Goal: Task Accomplishment & Management: Manage account settings

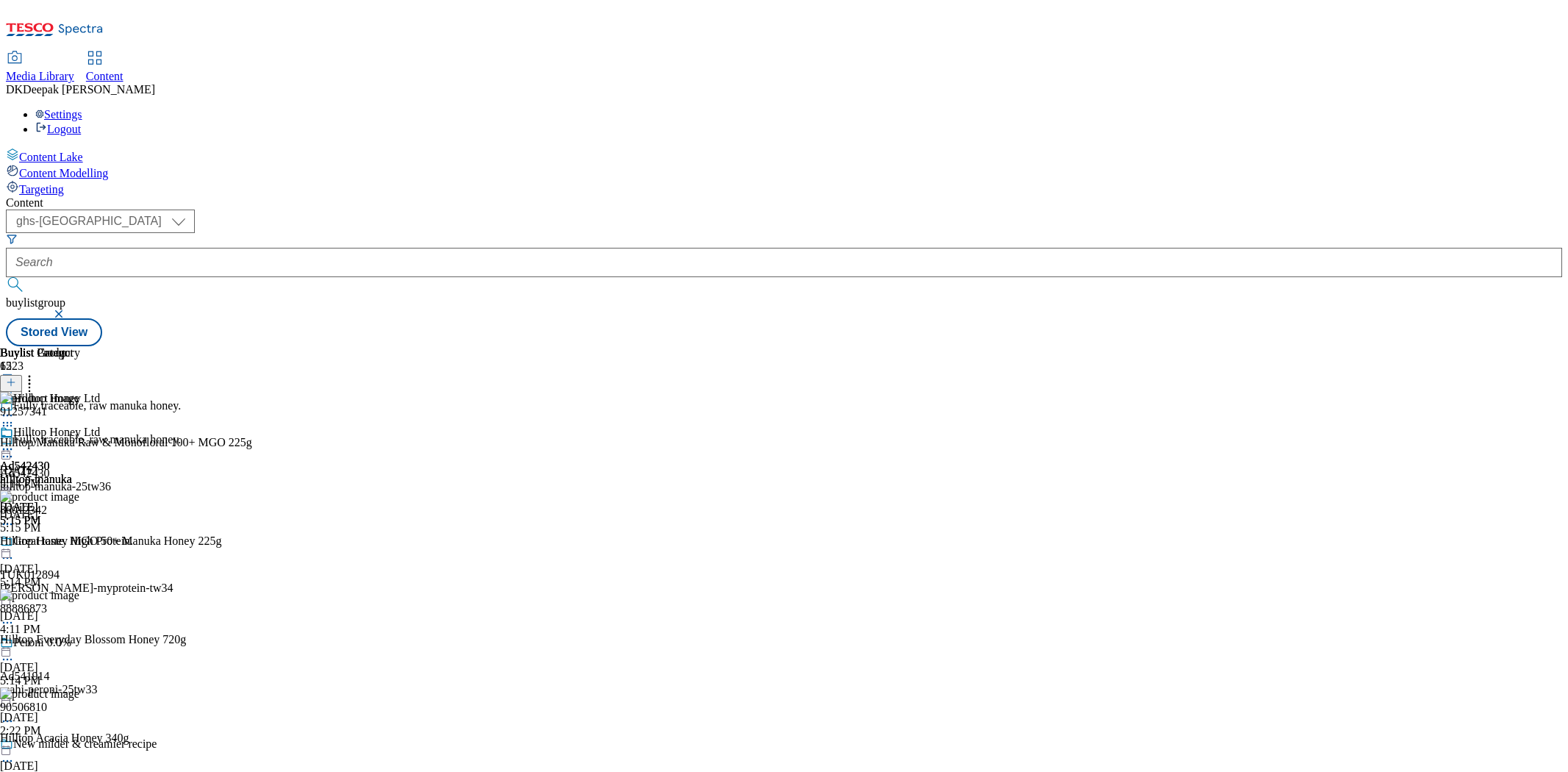
select select "ghs-uk"
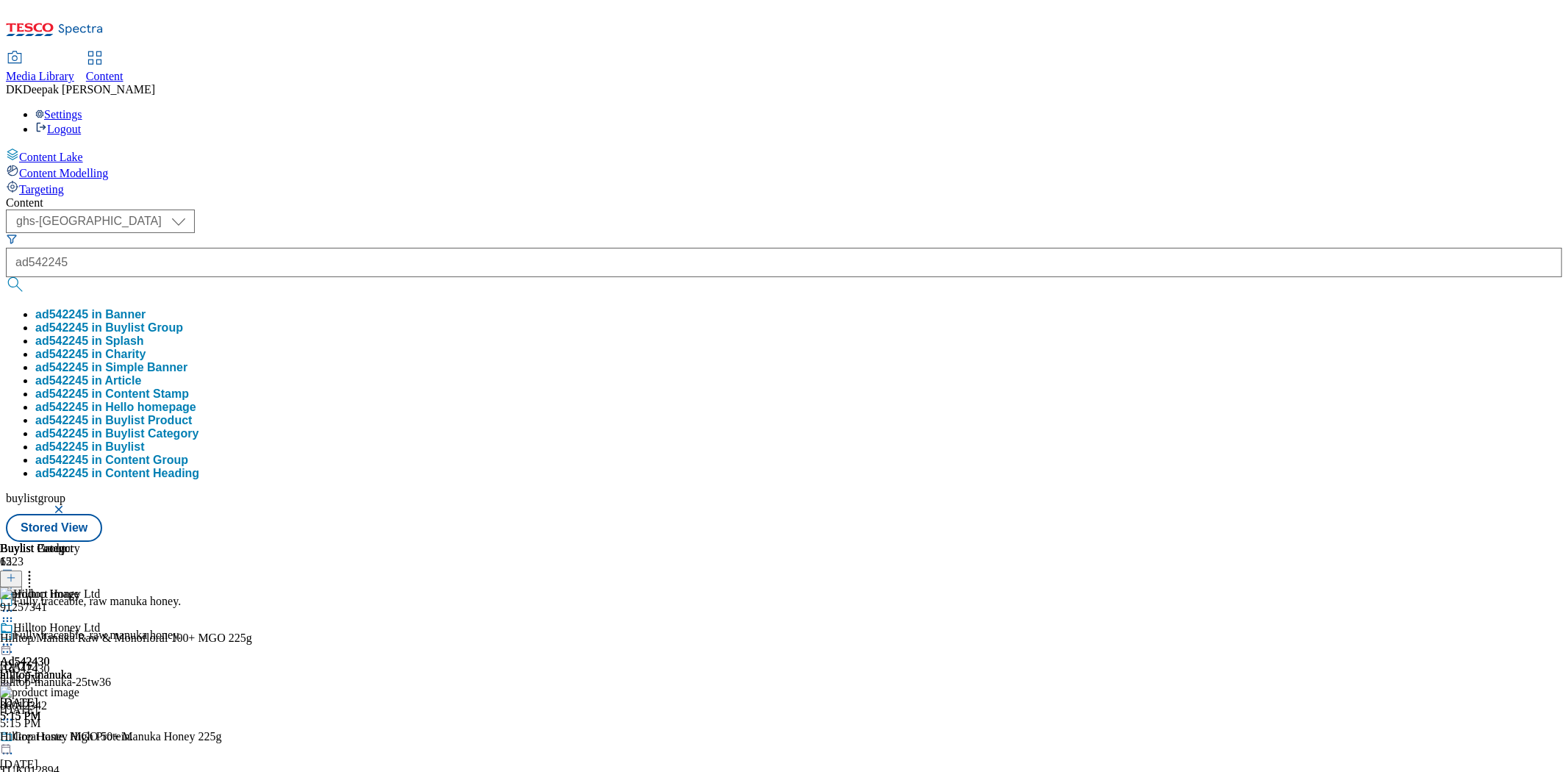
type input "ad542245"
click at [6, 277] on button "submit" at bounding box center [16, 284] width 21 height 15
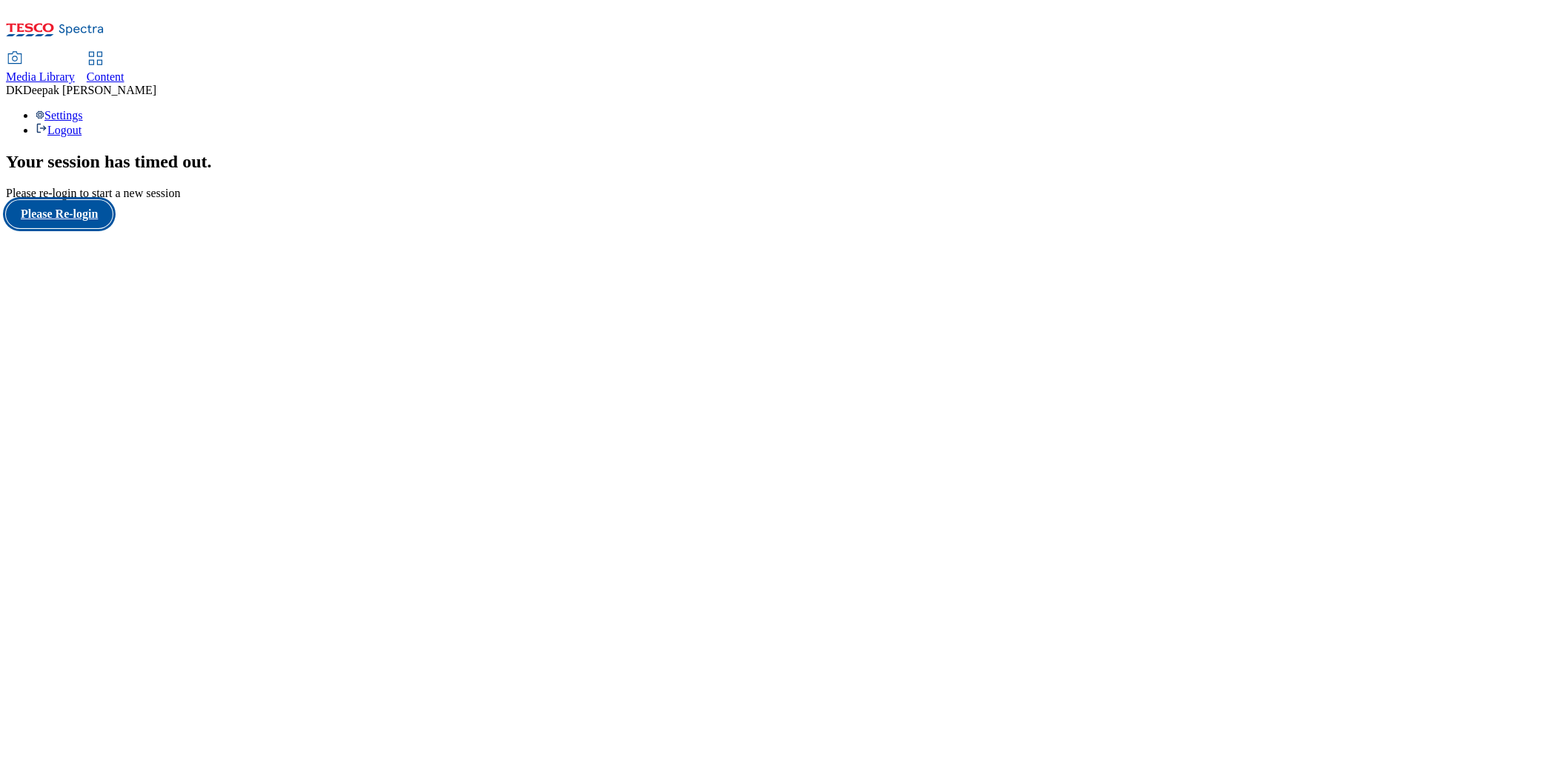
click at [93, 229] on button "Please Re-login" at bounding box center [59, 214] width 106 height 28
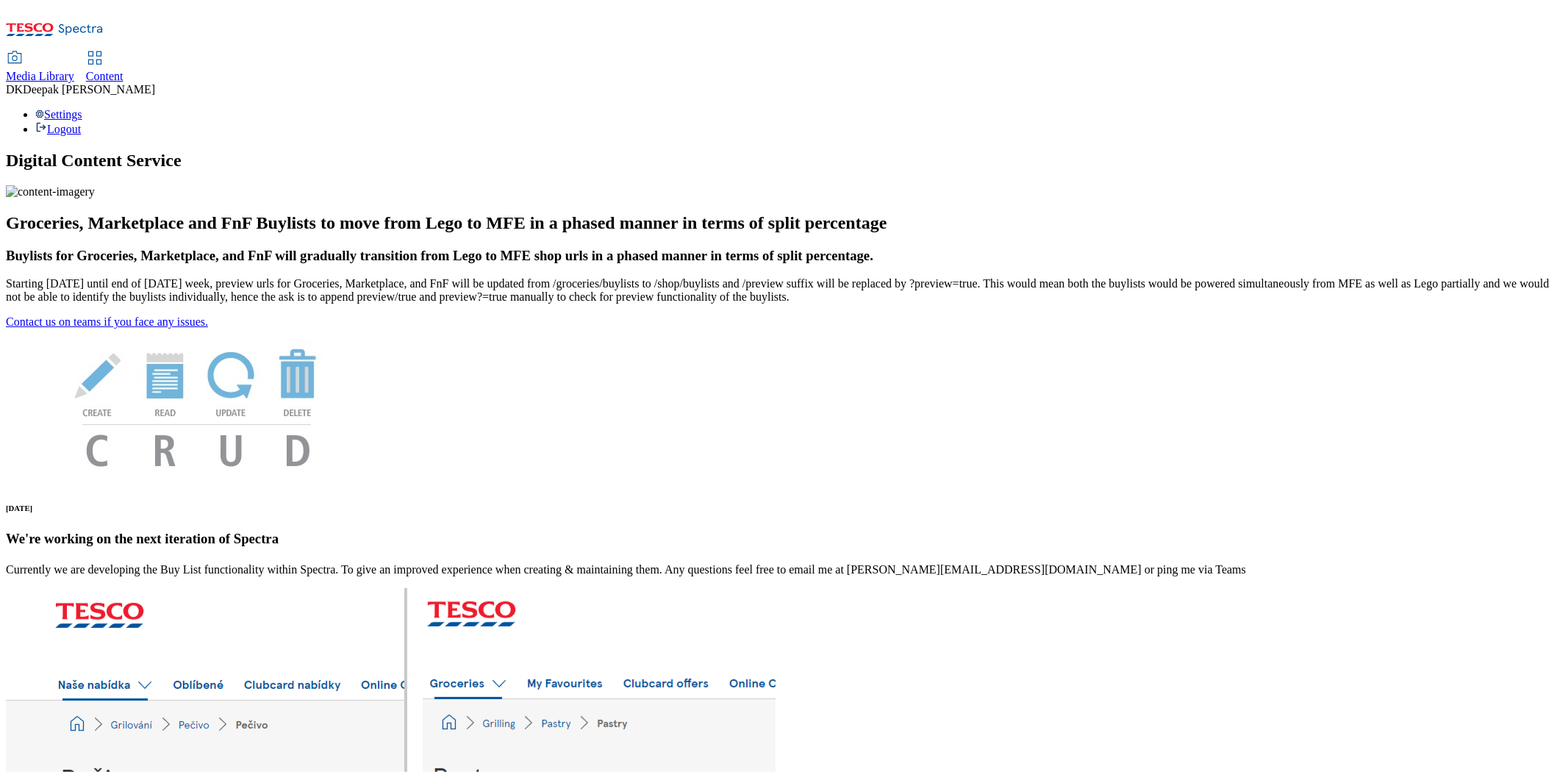
click at [123, 52] on link "Content" at bounding box center [105, 68] width 37 height 31
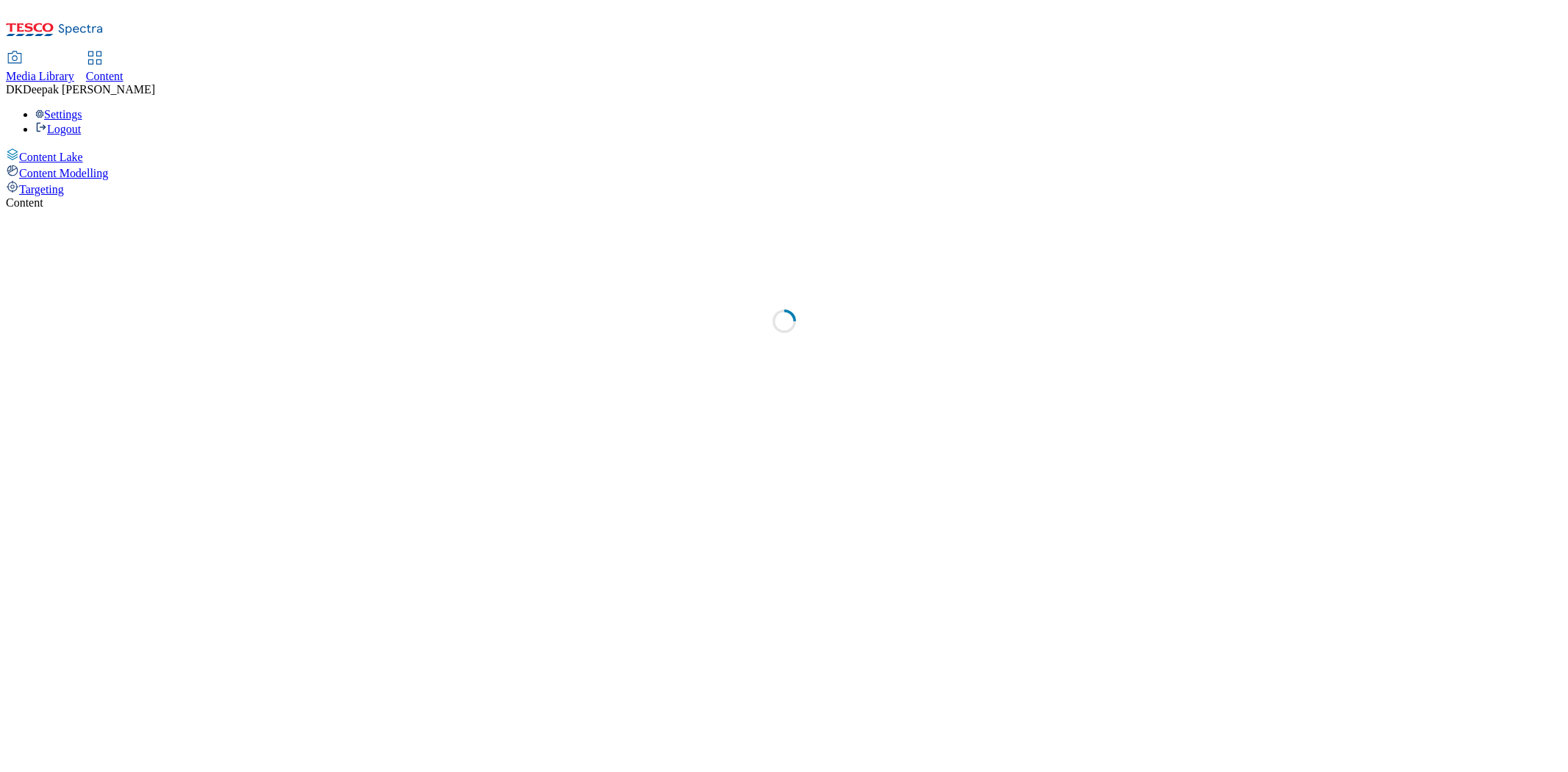
select select "ghs-[GEOGRAPHIC_DATA]"
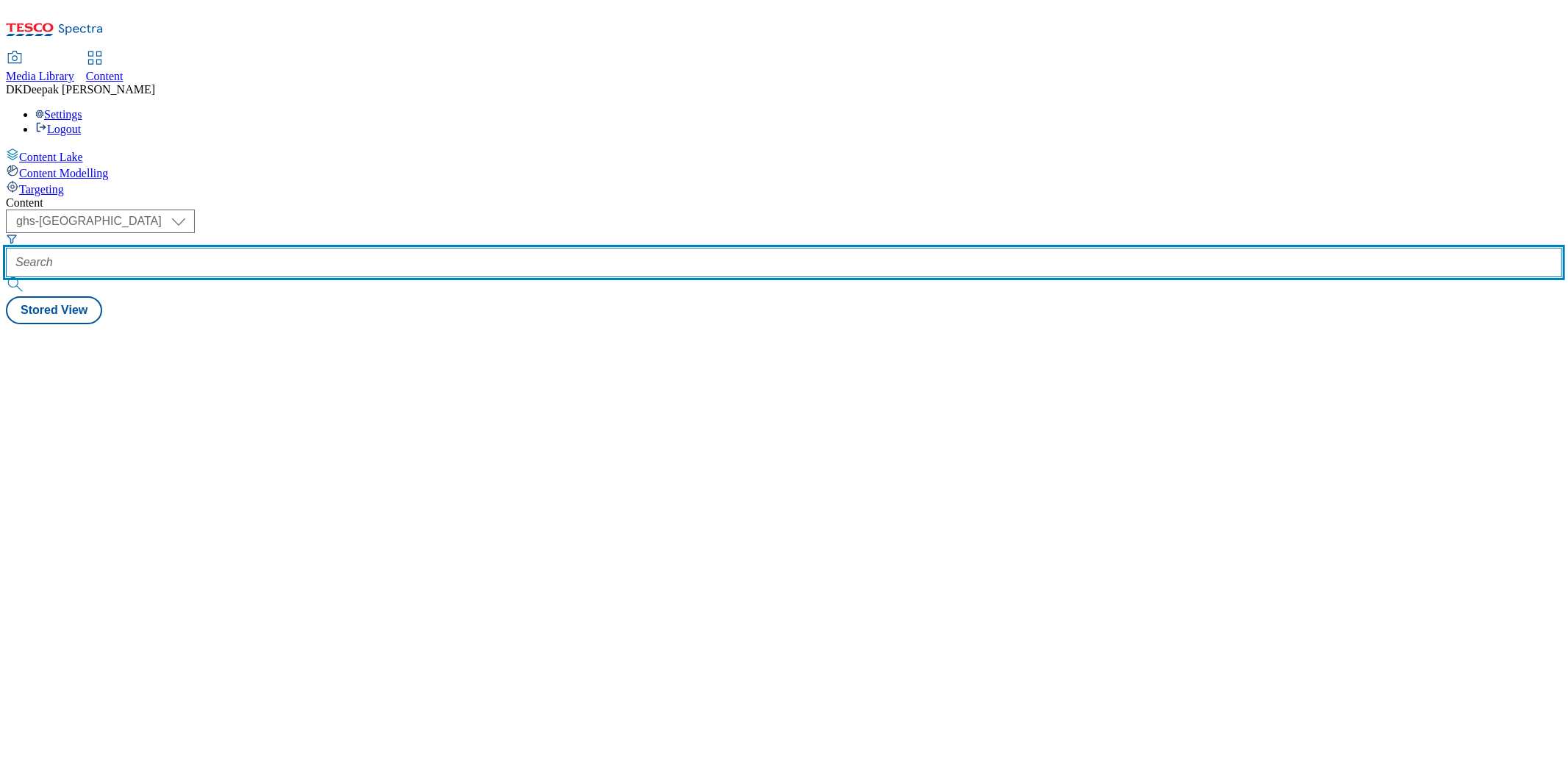
click at [346, 248] on input "text" at bounding box center [784, 263] width 1556 height 30
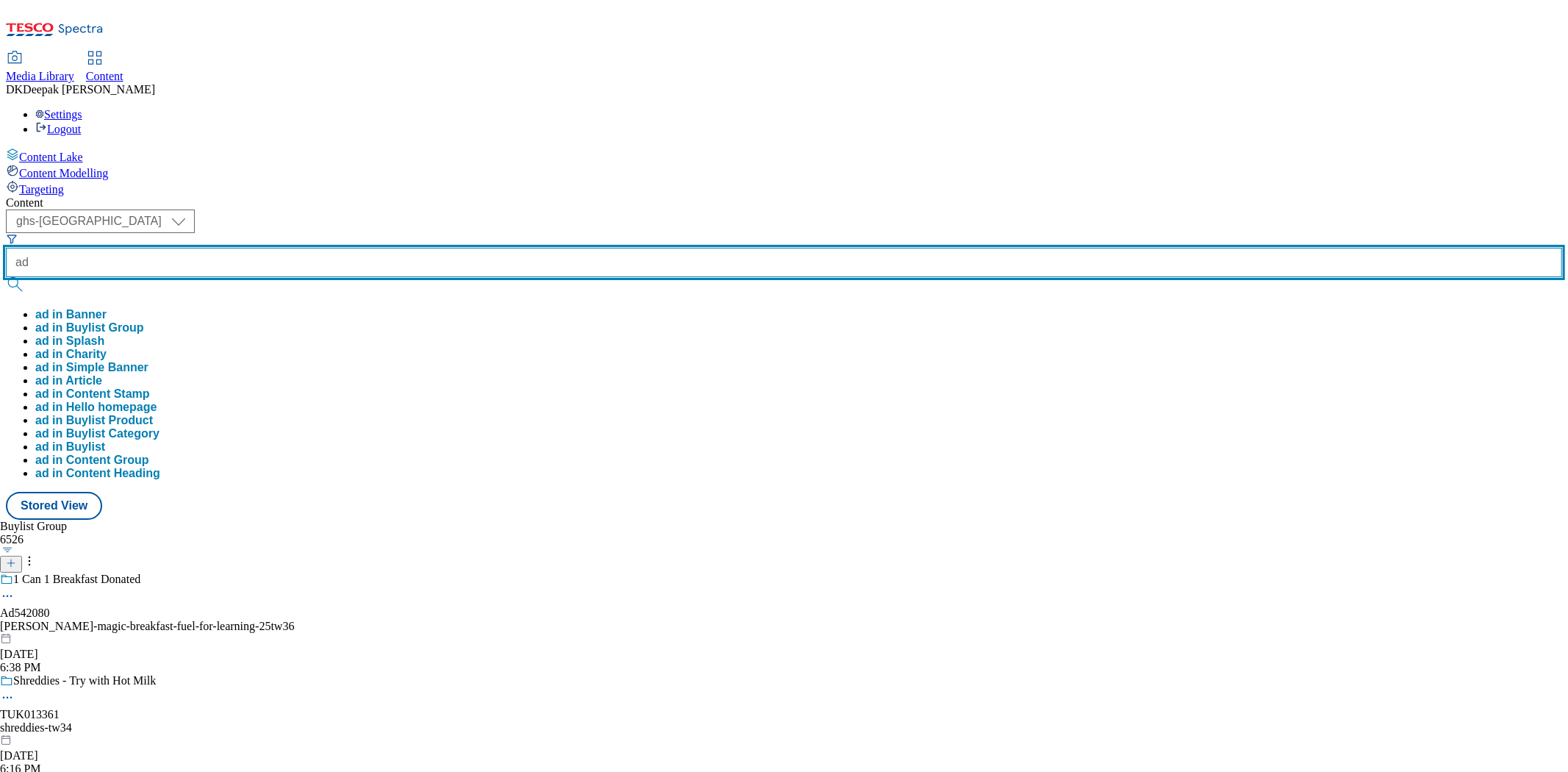
paste input "542245"
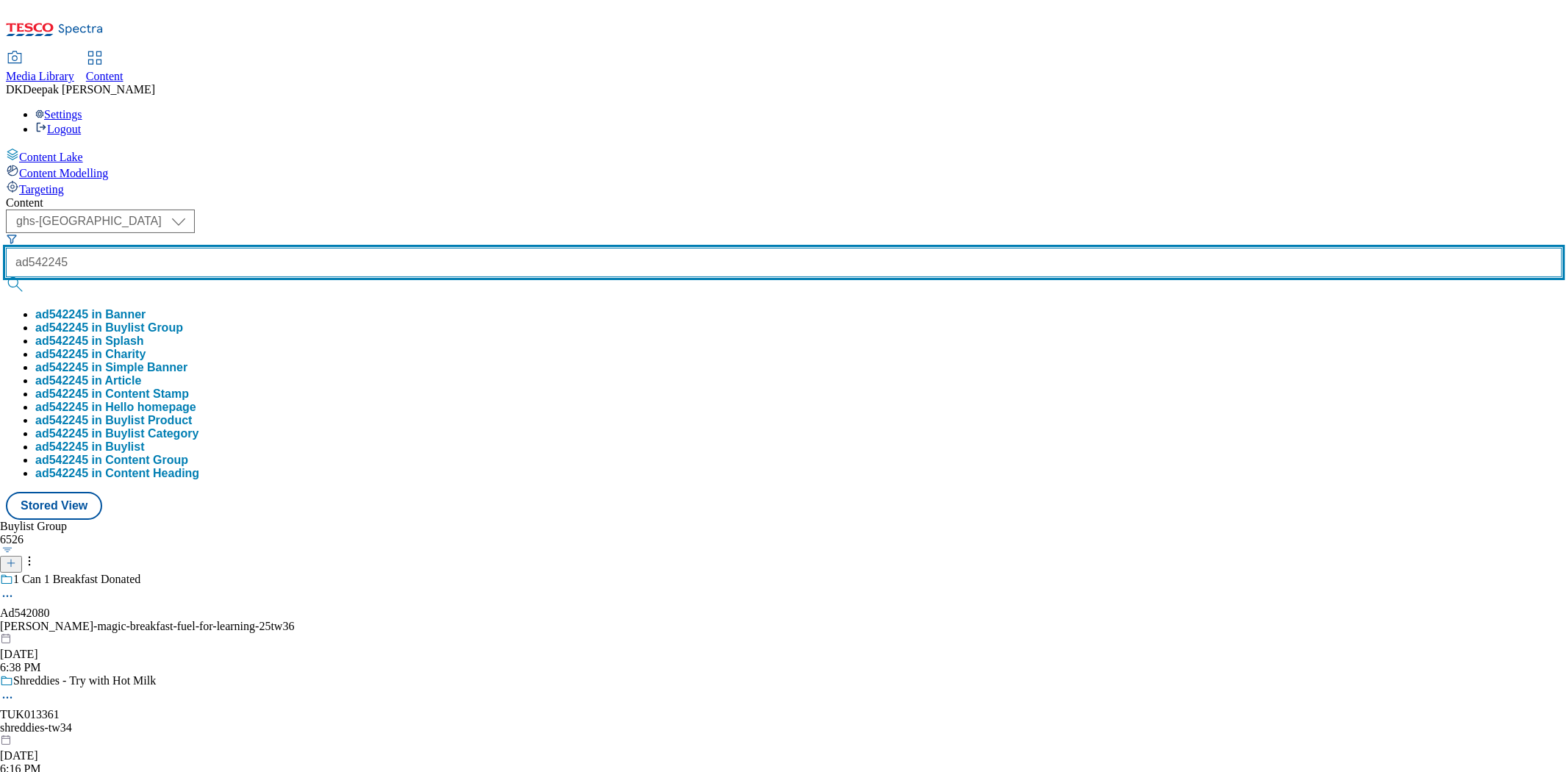
type input "ad542245"
click at [6, 277] on button "submit" at bounding box center [16, 284] width 21 height 15
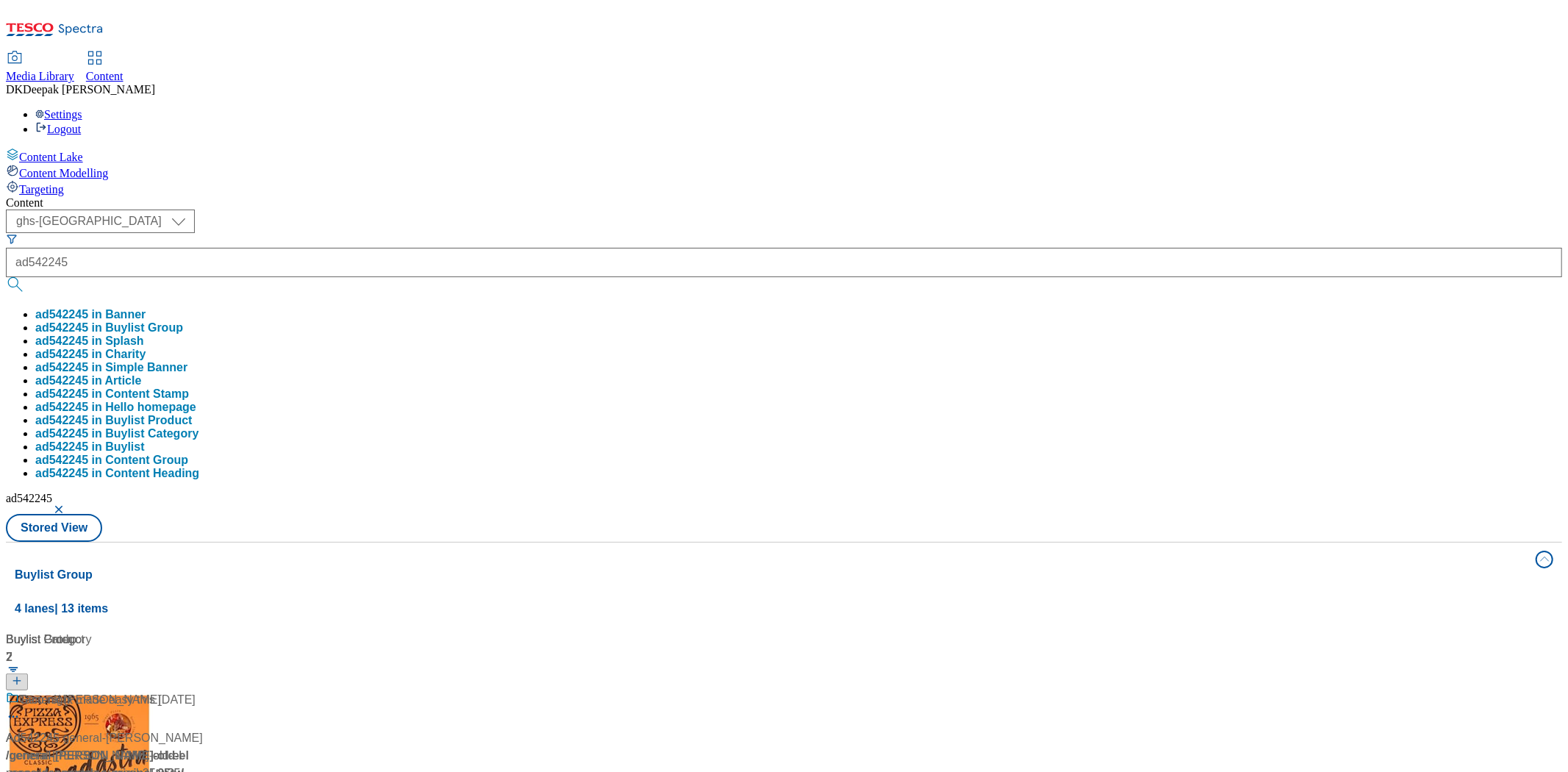
click at [49, 196] on div "Content Lake Content Modelling Targeting" at bounding box center [784, 172] width 1556 height 48
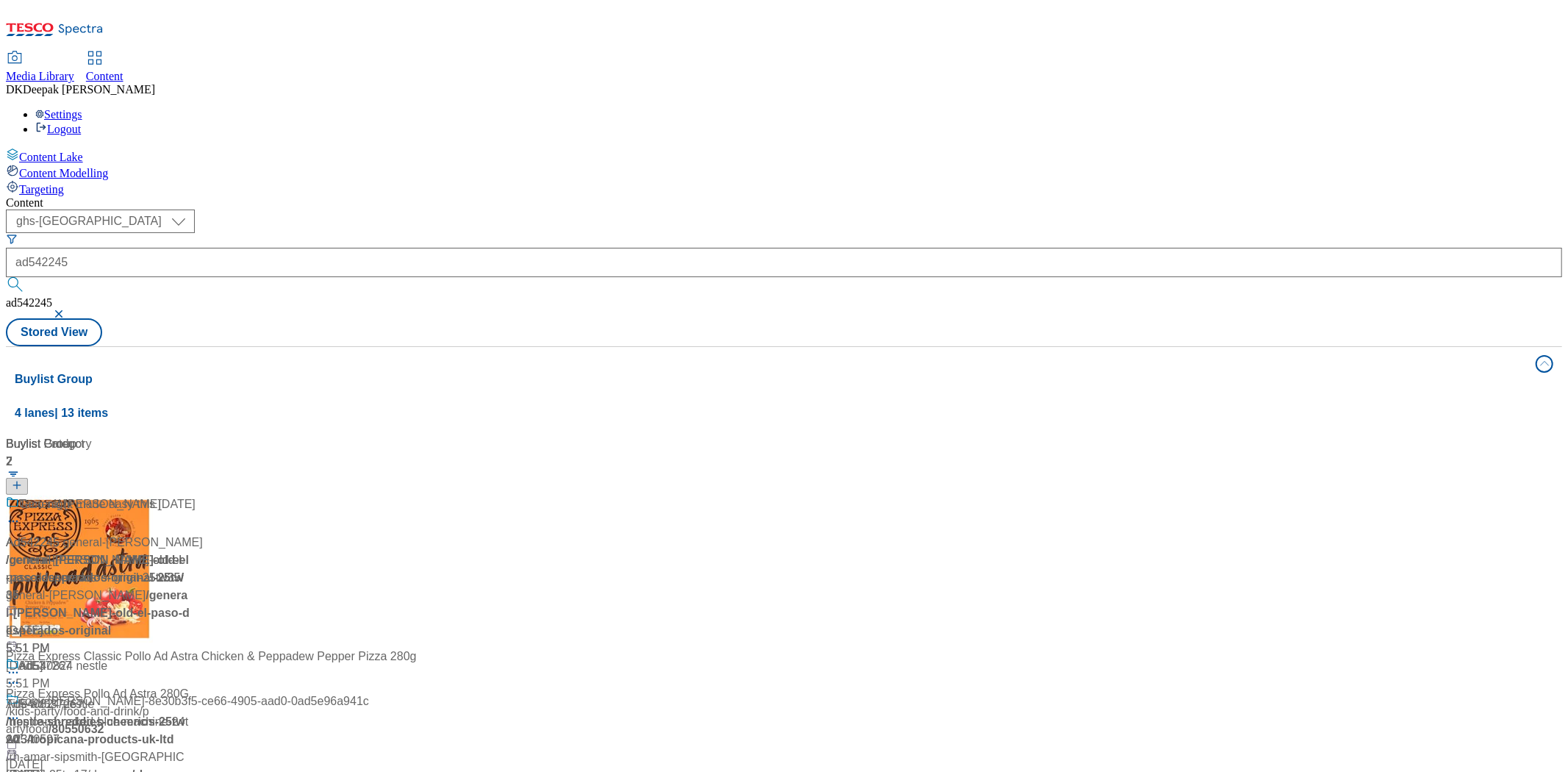
click at [189, 551] on div "/ general-mills-old-el-paso-desperados-original-25tw35 / general-mills" at bounding box center [98, 578] width 184 height 53
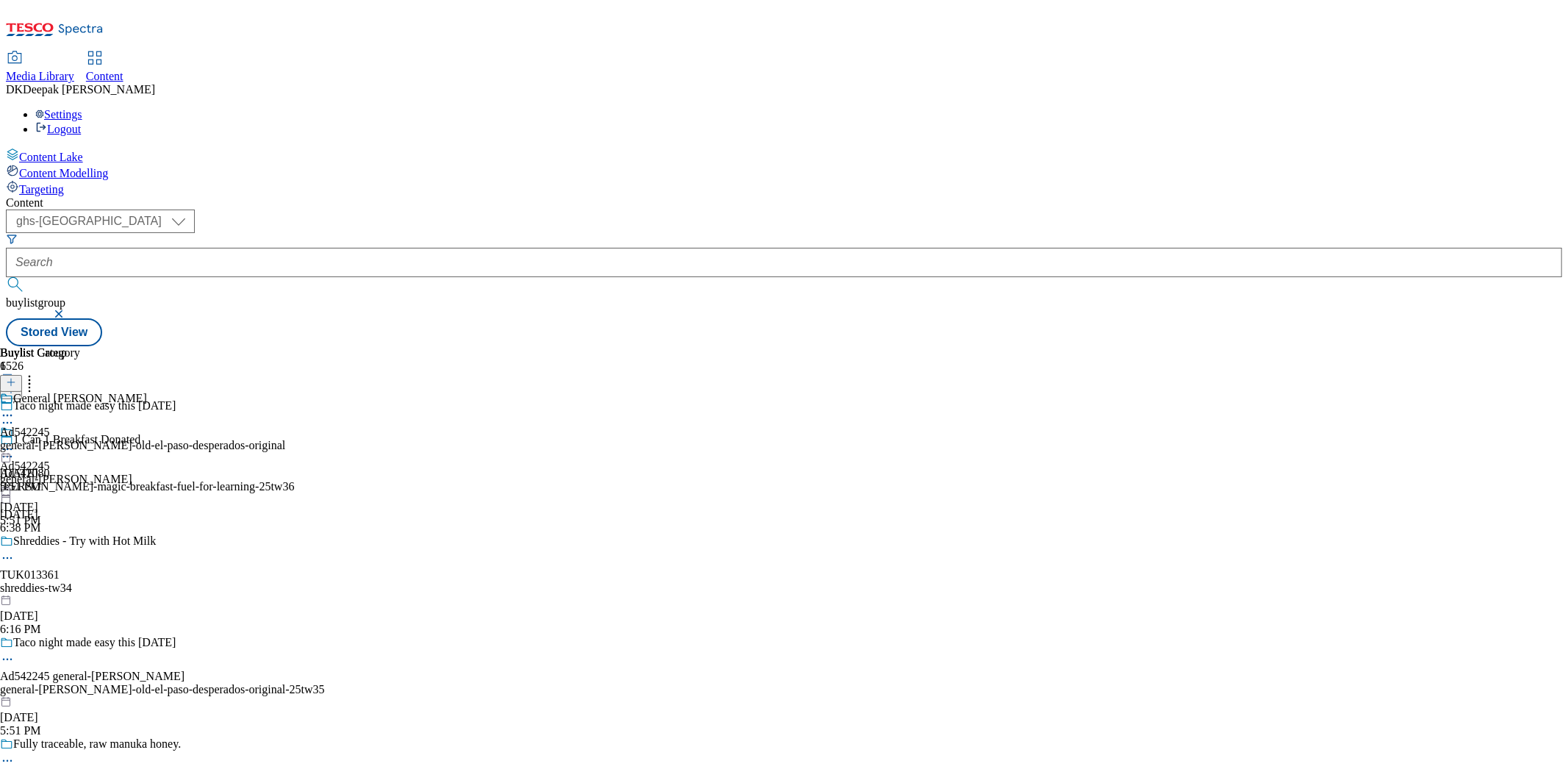
click at [15, 652] on icon at bounding box center [7, 659] width 15 height 15
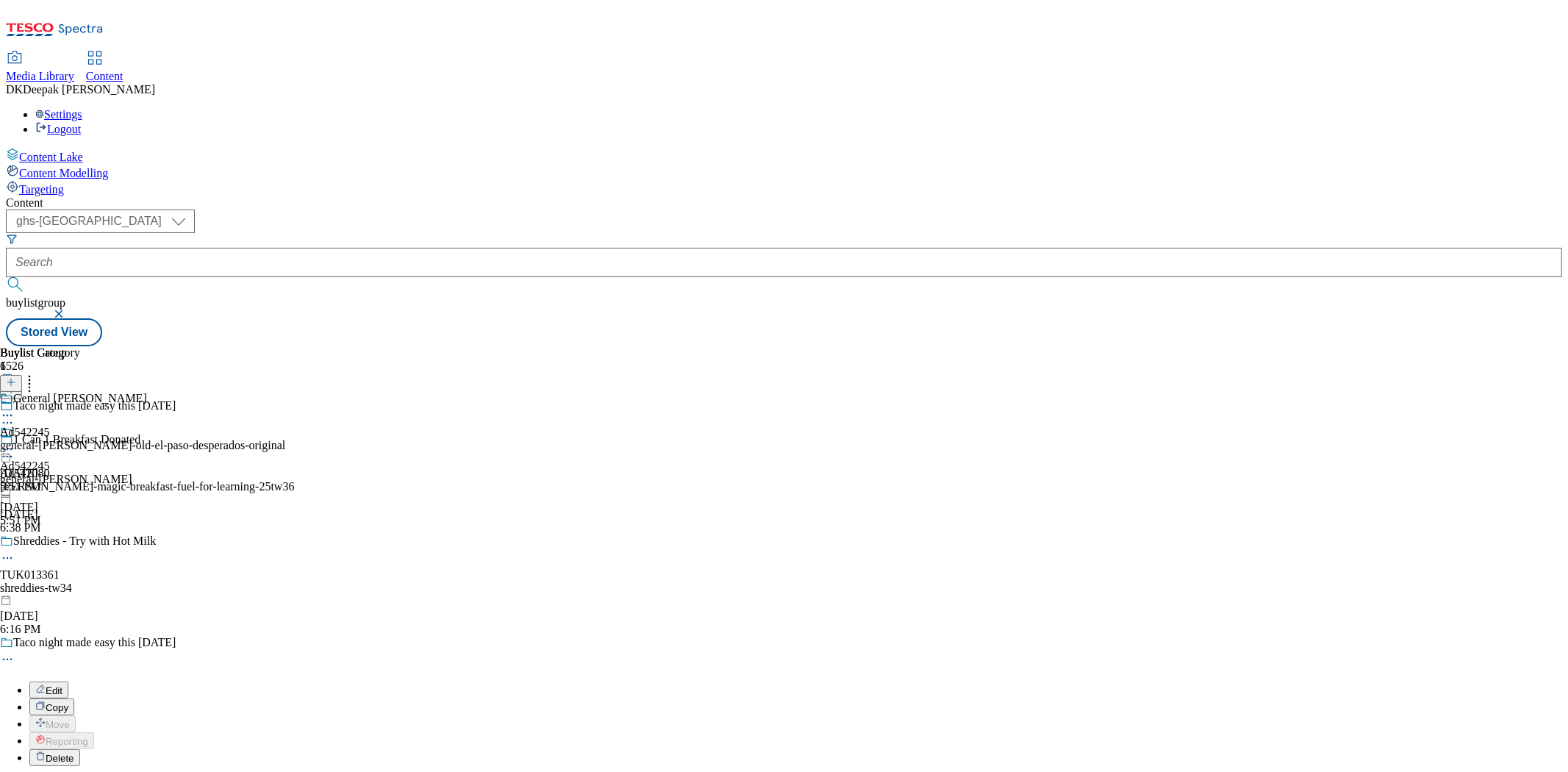
click at [68, 681] on button "Edit" at bounding box center [49, 690] width 39 height 17
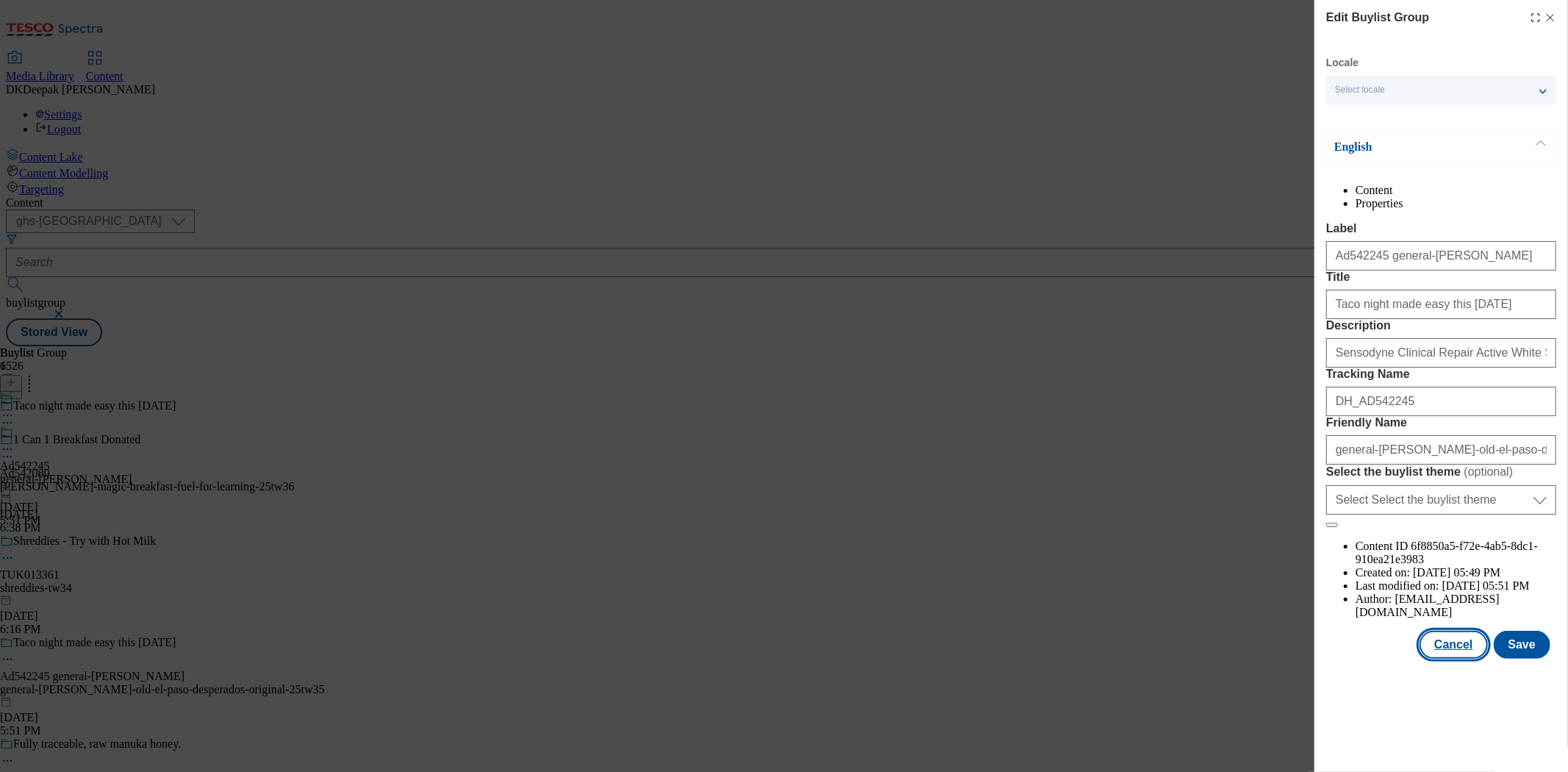
click at [1442, 659] on button "Cancel" at bounding box center [1453, 645] width 68 height 28
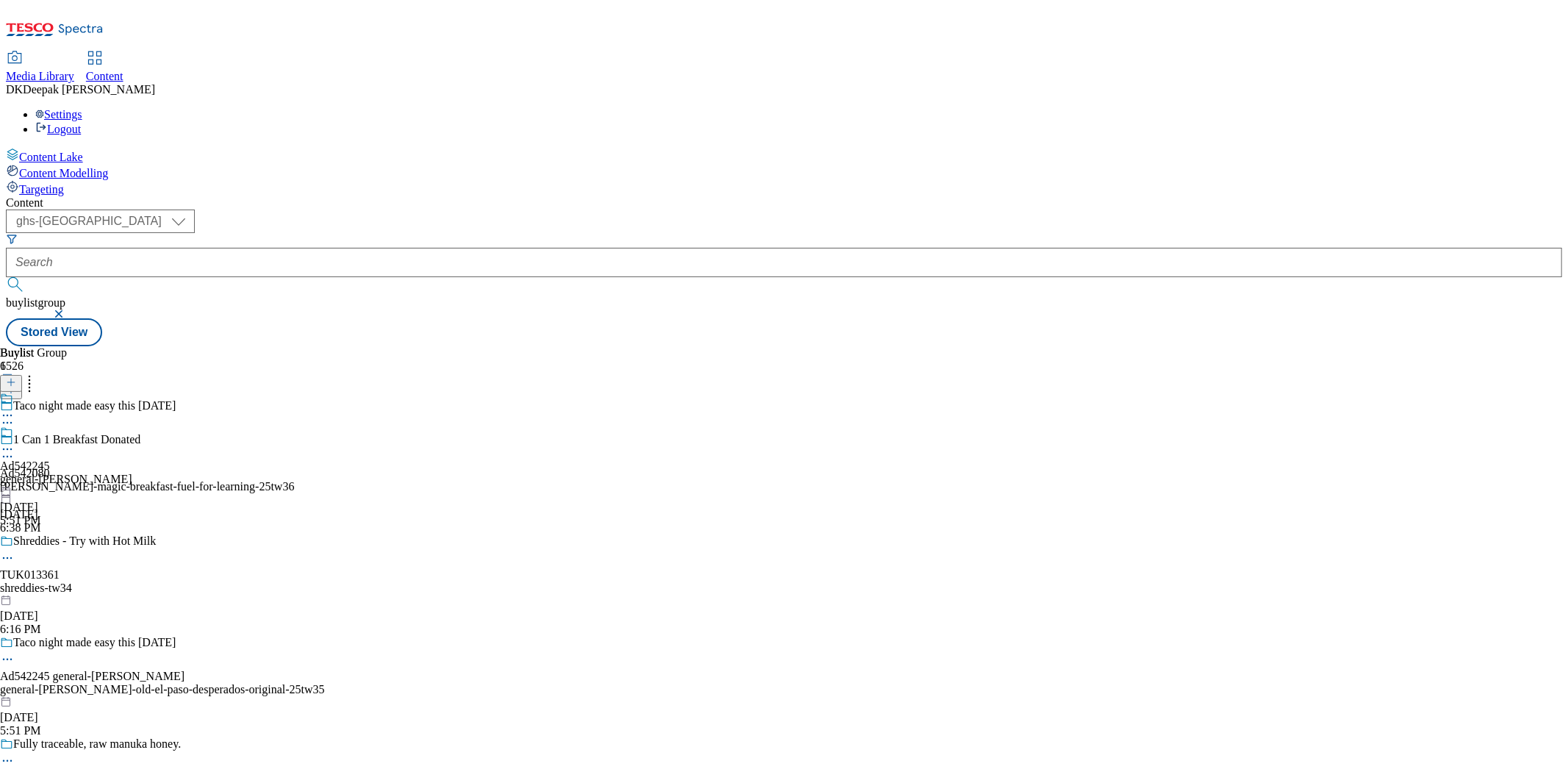
click at [13, 426] on span at bounding box center [13, 433] width 0 height 16
click at [15, 442] on icon at bounding box center [7, 449] width 15 height 15
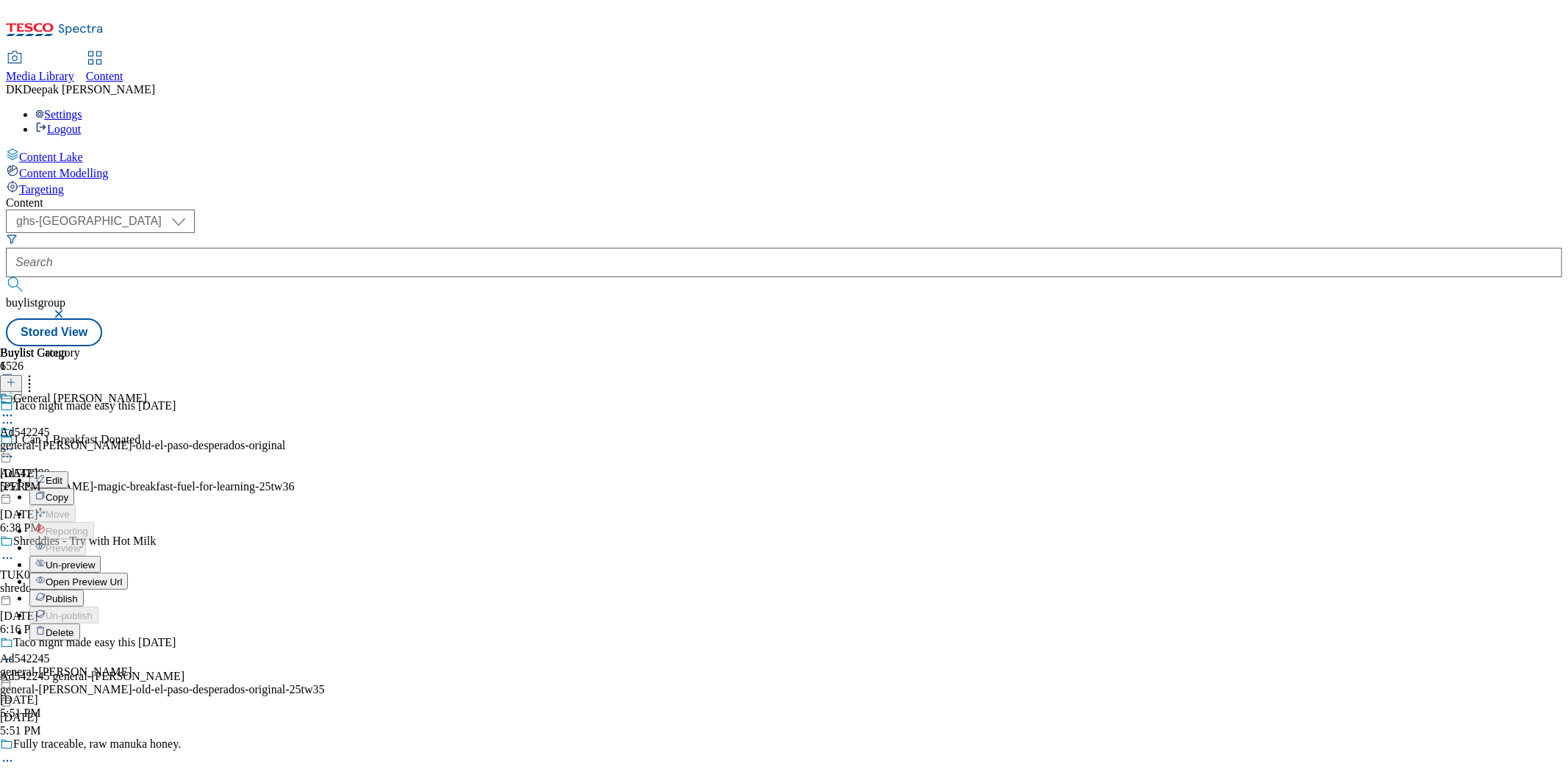
click at [68, 471] on button "Edit" at bounding box center [49, 480] width 39 height 17
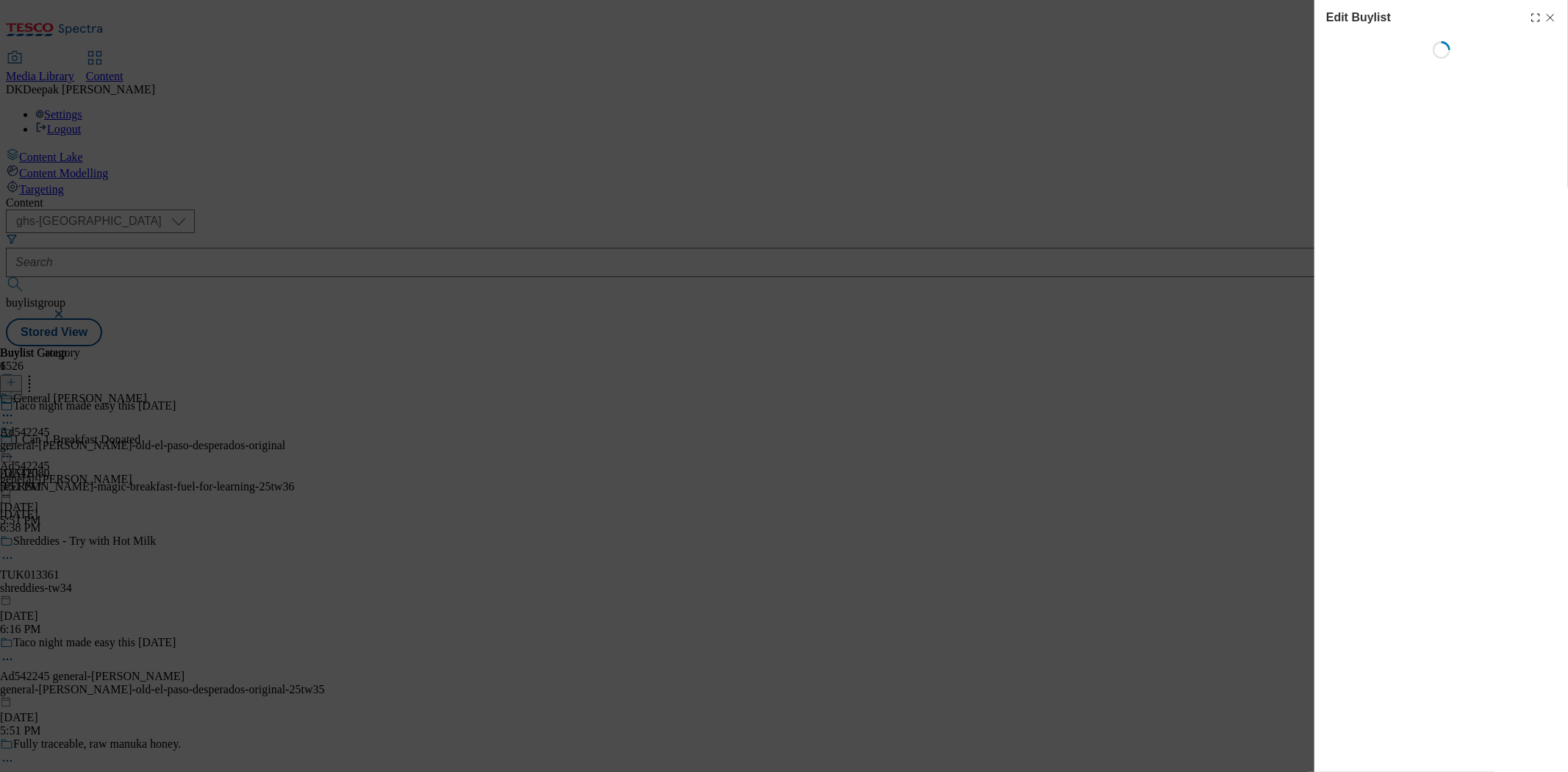
select select "tactical"
select select "supplier funded short term 1-3 weeks"
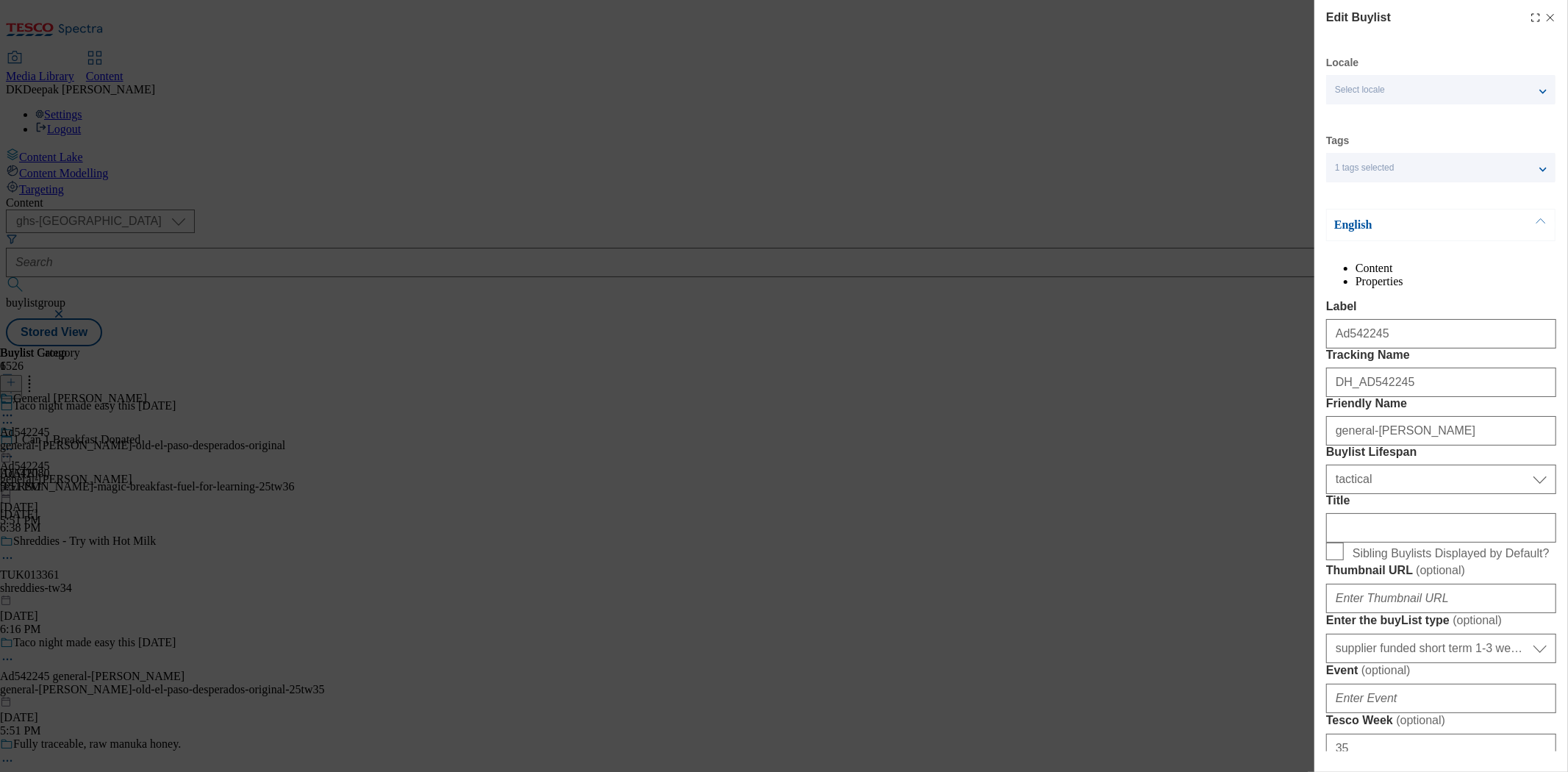
select select "Banner"
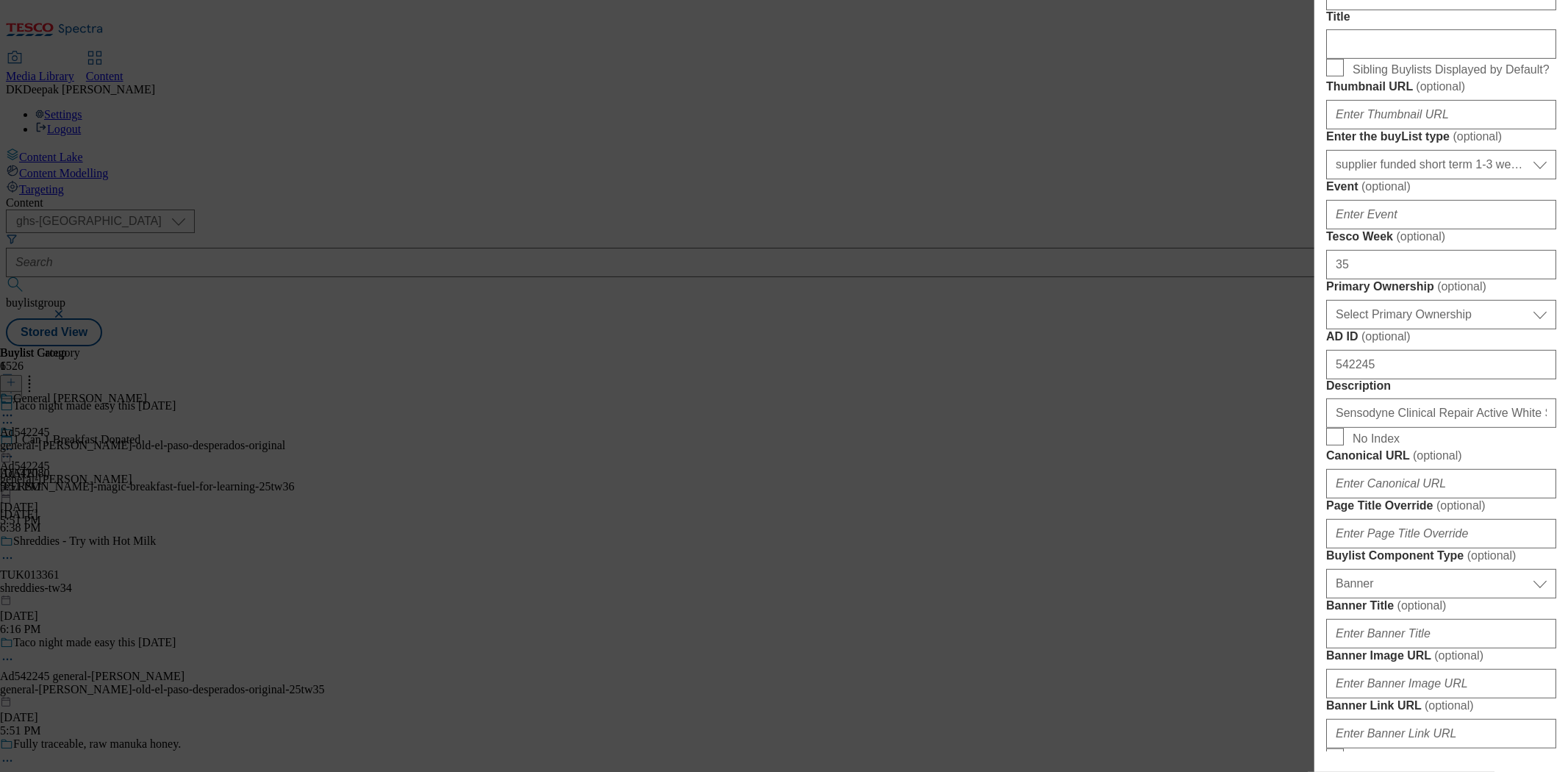
scroll to position [489, 0]
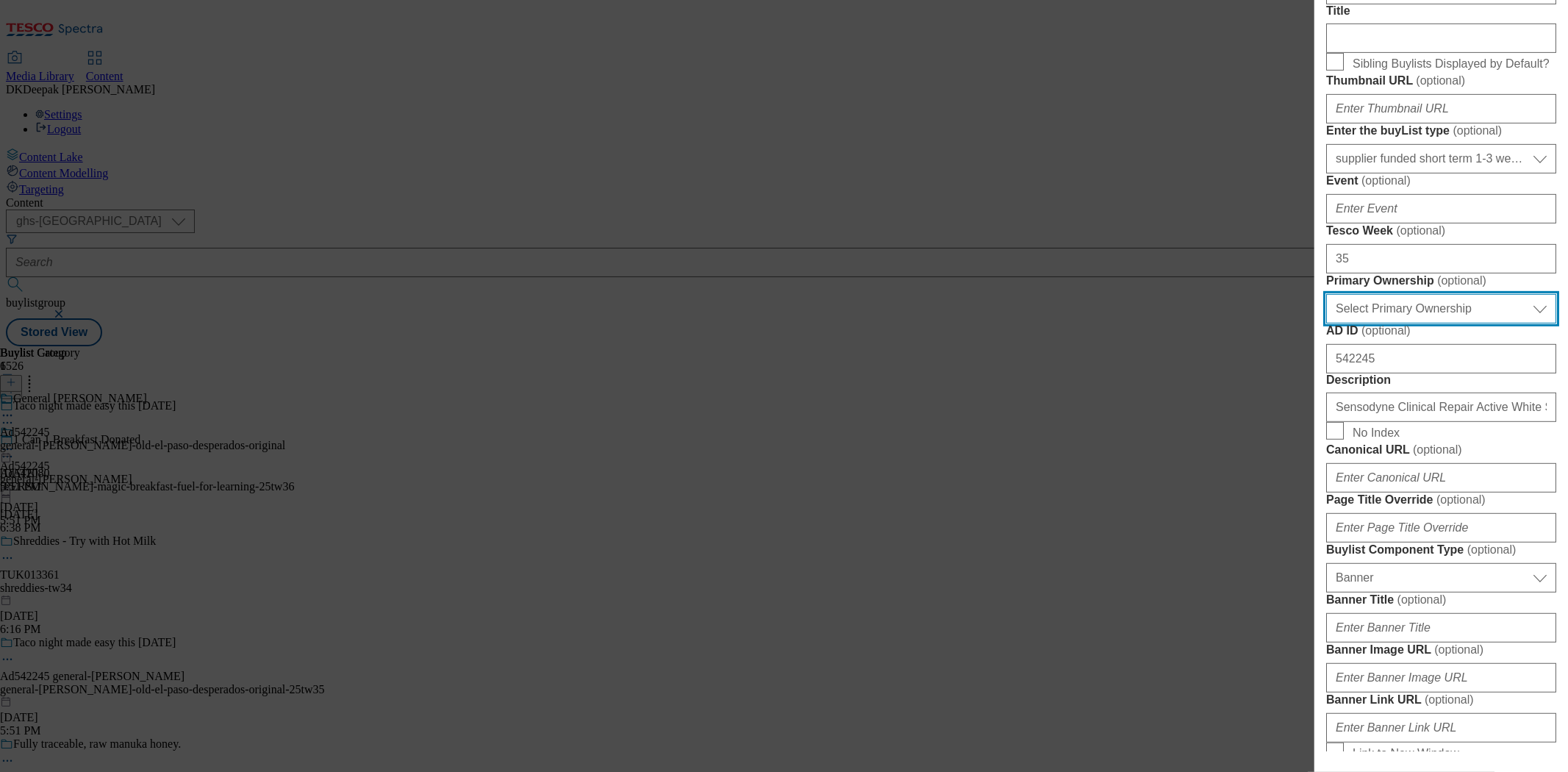
click at [1438, 323] on select "Select Primary Ownership tesco dunnhumby" at bounding box center [1441, 309] width 230 height 30
select select "dunnhumby"
click at [1326, 323] on select "Select Primary Ownership tesco dunnhumby" at bounding box center [1441, 309] width 230 height 30
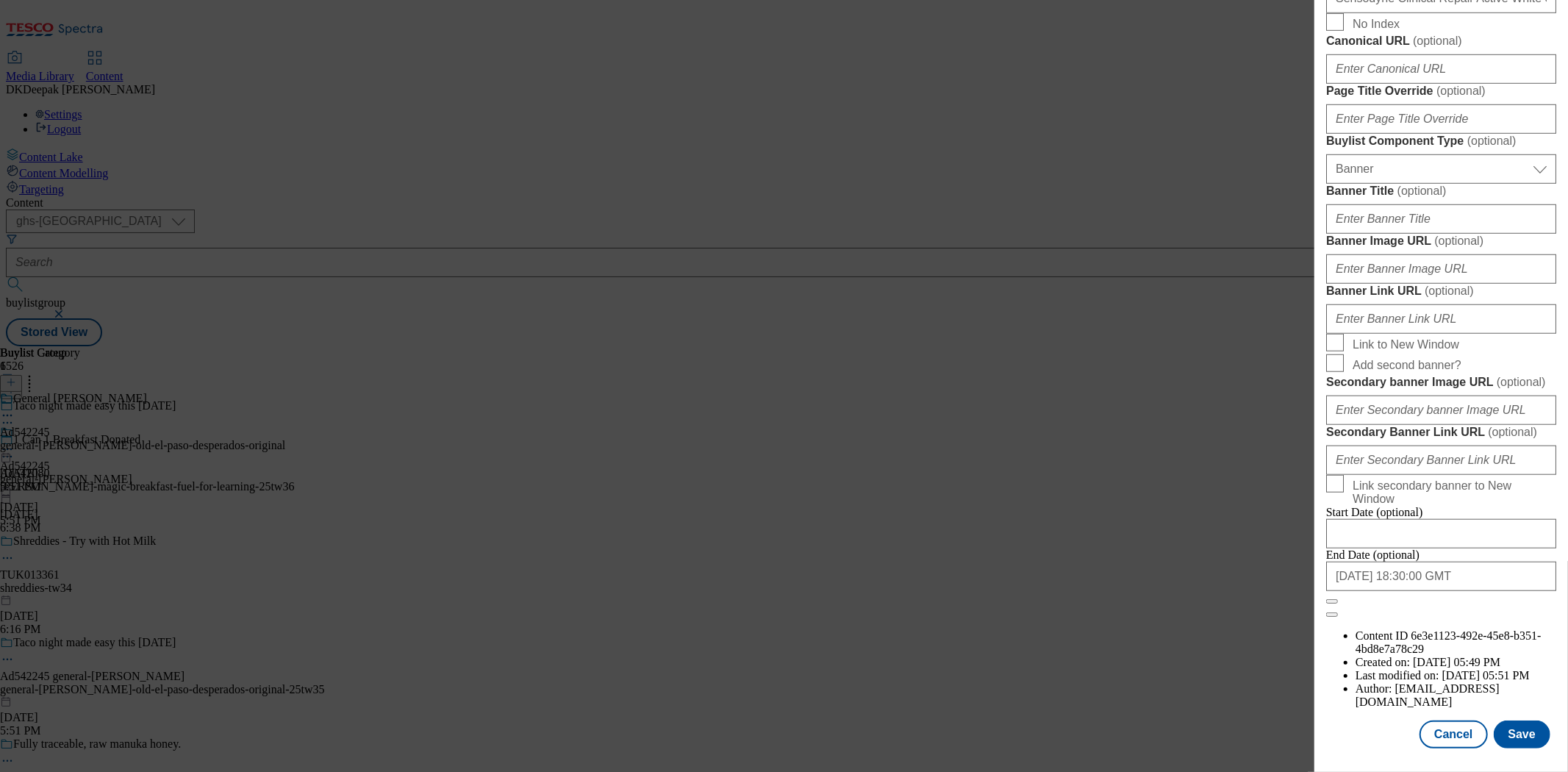
scroll to position [1454, 0]
click at [1502, 730] on button "Save" at bounding box center [1521, 735] width 57 height 28
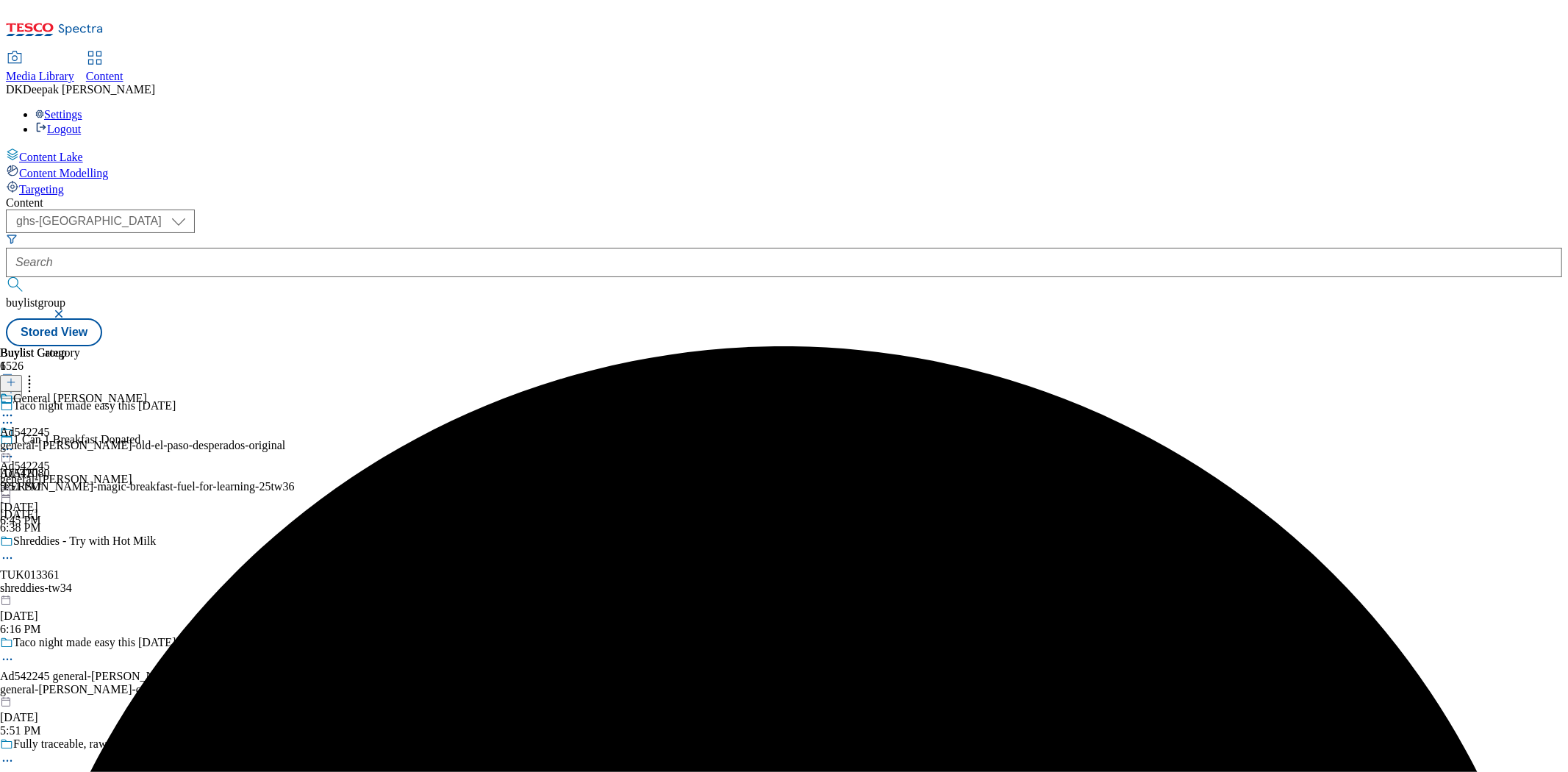
click at [285, 439] on div "general-mills-old-el-paso-desperados-original" at bounding box center [142, 445] width 285 height 13
click at [15, 442] on icon at bounding box center [7, 449] width 15 height 15
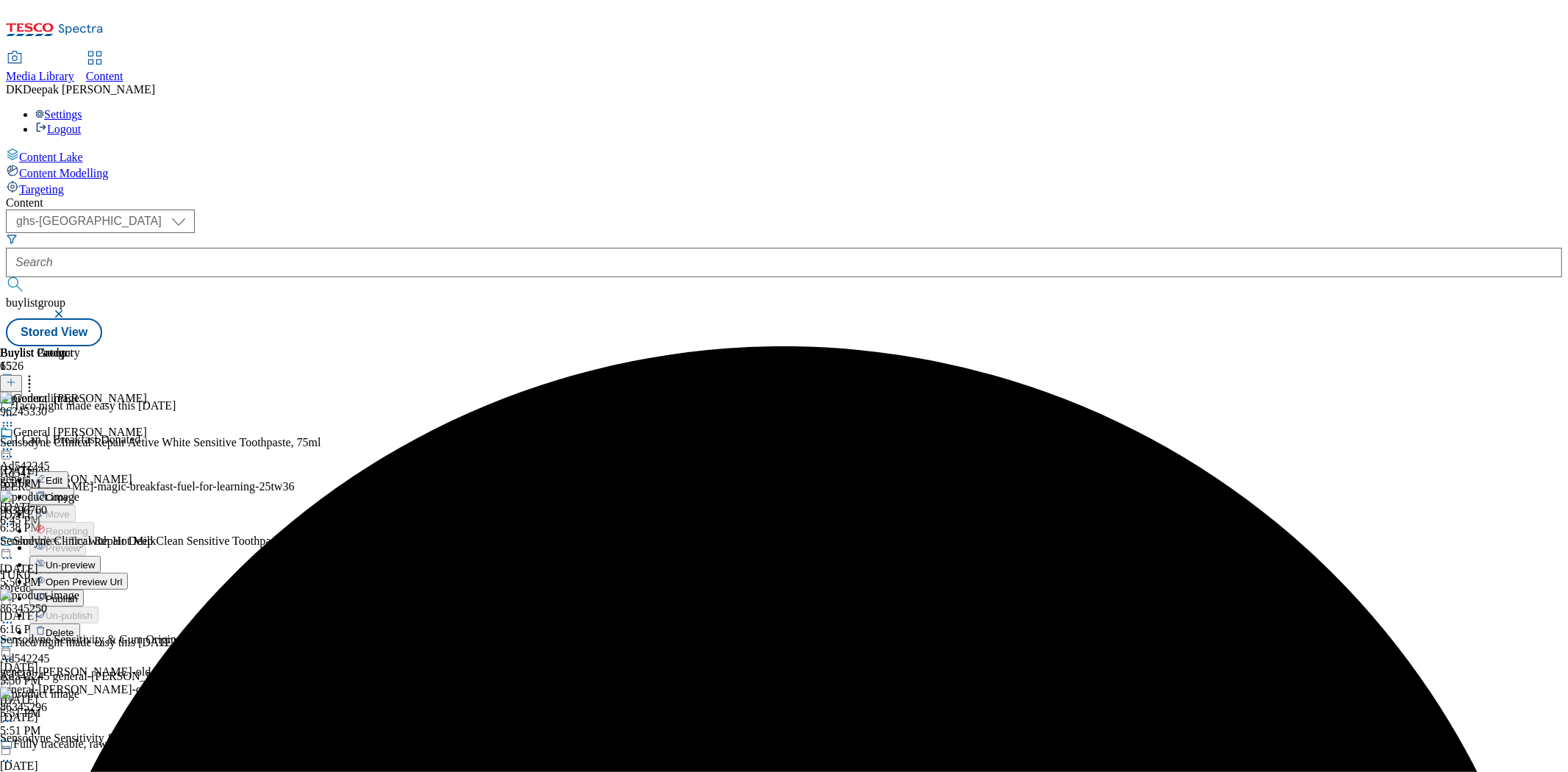
click at [285, 471] on li "Edit" at bounding box center [157, 480] width 256 height 17
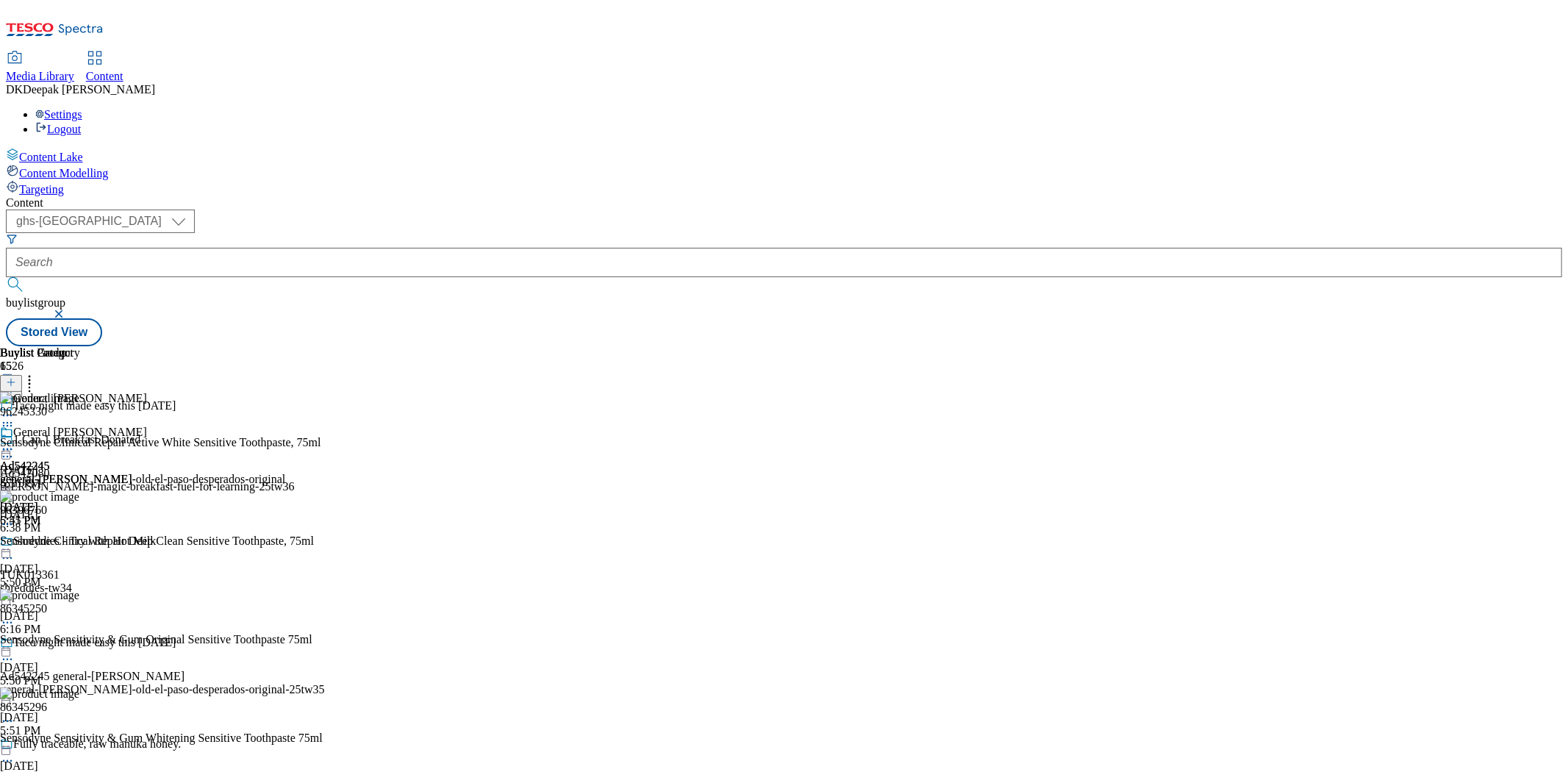
click at [15, 442] on icon at bounding box center [7, 449] width 15 height 15
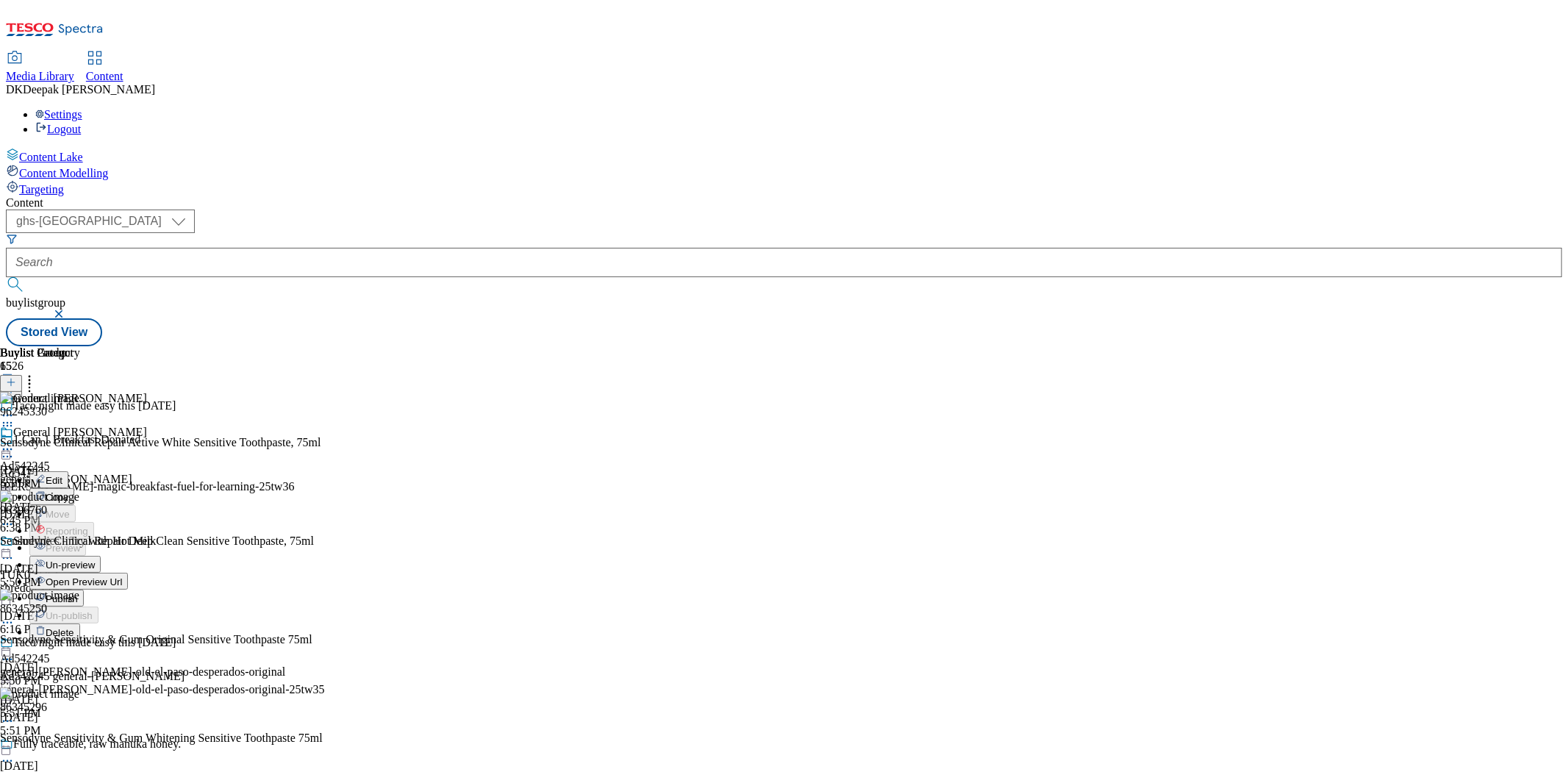
click at [62, 475] on span "Edit" at bounding box center [54, 480] width 17 height 11
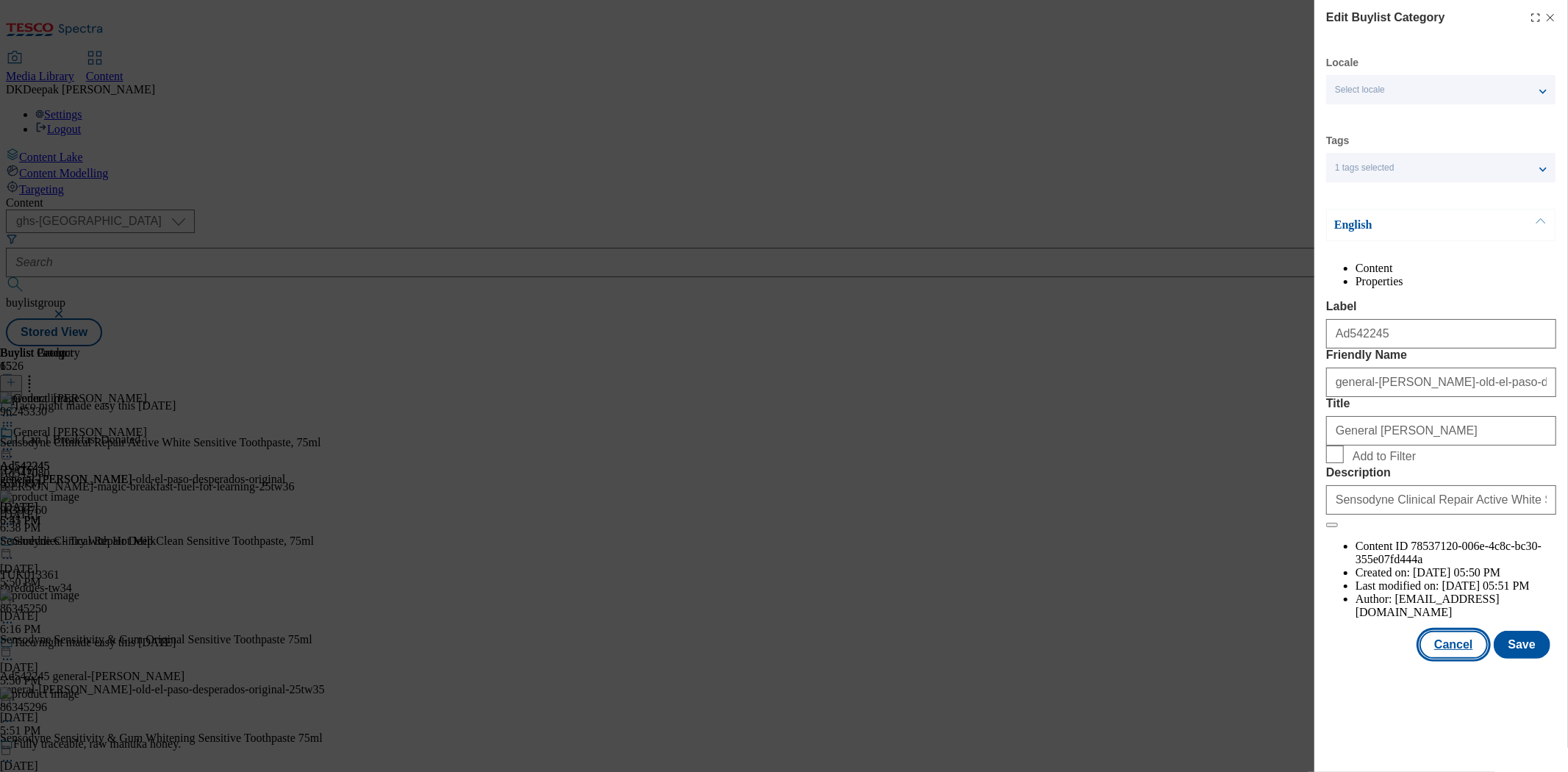
click at [1464, 659] on button "Cancel" at bounding box center [1453, 645] width 68 height 28
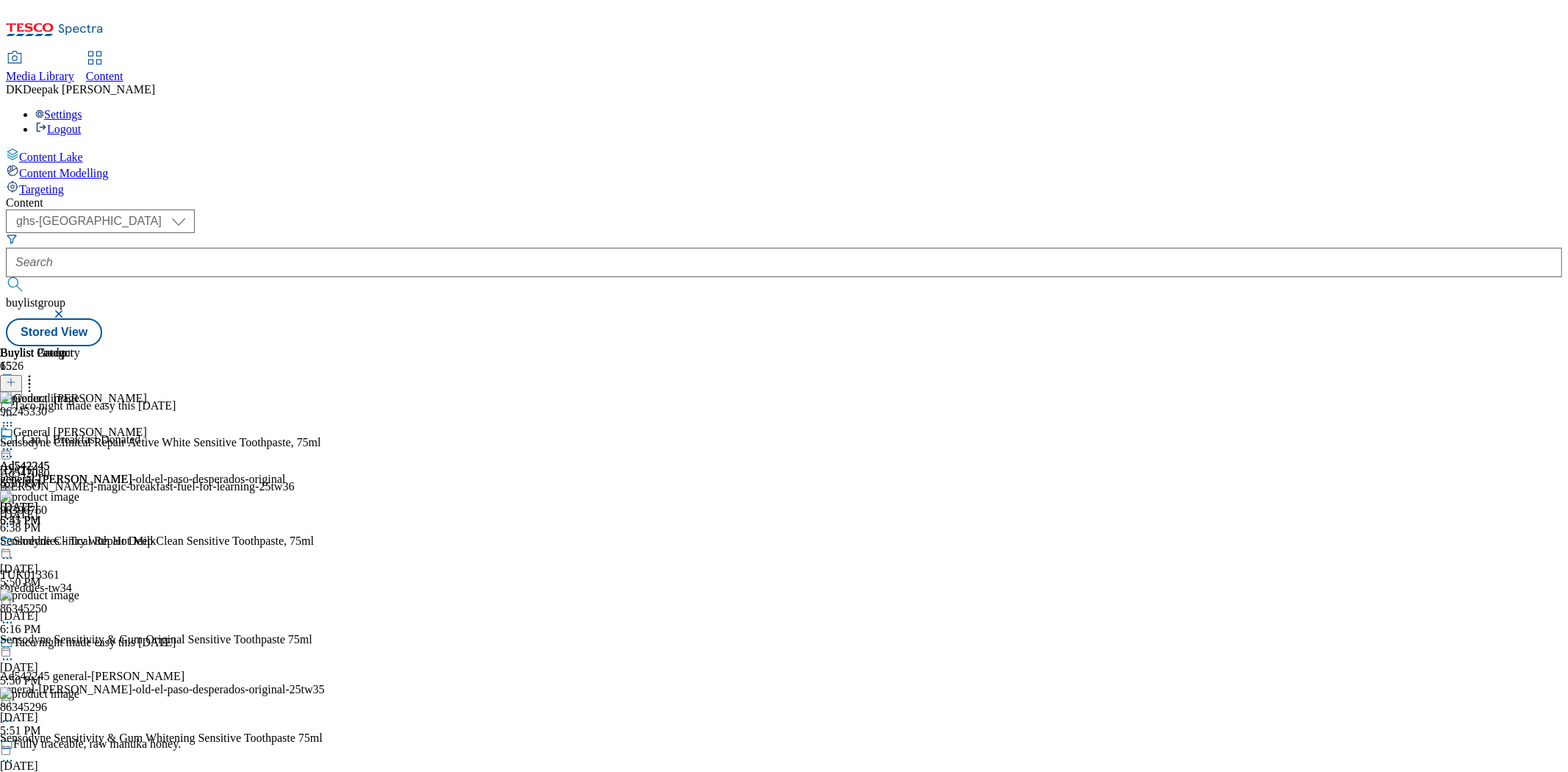
click at [12, 448] on circle at bounding box center [11, 449] width 2 height 2
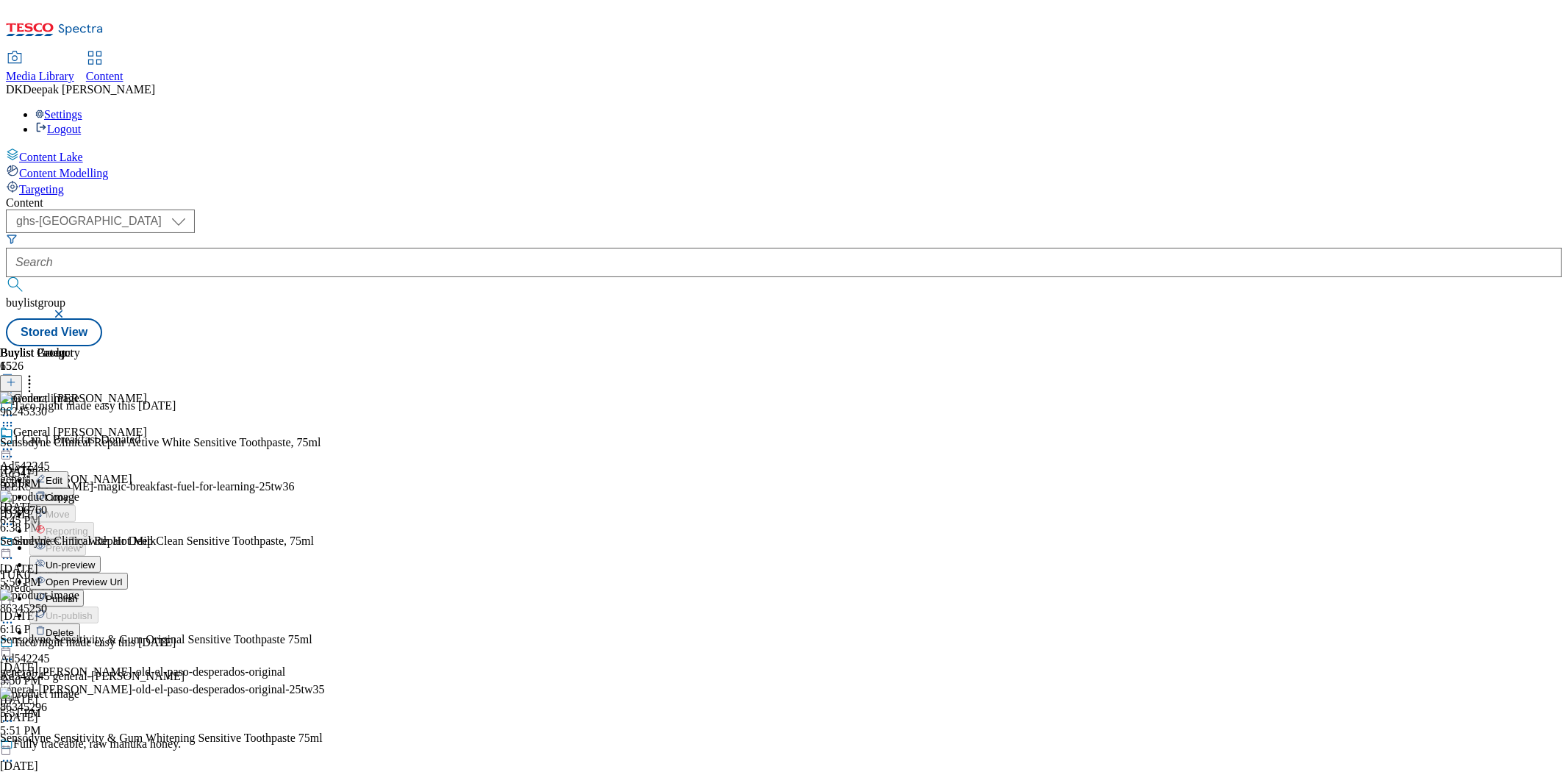
click at [95, 559] on span "Un-preview" at bounding box center [70, 565] width 49 height 11
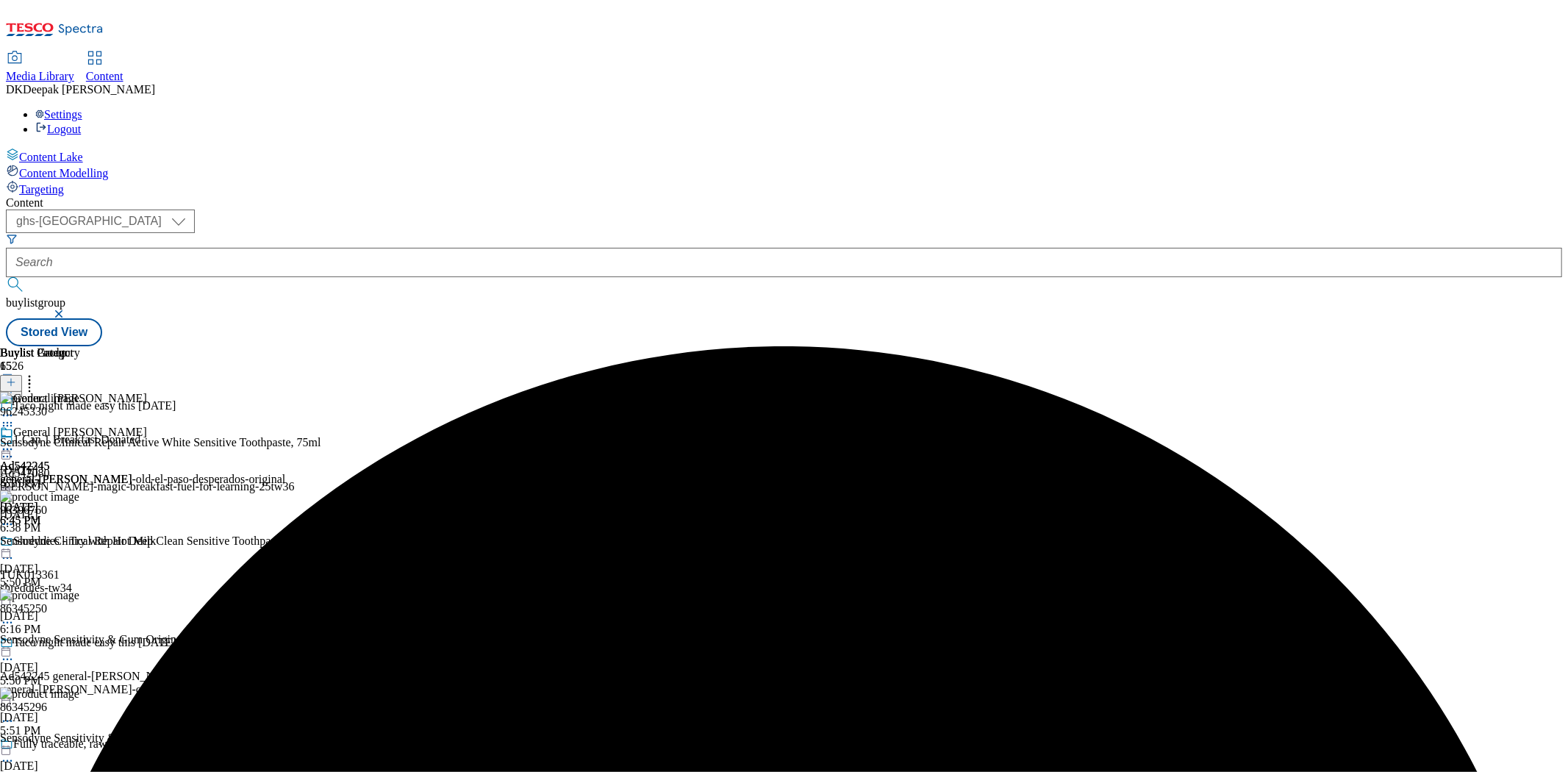
click at [15, 442] on icon at bounding box center [7, 449] width 15 height 15
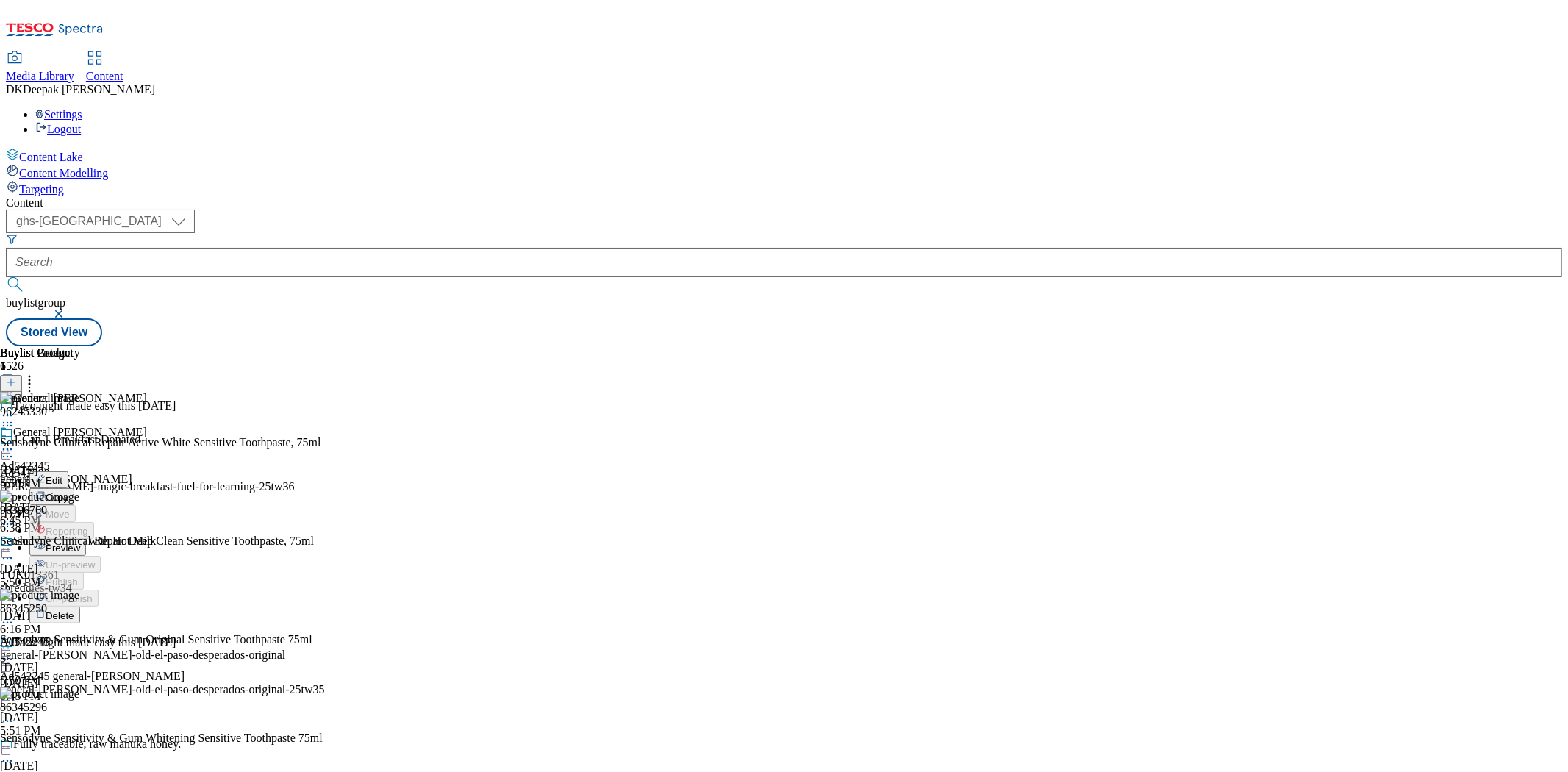
click at [16, 377] on icon at bounding box center [11, 382] width 10 height 10
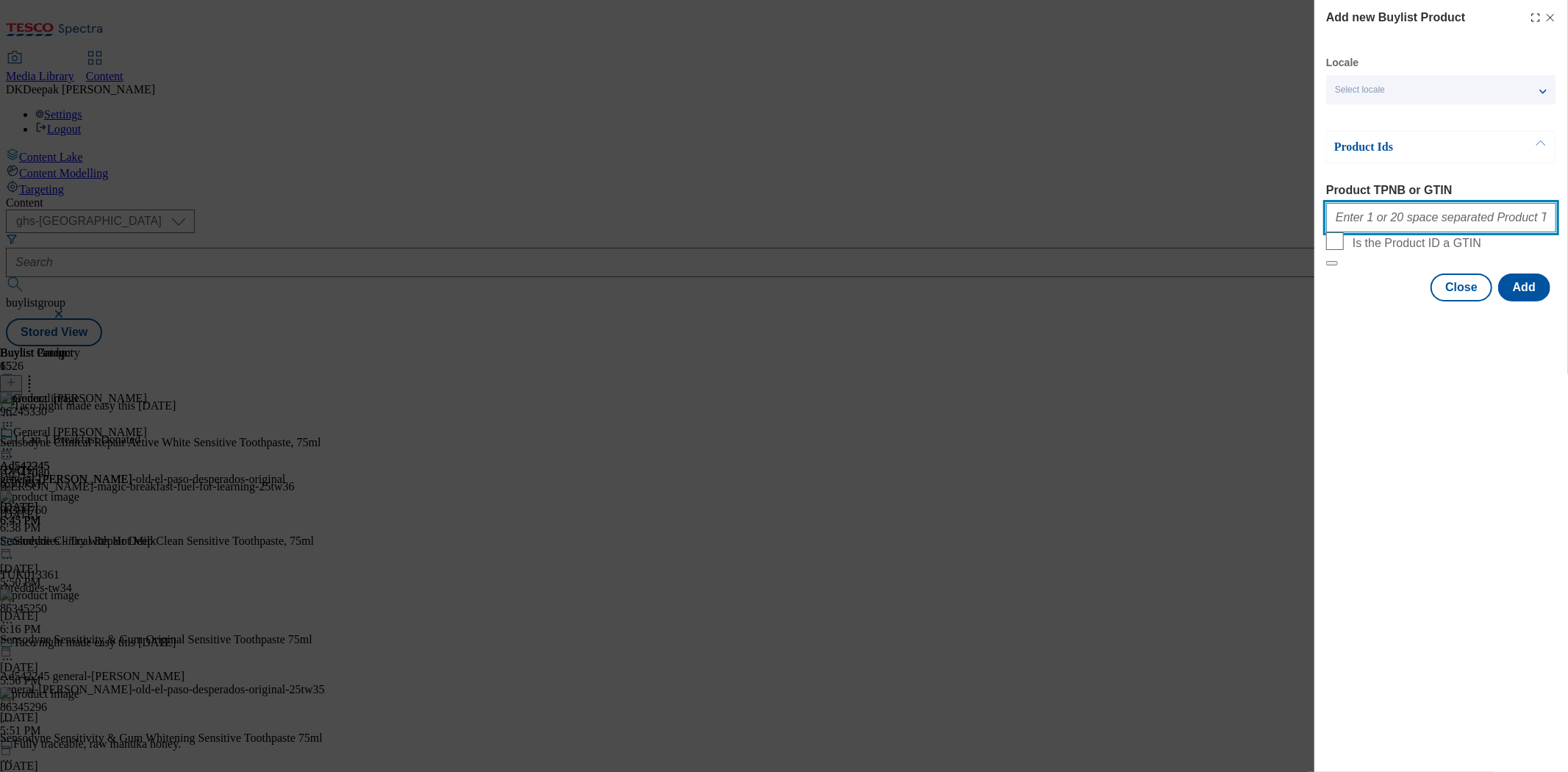
click at [1405, 224] on input "Product TPNB or GTIN" at bounding box center [1441, 217] width 230 height 30
paste input "96245330 96306760 86345250 86345296 91999067 96708492 88717873 88905869 8890117…"
type input "96245330 96306760 86345250 86345296 91999067 96708492 88717873 88905869 8890117…"
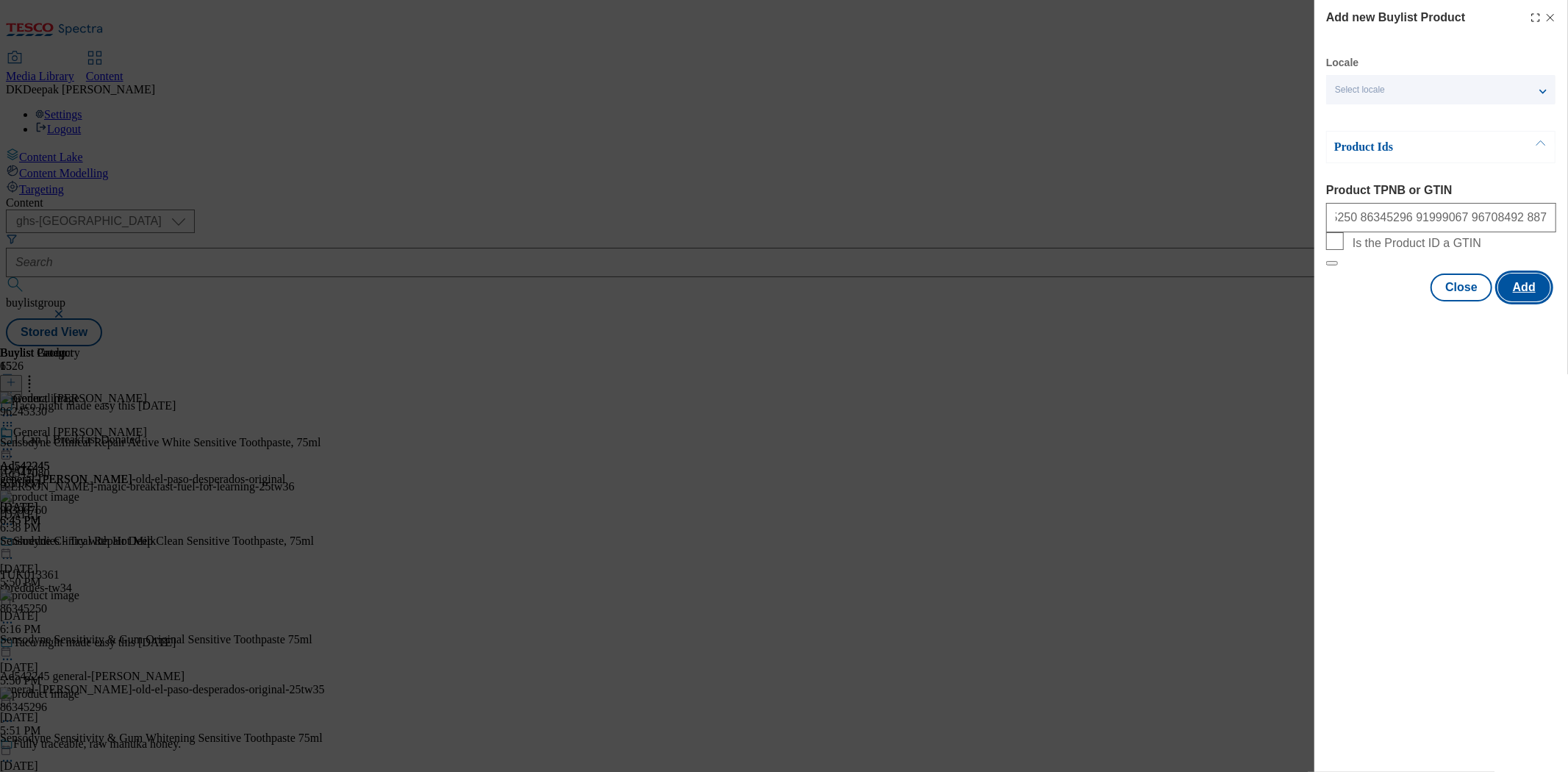
scroll to position [0, 0]
click at [1529, 301] on button "Add" at bounding box center [1524, 287] width 52 height 28
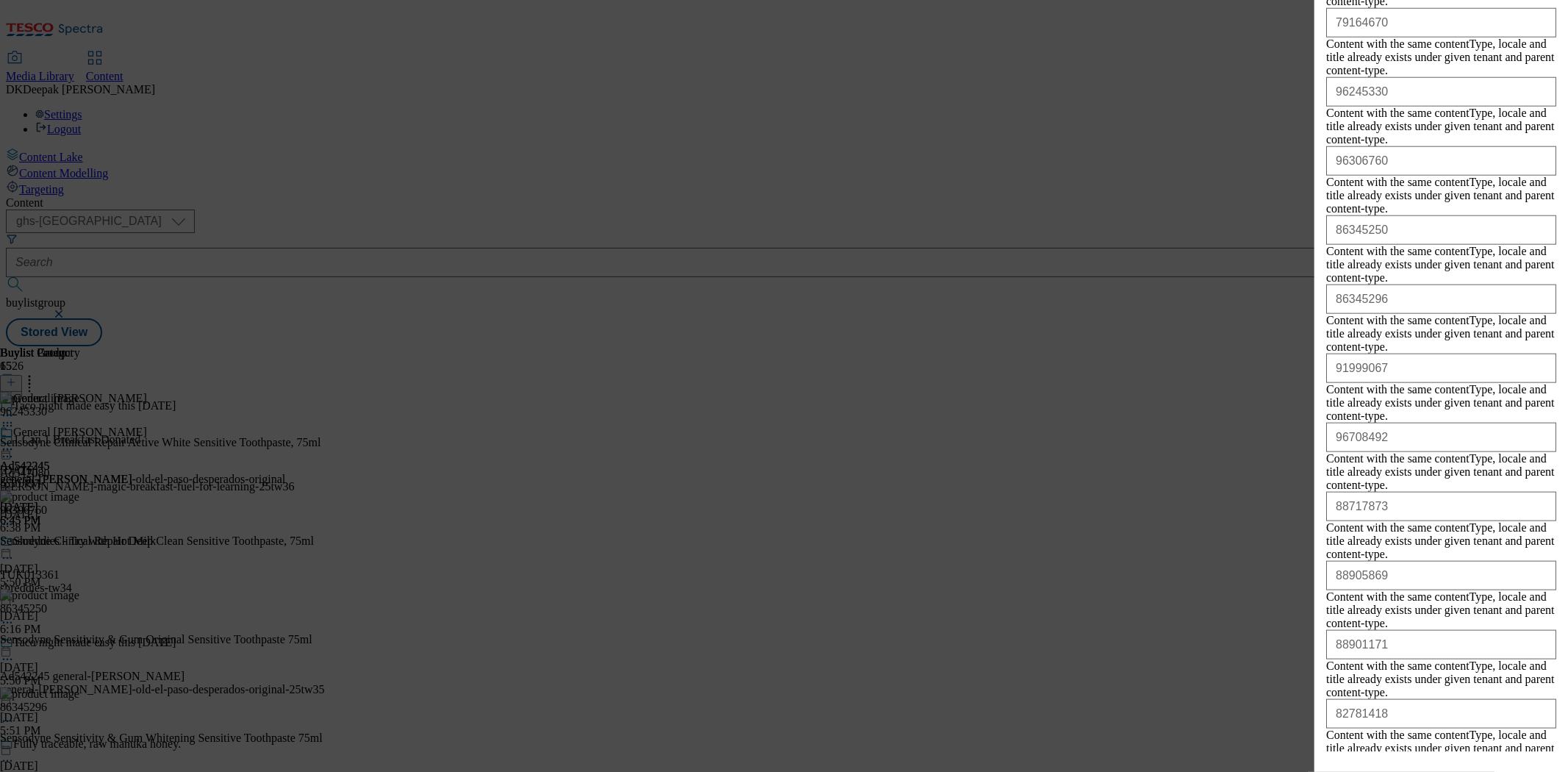
scroll to position [1403, 0]
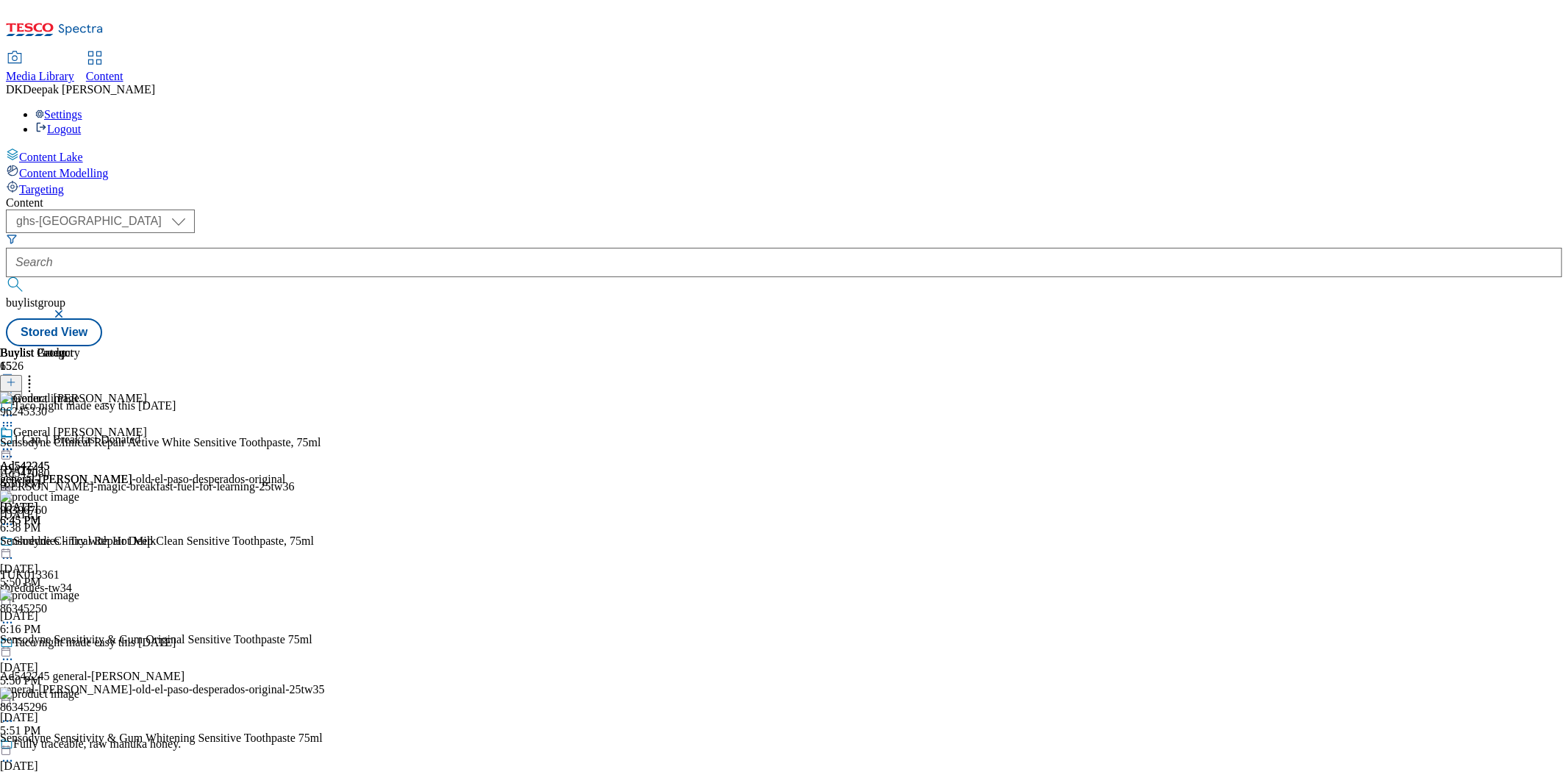
click at [15, 442] on icon at bounding box center [7, 449] width 15 height 15
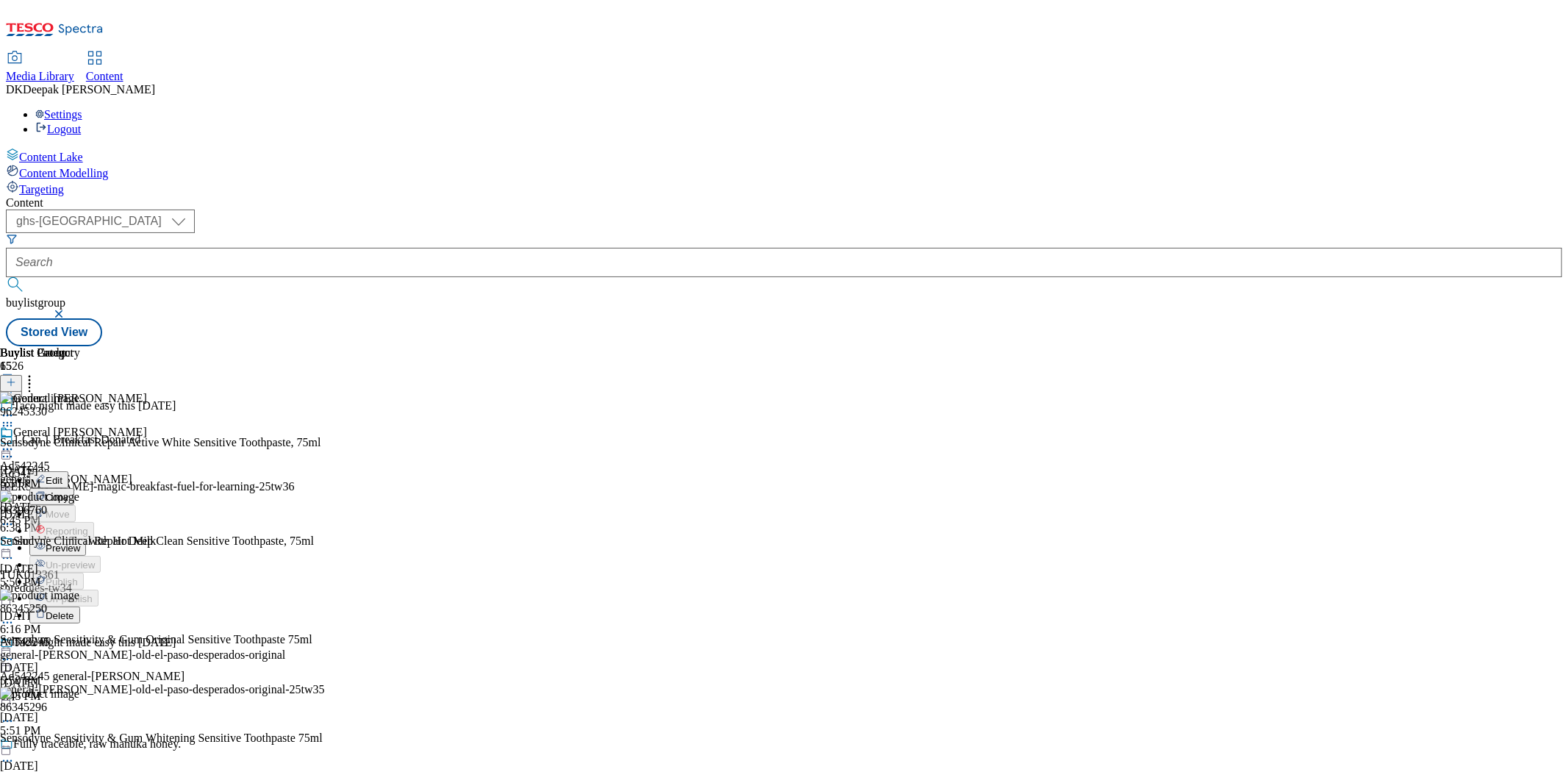
click at [80, 543] on span "Preview" at bounding box center [63, 548] width 34 height 11
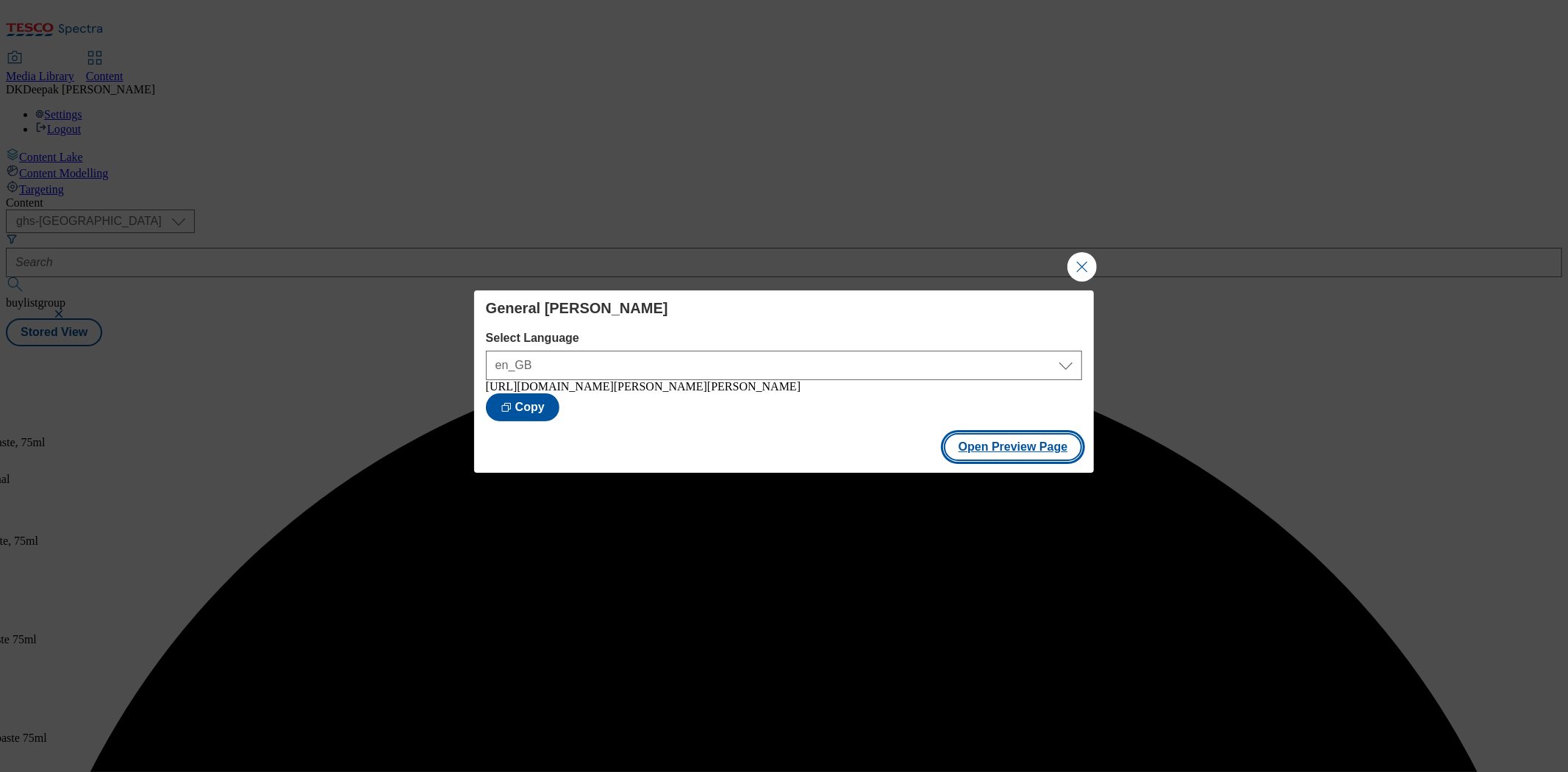
click at [1002, 448] on button "Open Preview Page" at bounding box center [1013, 447] width 139 height 28
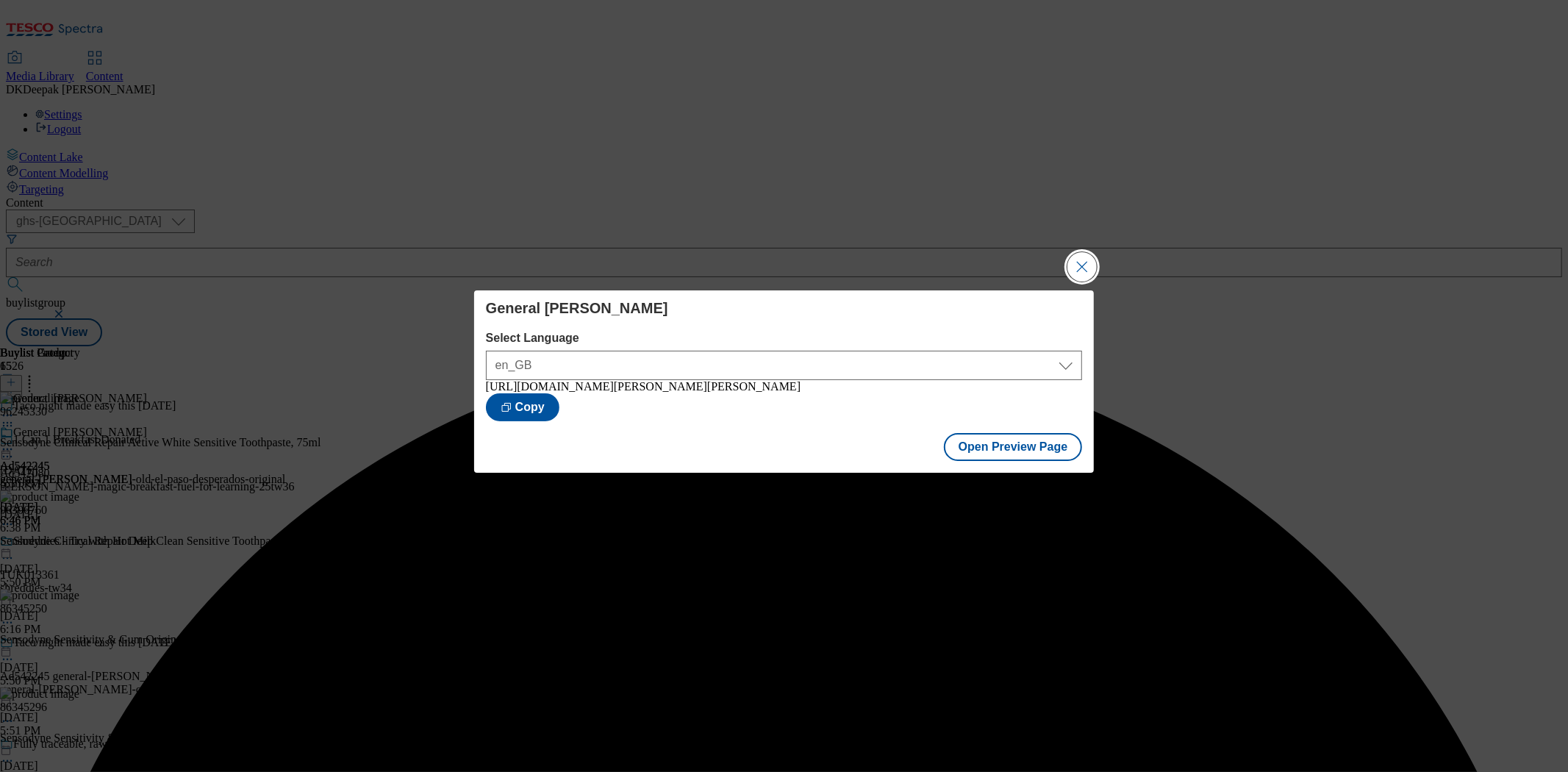
click at [1079, 263] on button "Close Modal" at bounding box center [1082, 267] width 30 height 30
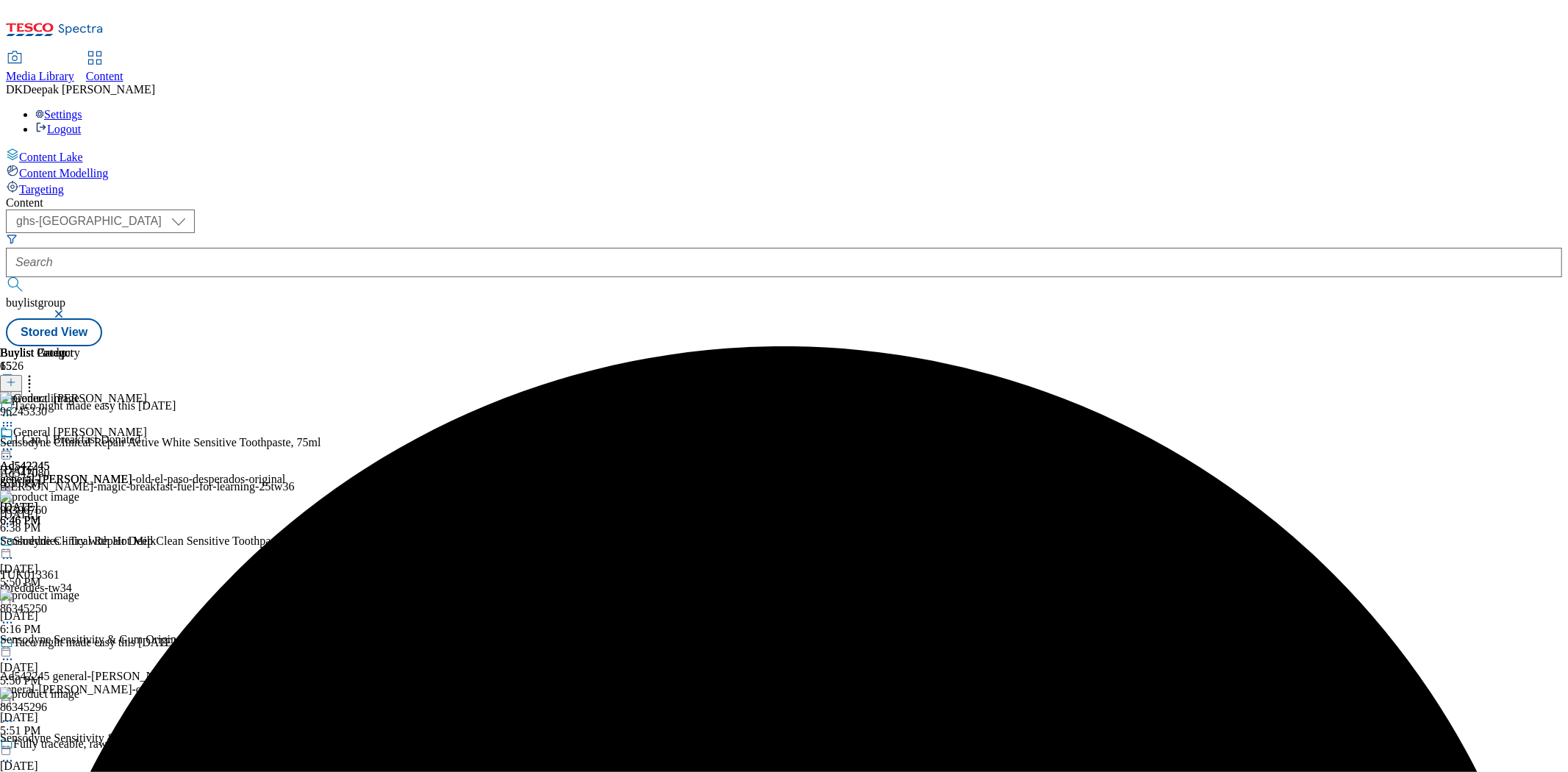
click at [15, 442] on icon at bounding box center [7, 449] width 15 height 15
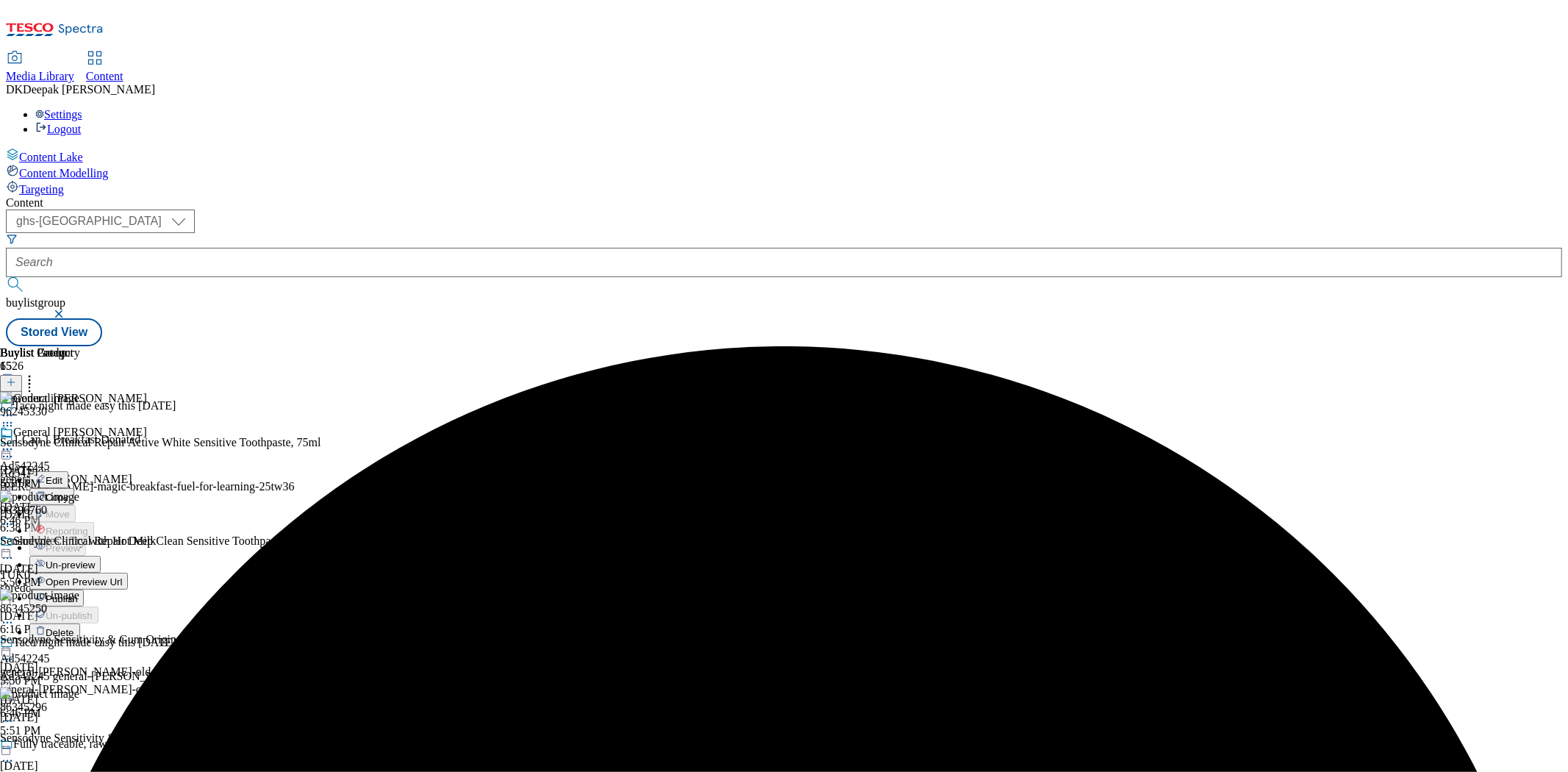
click at [78, 593] on span "Publish" at bounding box center [62, 599] width 33 height 11
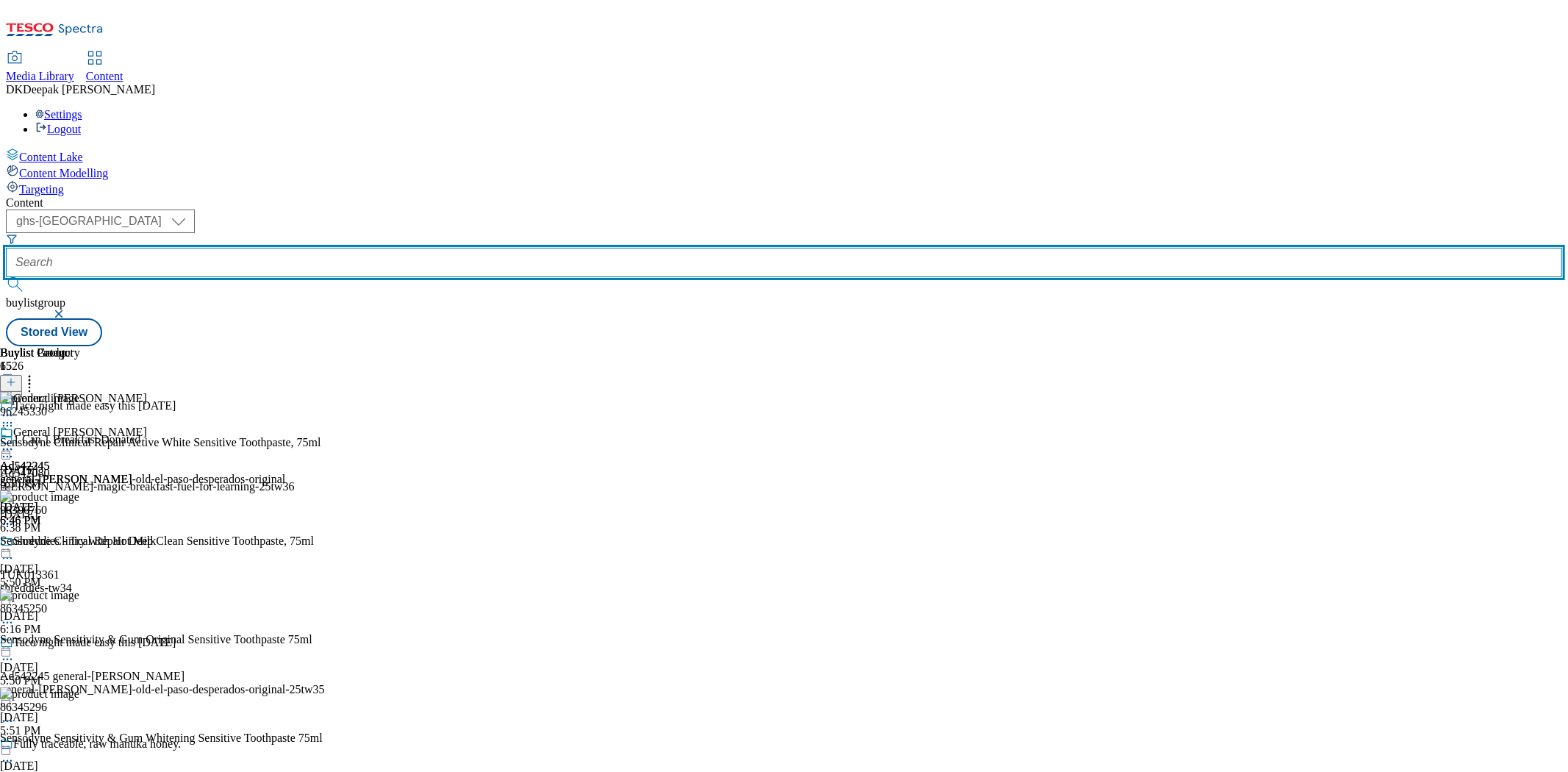
click at [364, 248] on input "text" at bounding box center [784, 263] width 1556 height 30
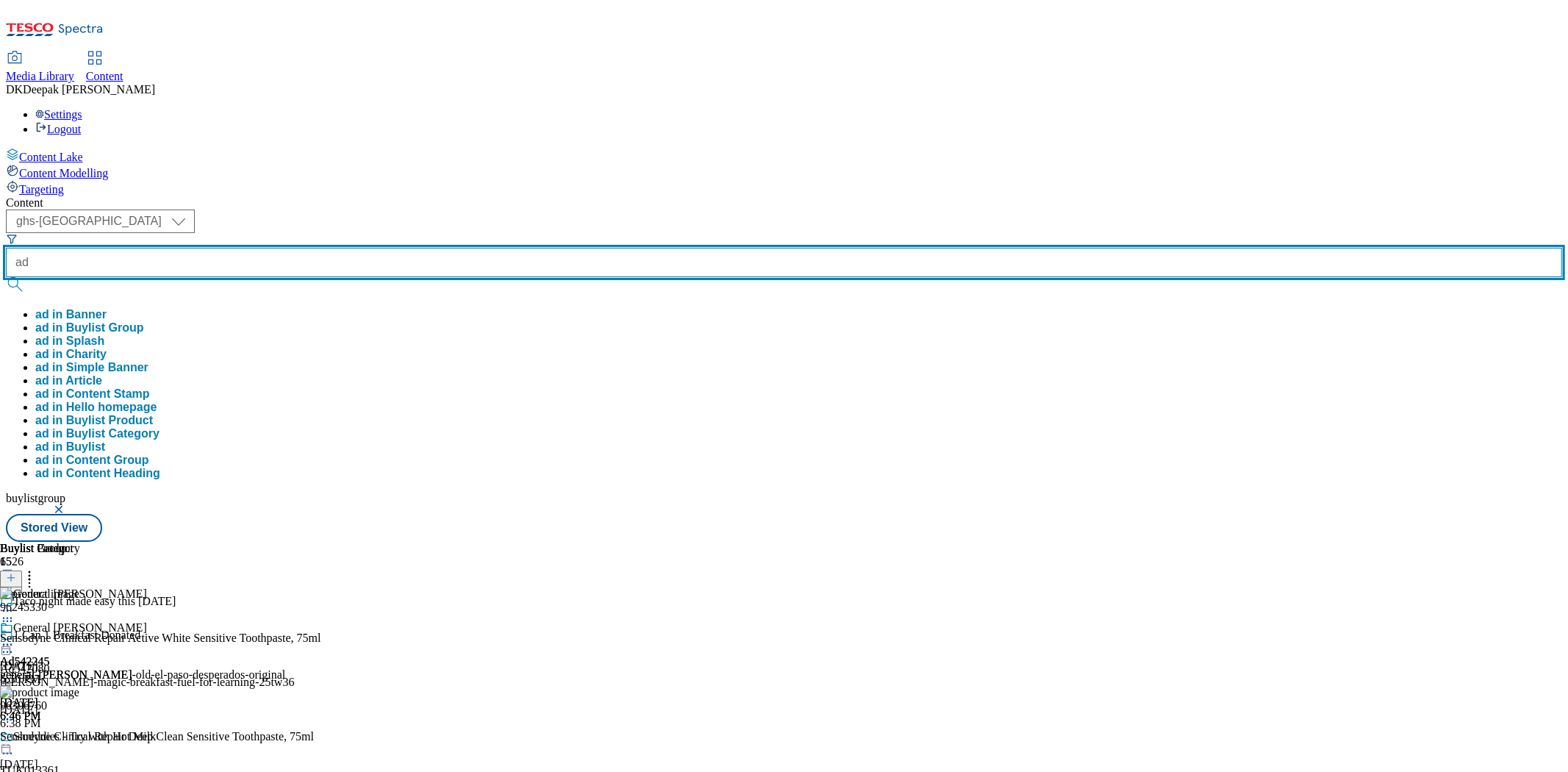
paste input "542080"
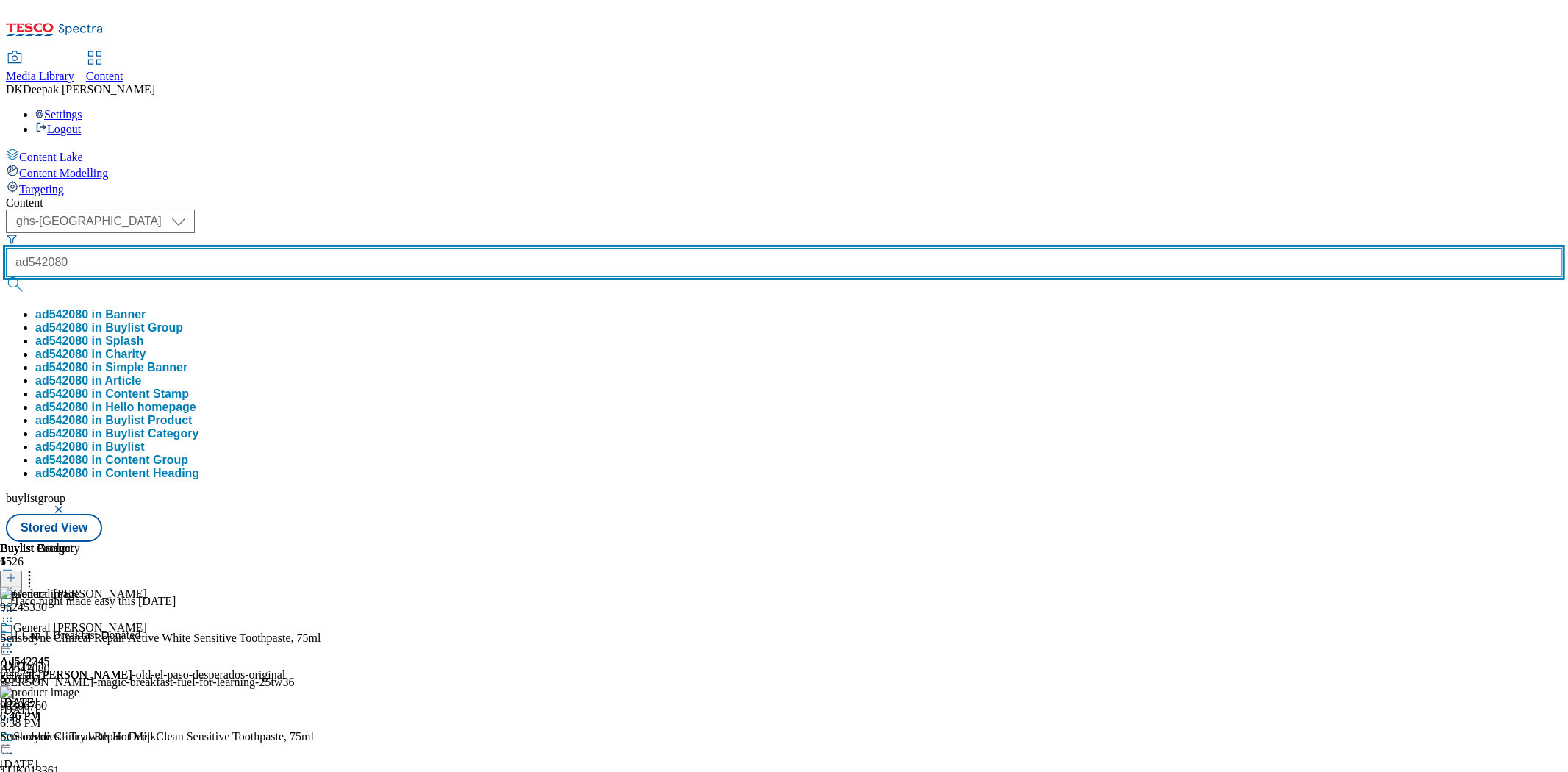
type input "ad542080"
click at [6, 277] on button "submit" at bounding box center [16, 284] width 21 height 15
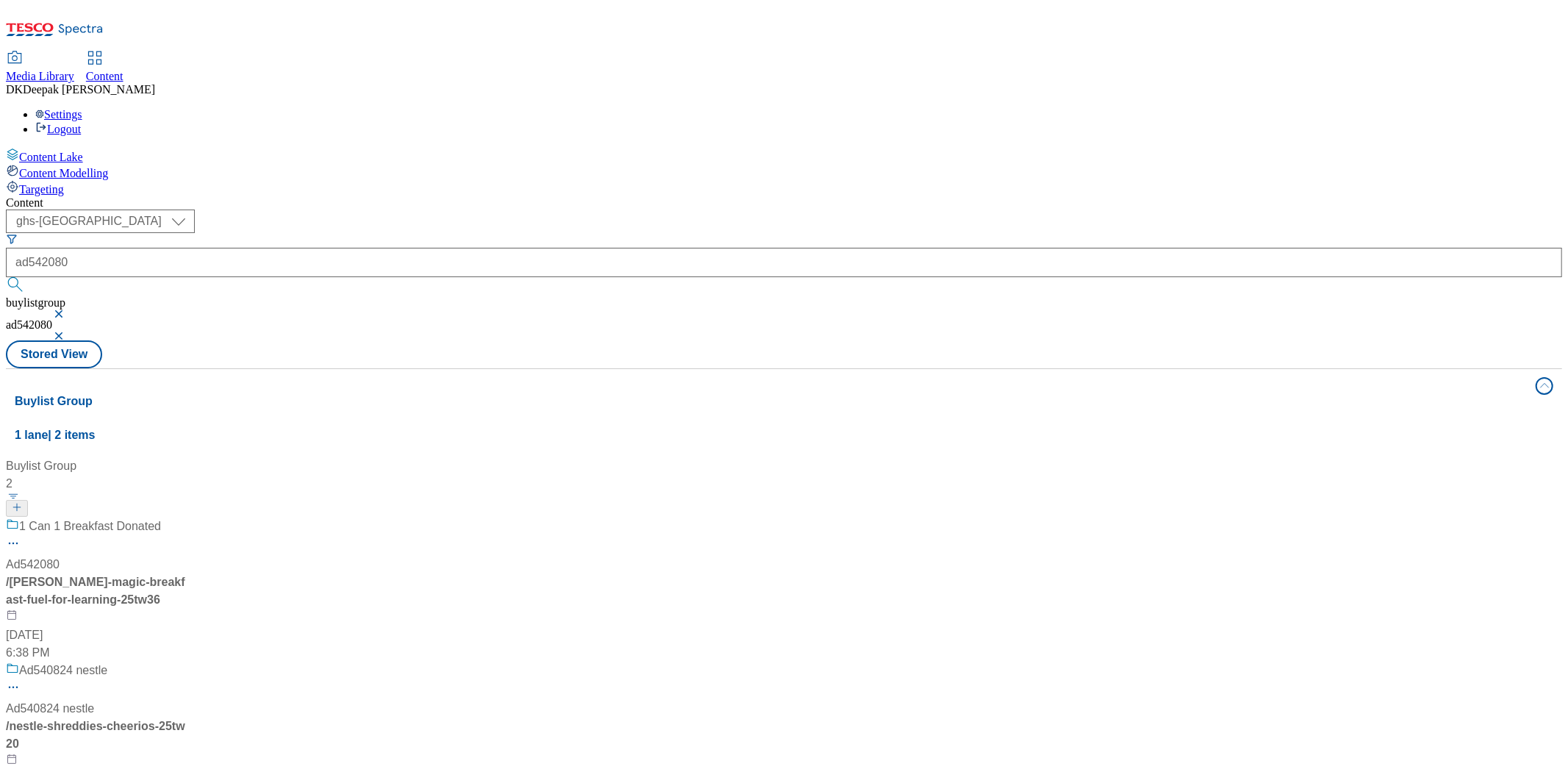
click at [189, 517] on div "1 Can 1 Breakfast Donated Ad542080 / heinz-magic-breakfast-fuel-for-learning-25…" at bounding box center [98, 589] width 184 height 144
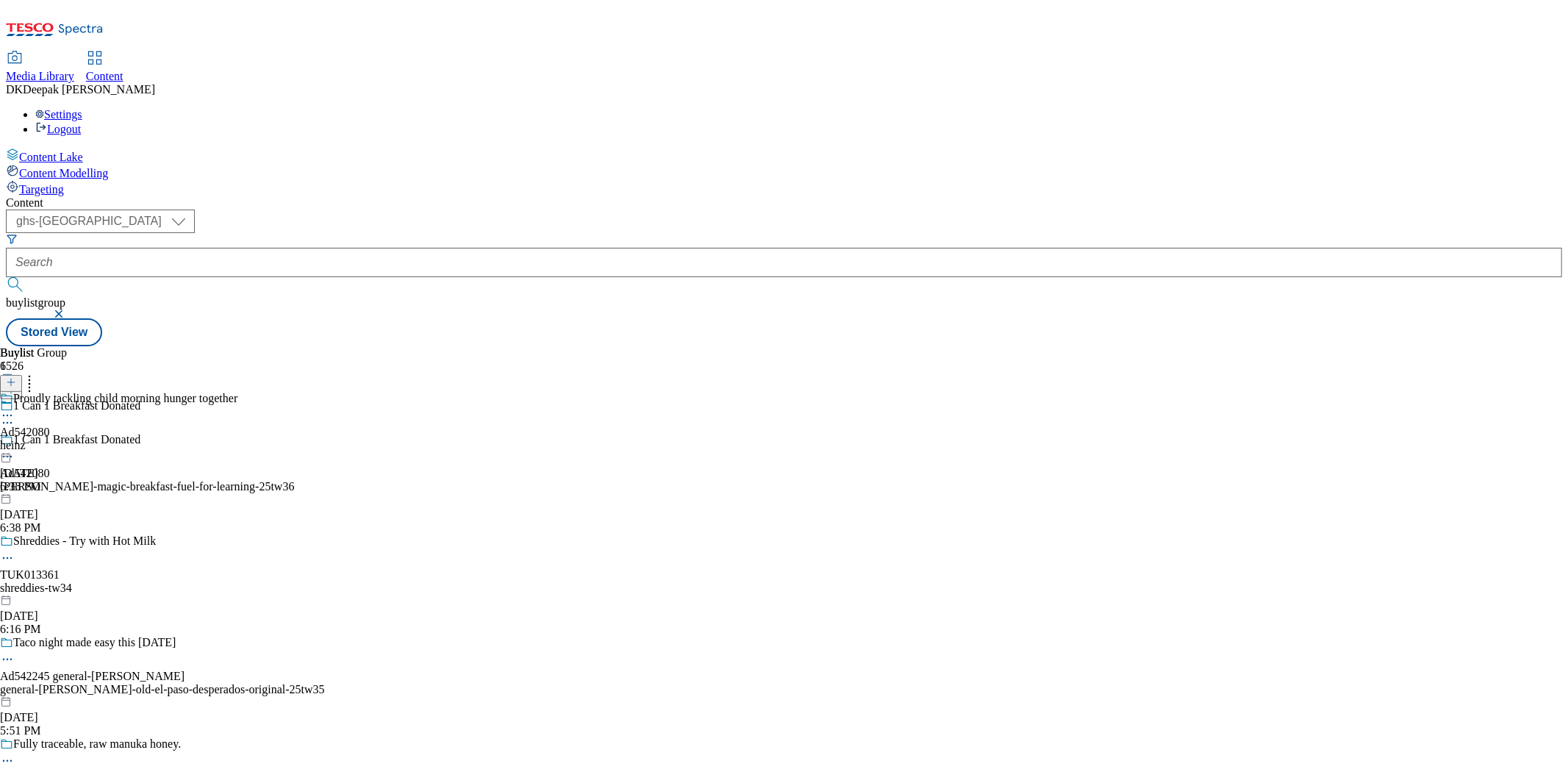
click at [5, 456] on circle at bounding box center [4, 457] width 2 height 2
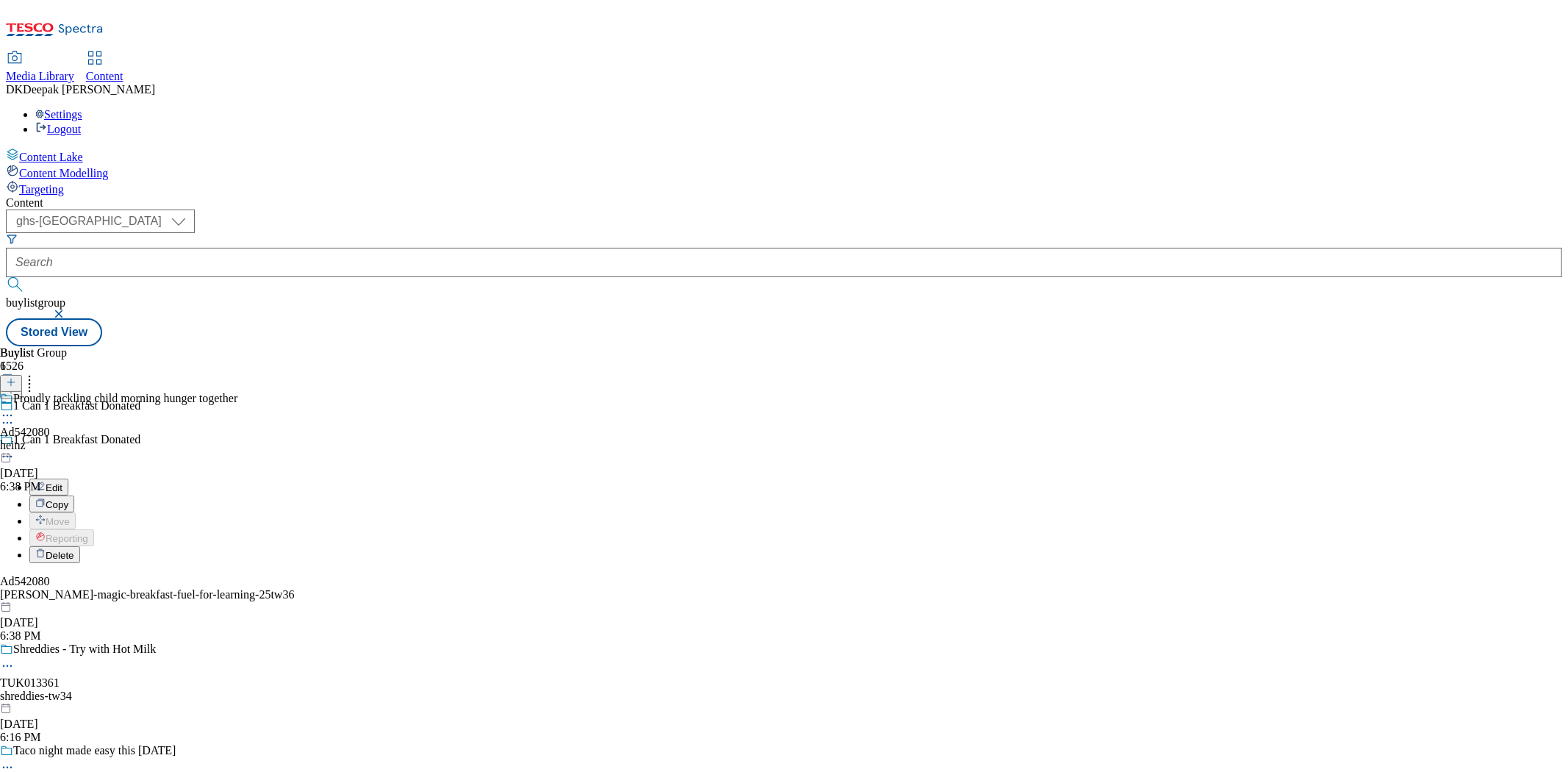
click at [68, 478] on button "Edit" at bounding box center [49, 487] width 39 height 17
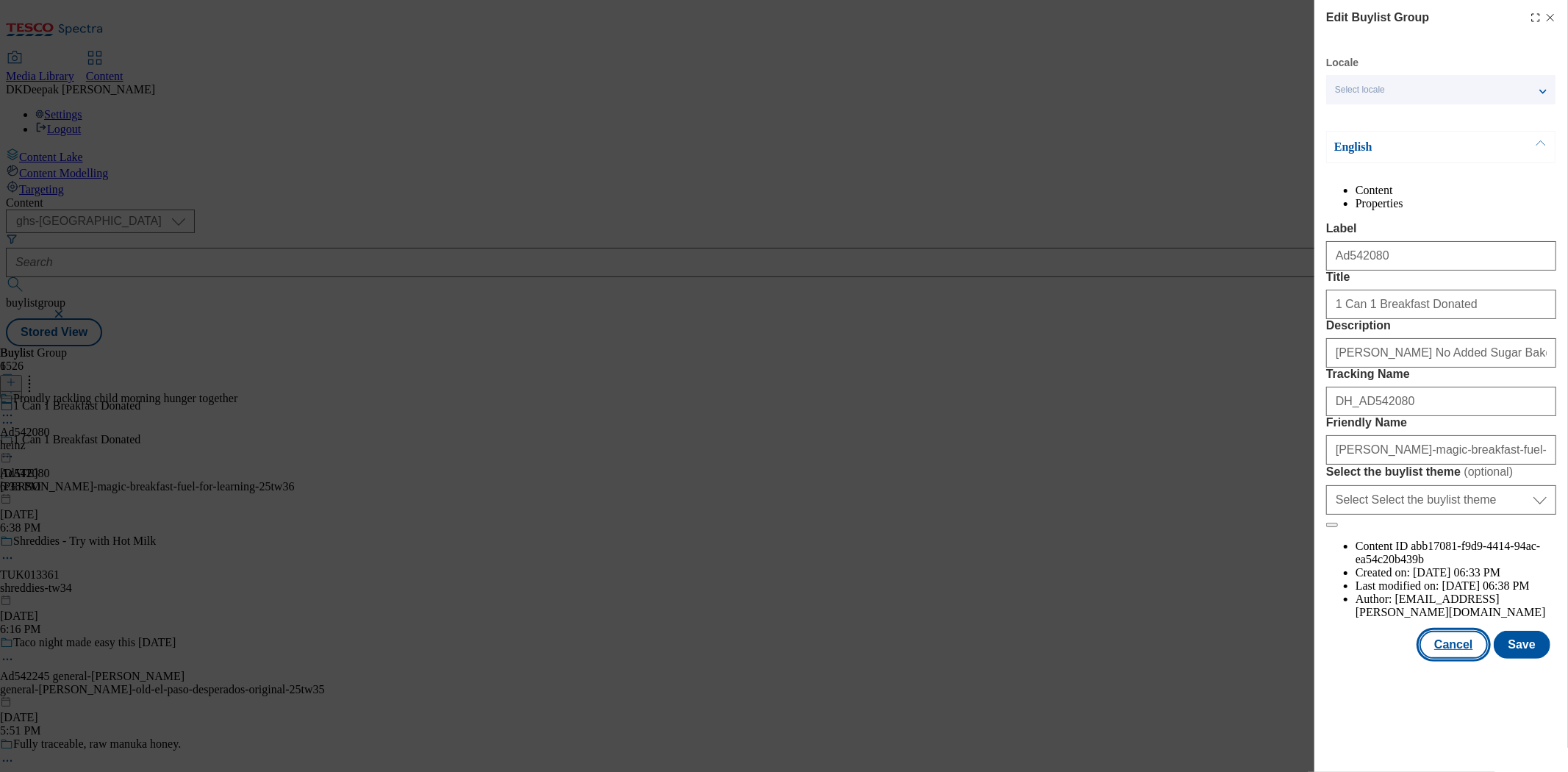
click at [1455, 659] on button "Cancel" at bounding box center [1453, 645] width 68 height 28
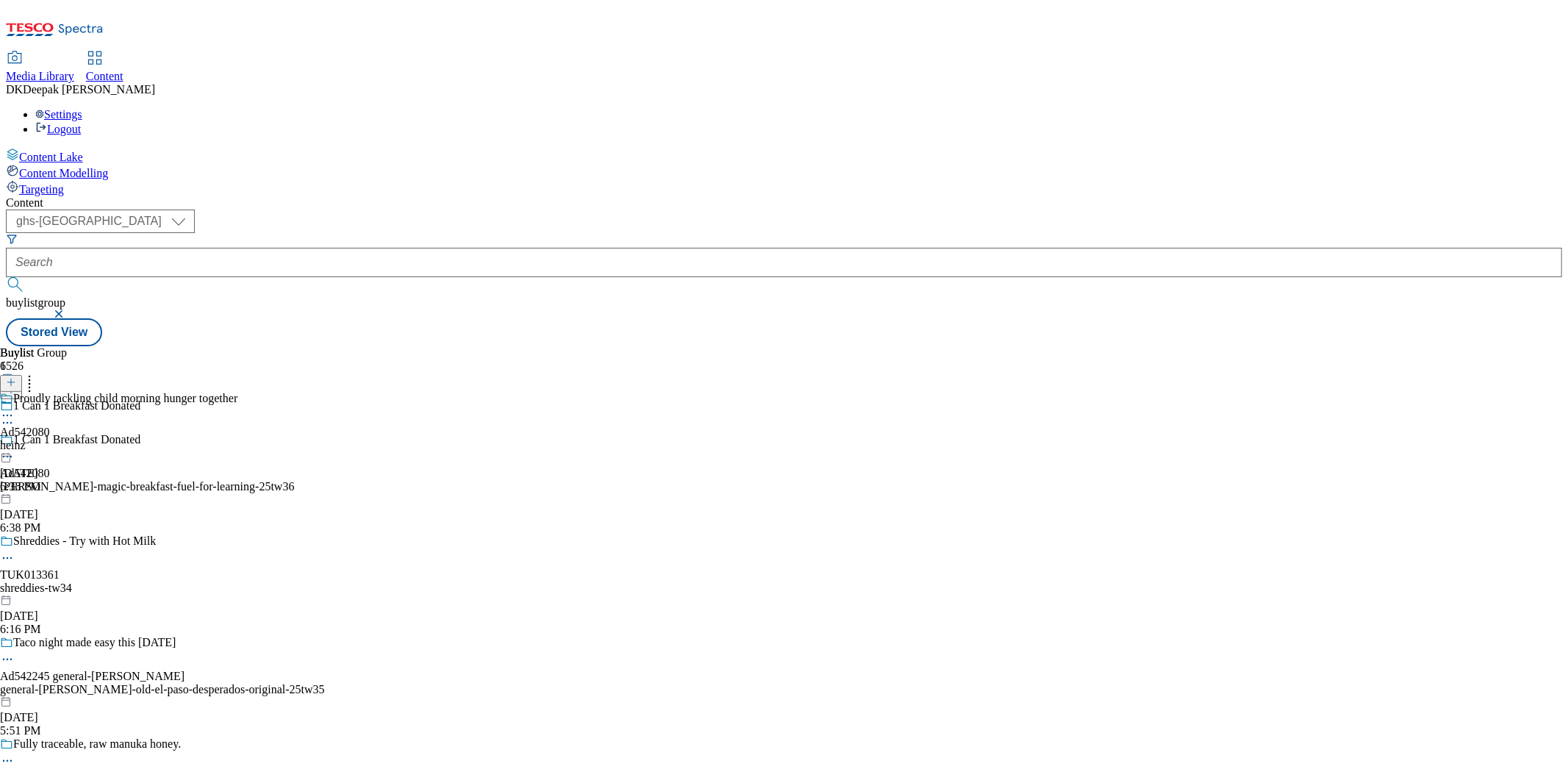
click at [238, 439] on div "heinz" at bounding box center [119, 445] width 238 height 13
click at [15, 442] on icon at bounding box center [7, 449] width 15 height 15
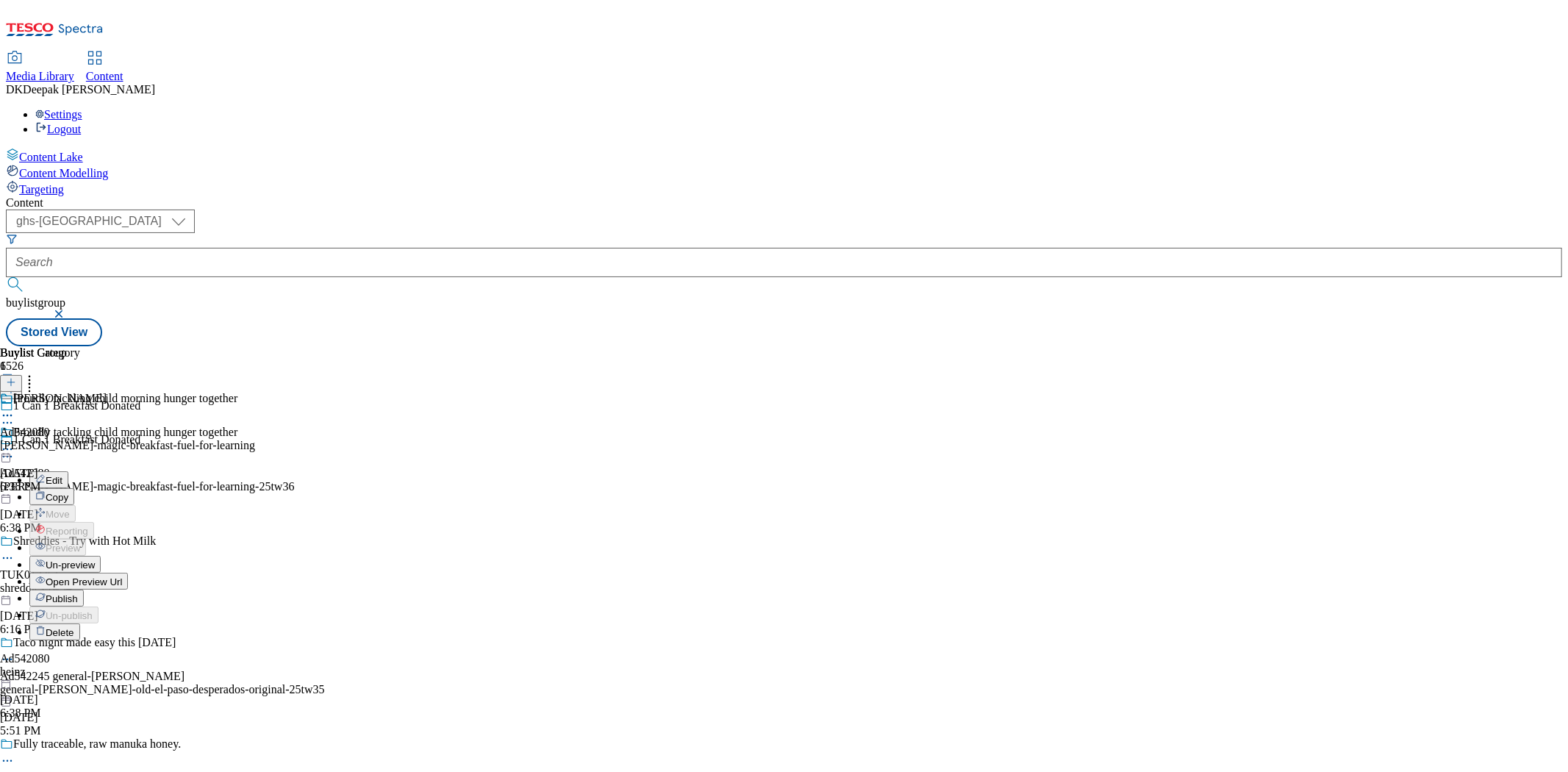
click at [68, 471] on button "Edit" at bounding box center [49, 480] width 39 height 17
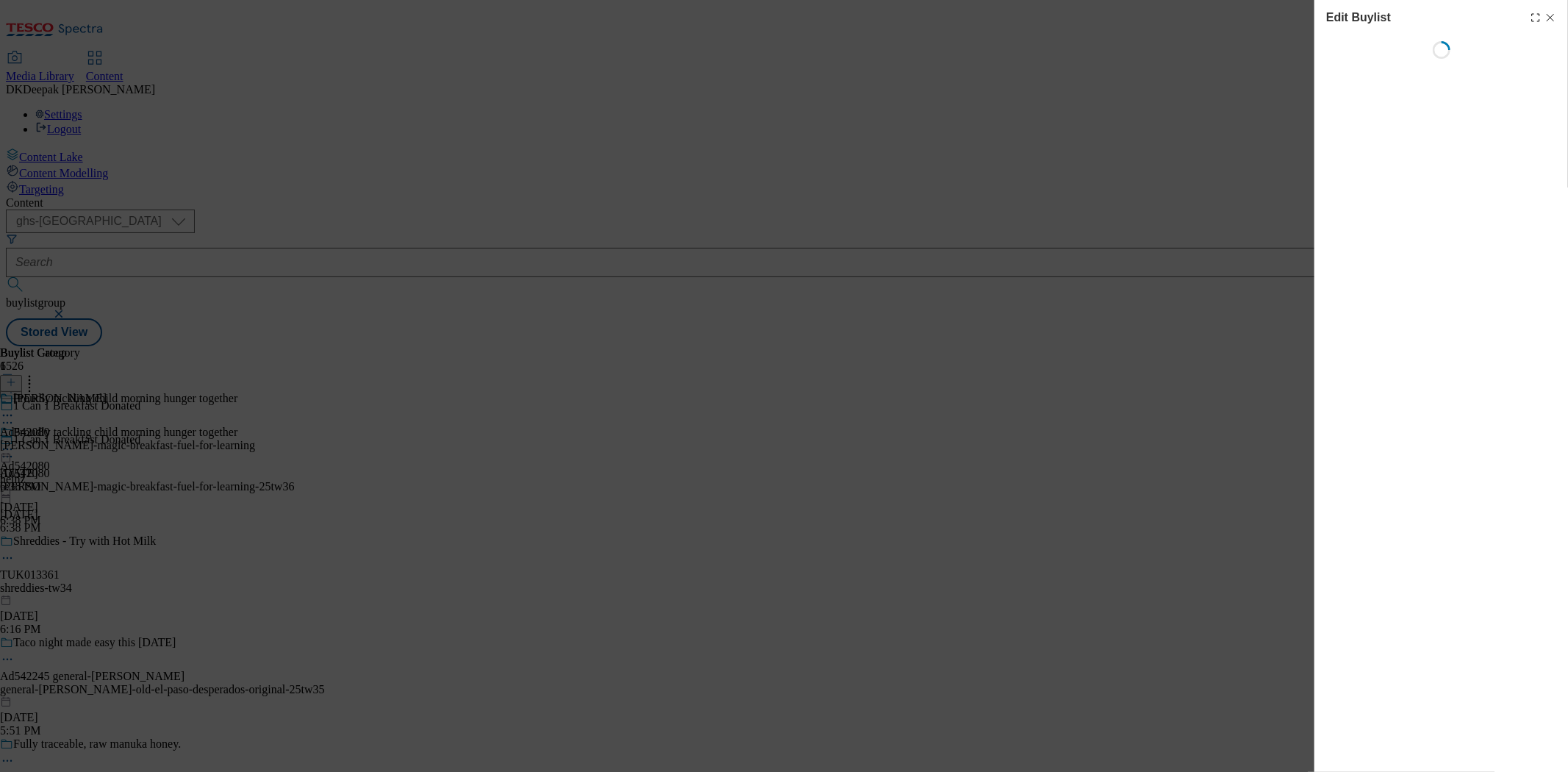
select select "tactical"
select select "supplier funded short term 1-3 weeks"
select select "dunnhumby"
select select "Banner"
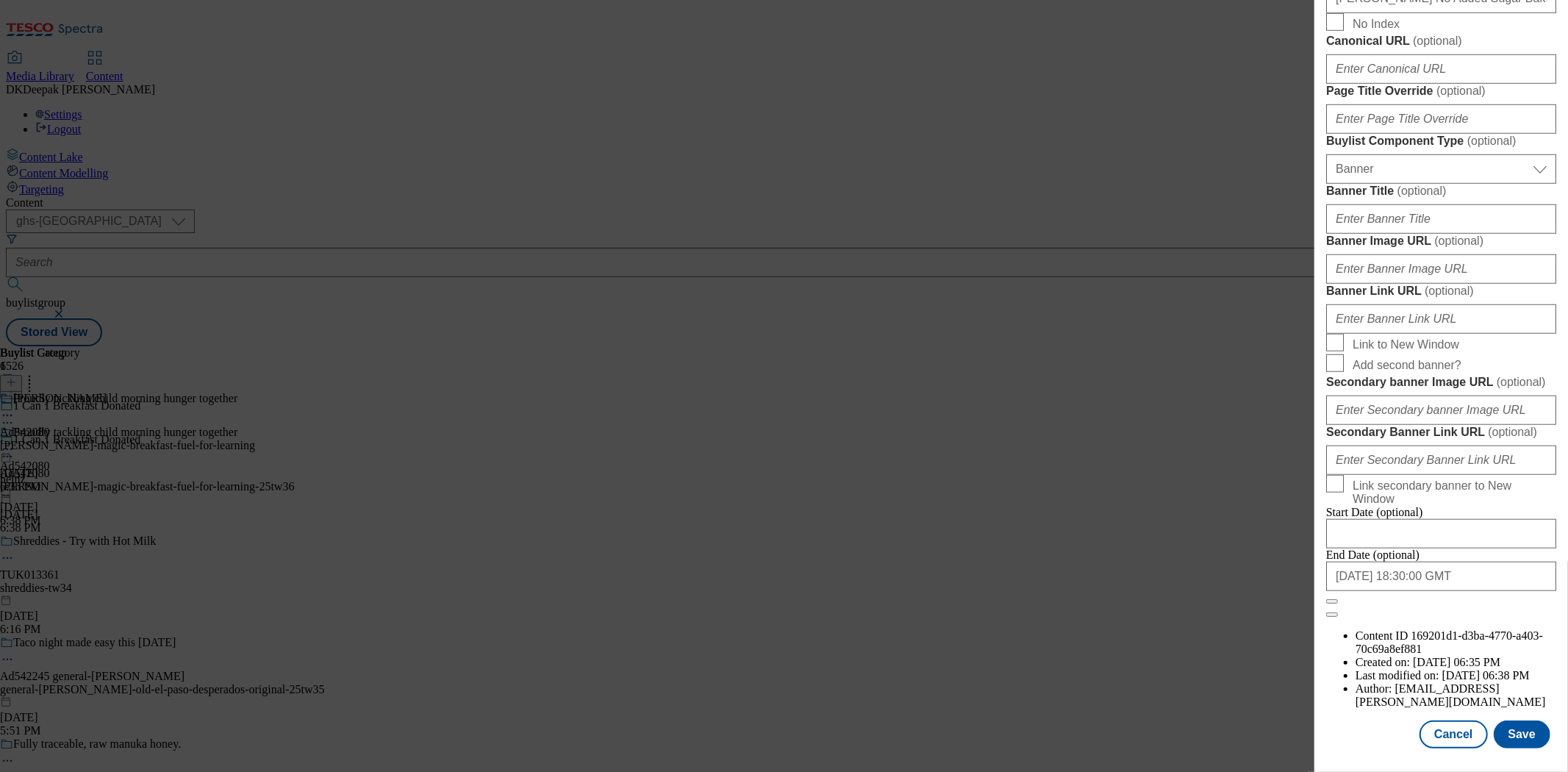
scroll to position [1454, 0]
click at [1455, 723] on button "Cancel" at bounding box center [1453, 735] width 68 height 28
select select "tactical"
select select "supplier funded short term 1-3 weeks"
select select "dunnhumby"
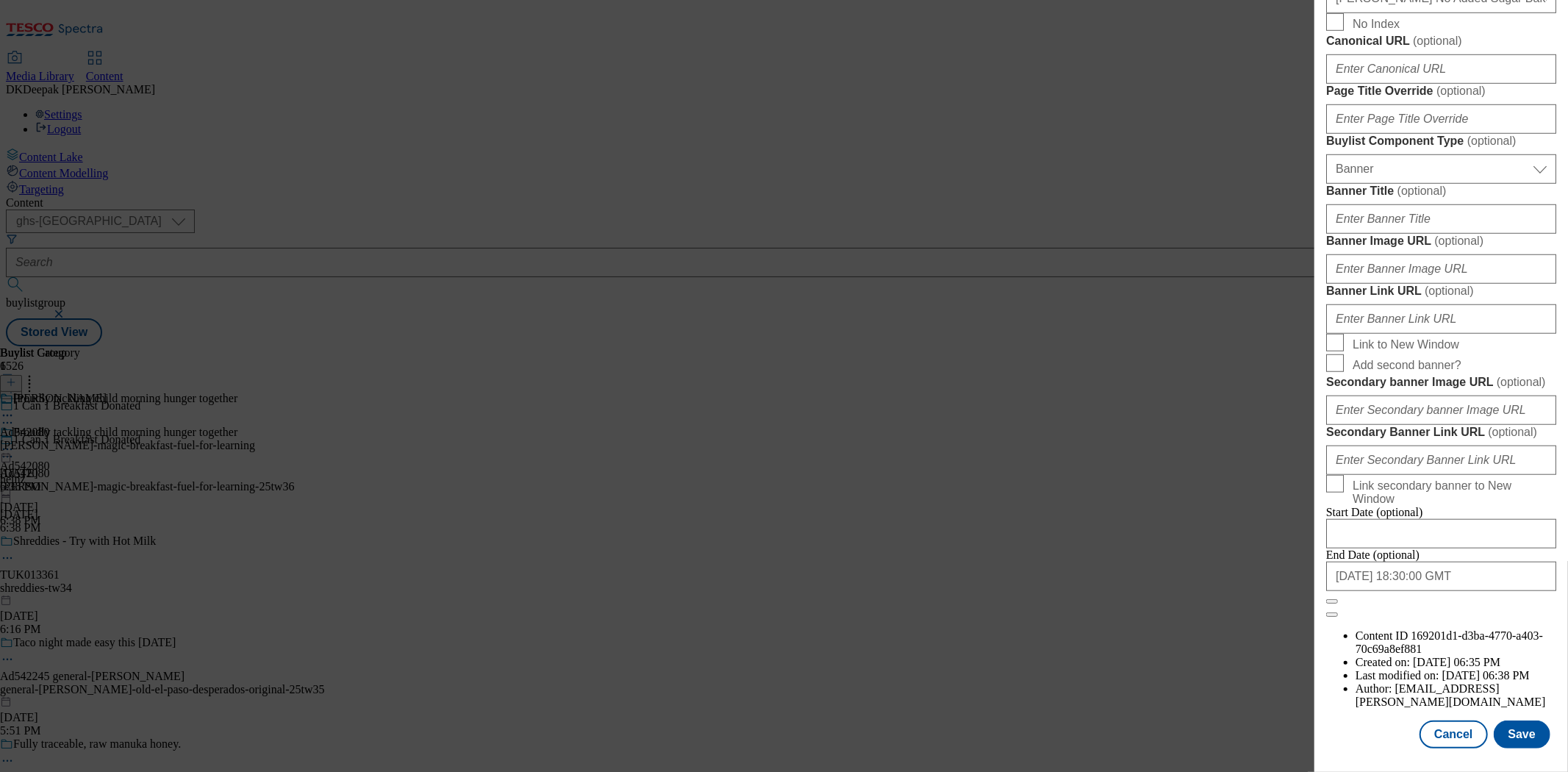
select select "Banner"
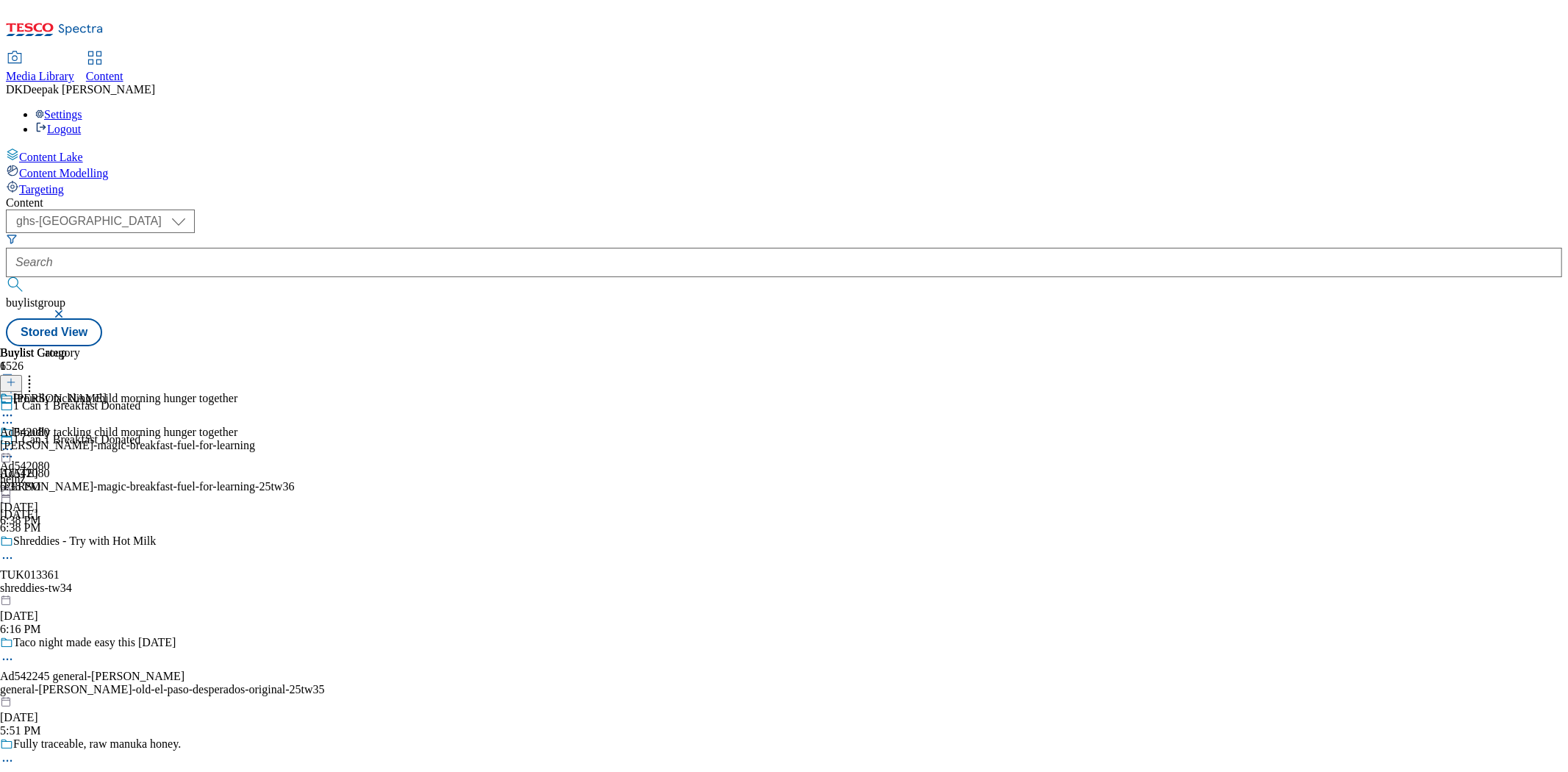
scroll to position [1125, 0]
click at [255, 439] on div "heinz-magic-breakfast-fuel-for-learning" at bounding box center [127, 445] width 255 height 13
click at [15, 442] on icon at bounding box center [7, 449] width 15 height 15
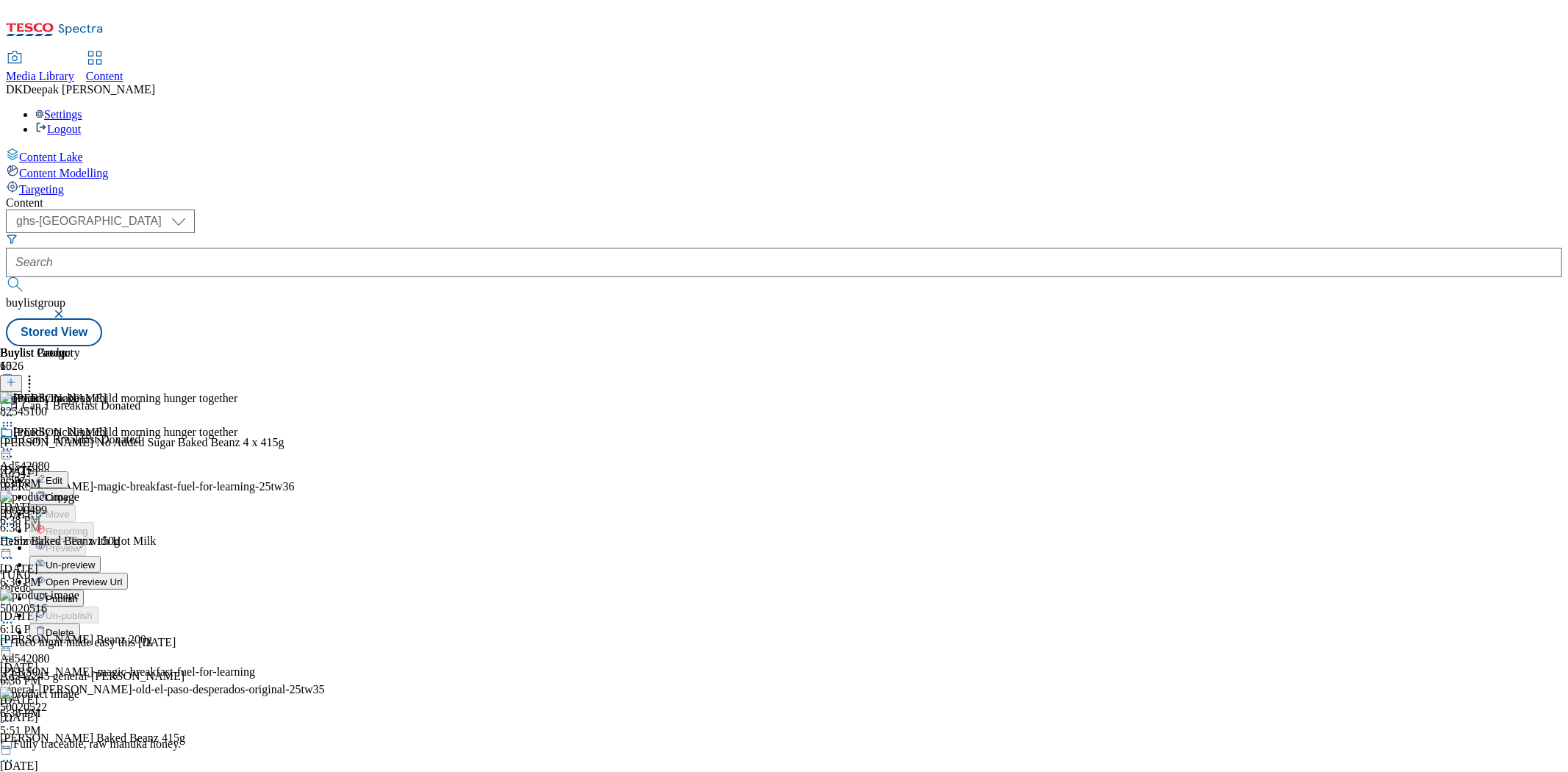
click at [68, 471] on button "Edit" at bounding box center [49, 480] width 39 height 17
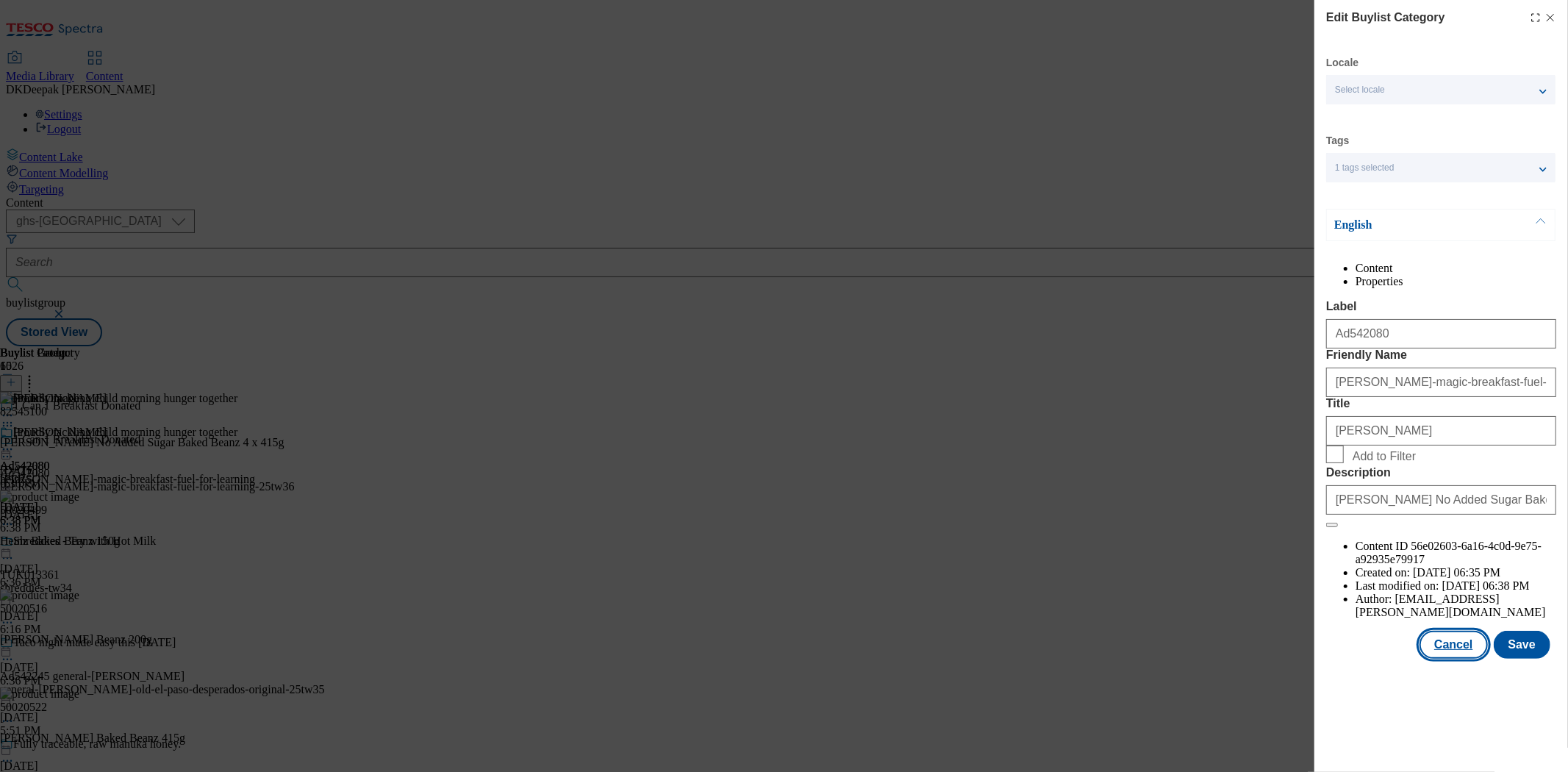
click at [1463, 659] on button "Cancel" at bounding box center [1453, 645] width 68 height 28
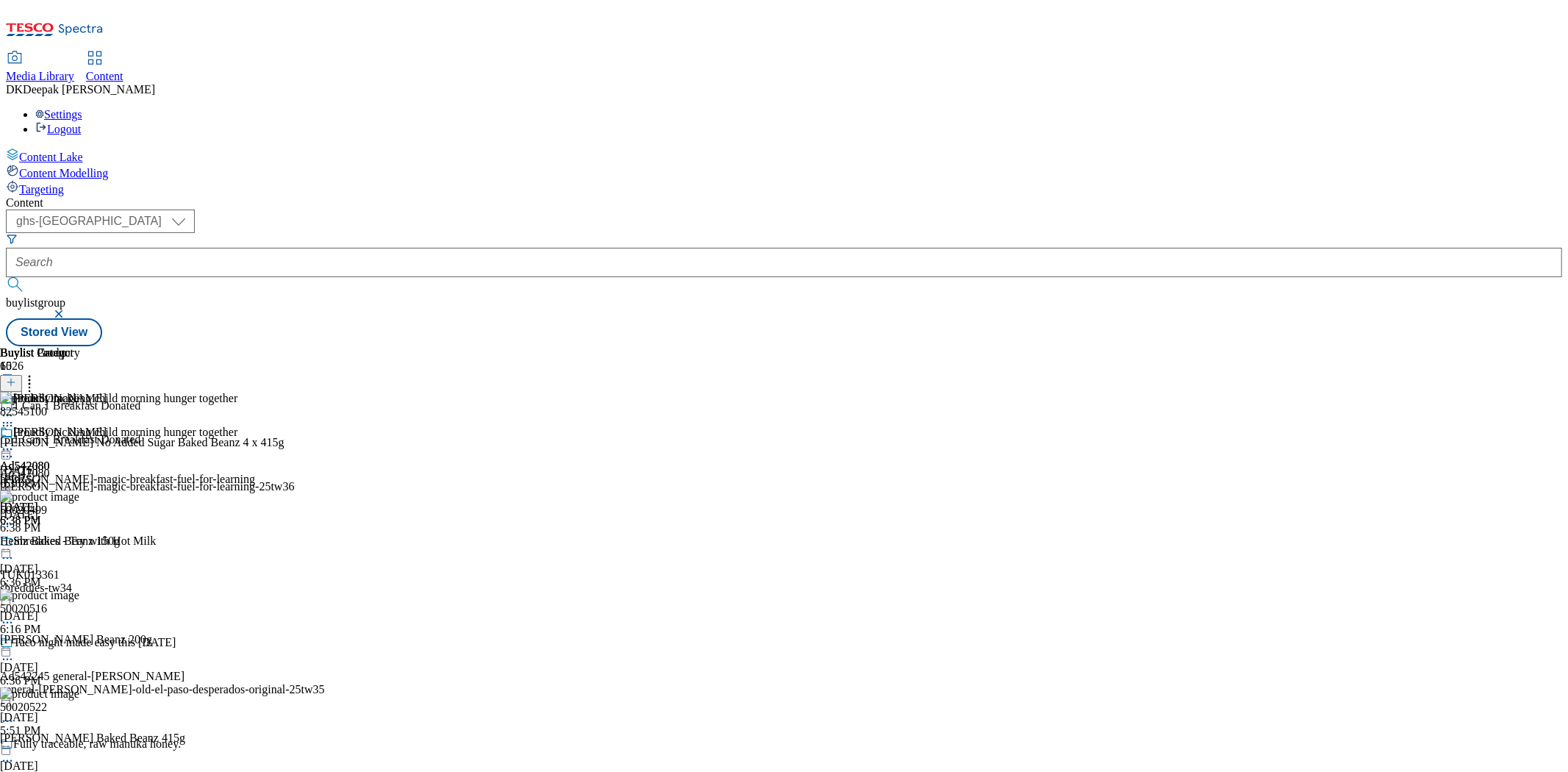
click at [15, 442] on icon at bounding box center [7, 449] width 15 height 15
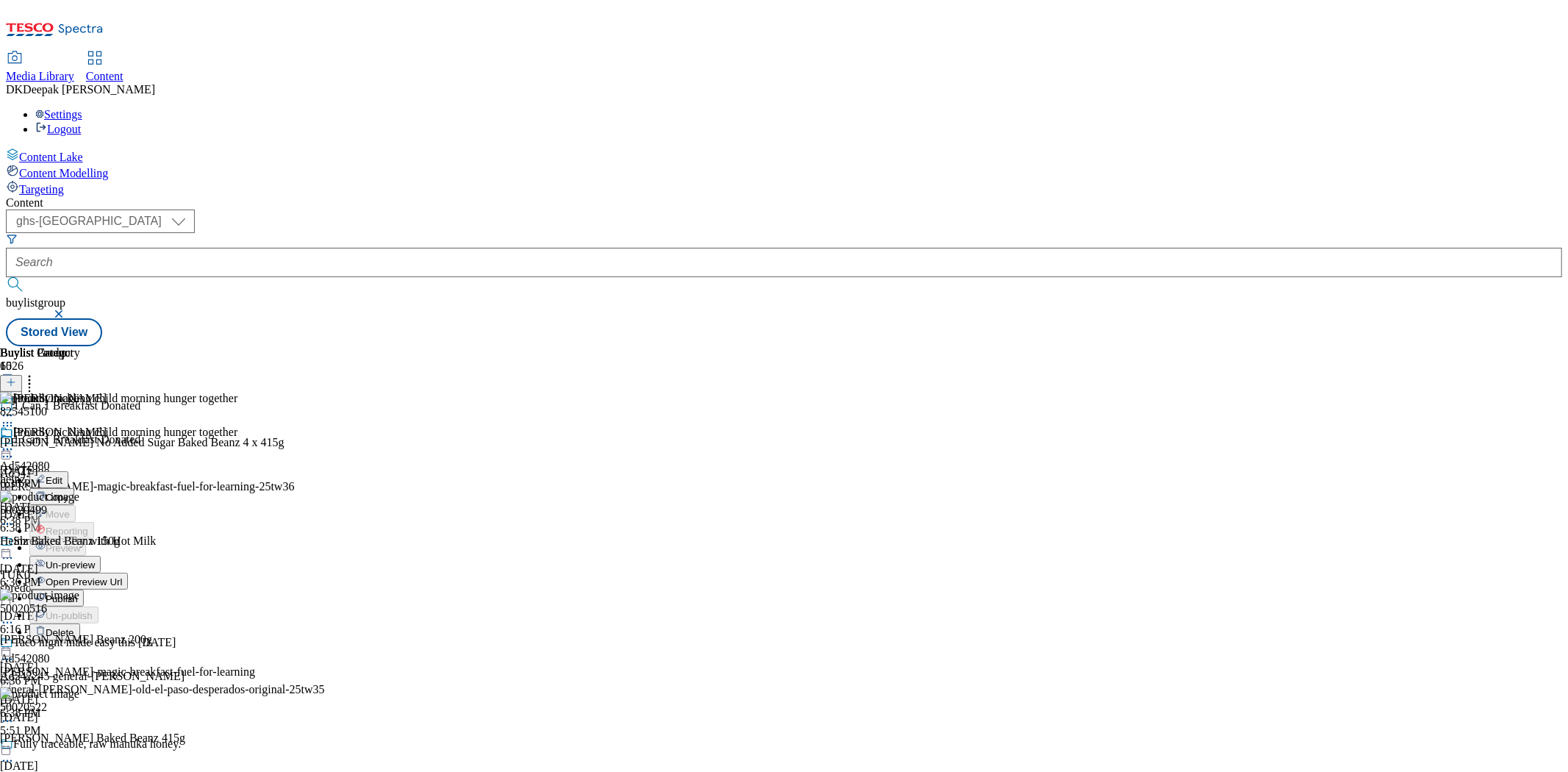
click at [255, 572] on li "Open Preview Url" at bounding box center [142, 581] width 226 height 17
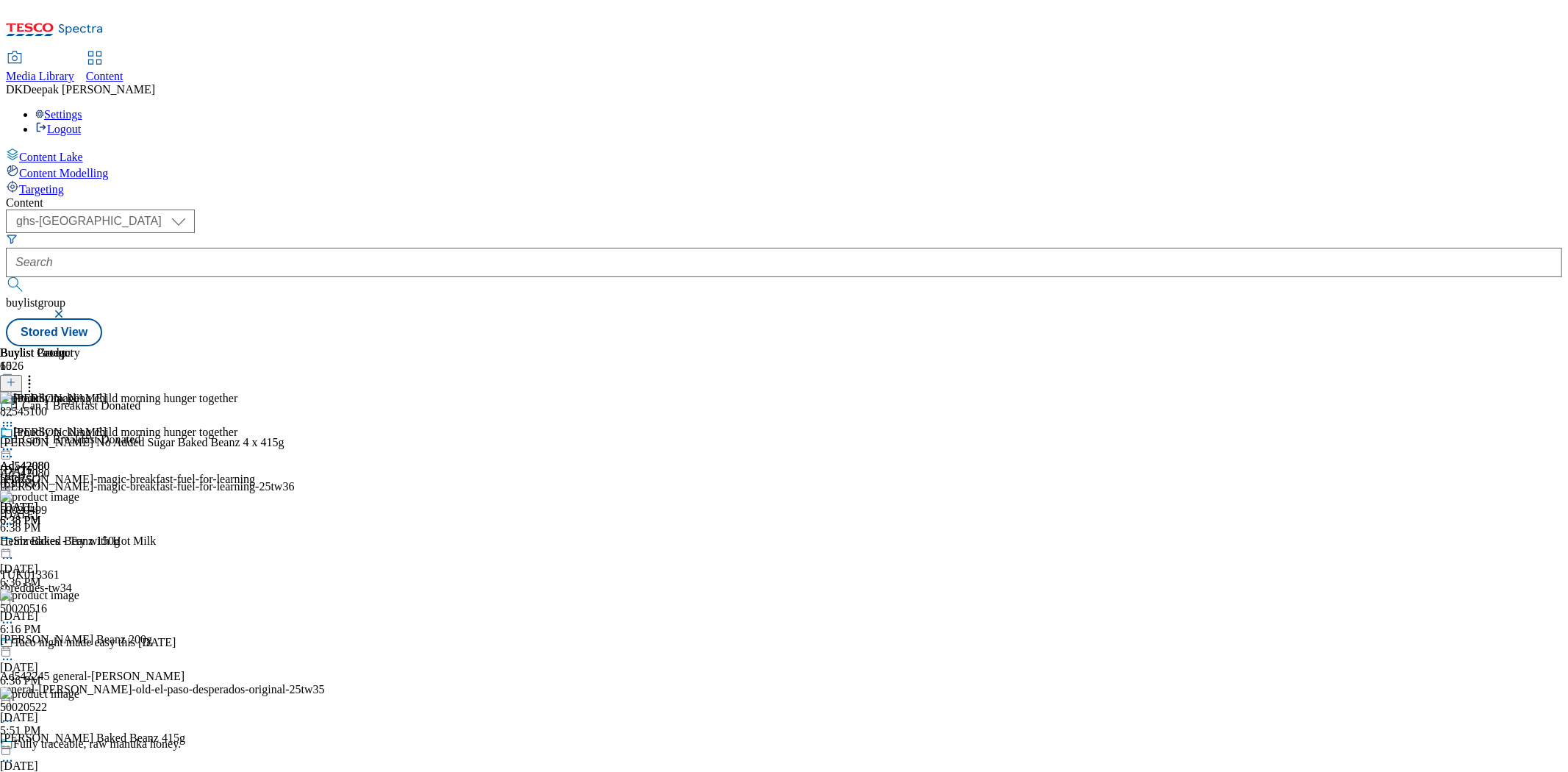
click at [255, 426] on div "Heinz" at bounding box center [127, 443] width 255 height 34
click at [9, 448] on circle at bounding box center [8, 449] width 2 height 2
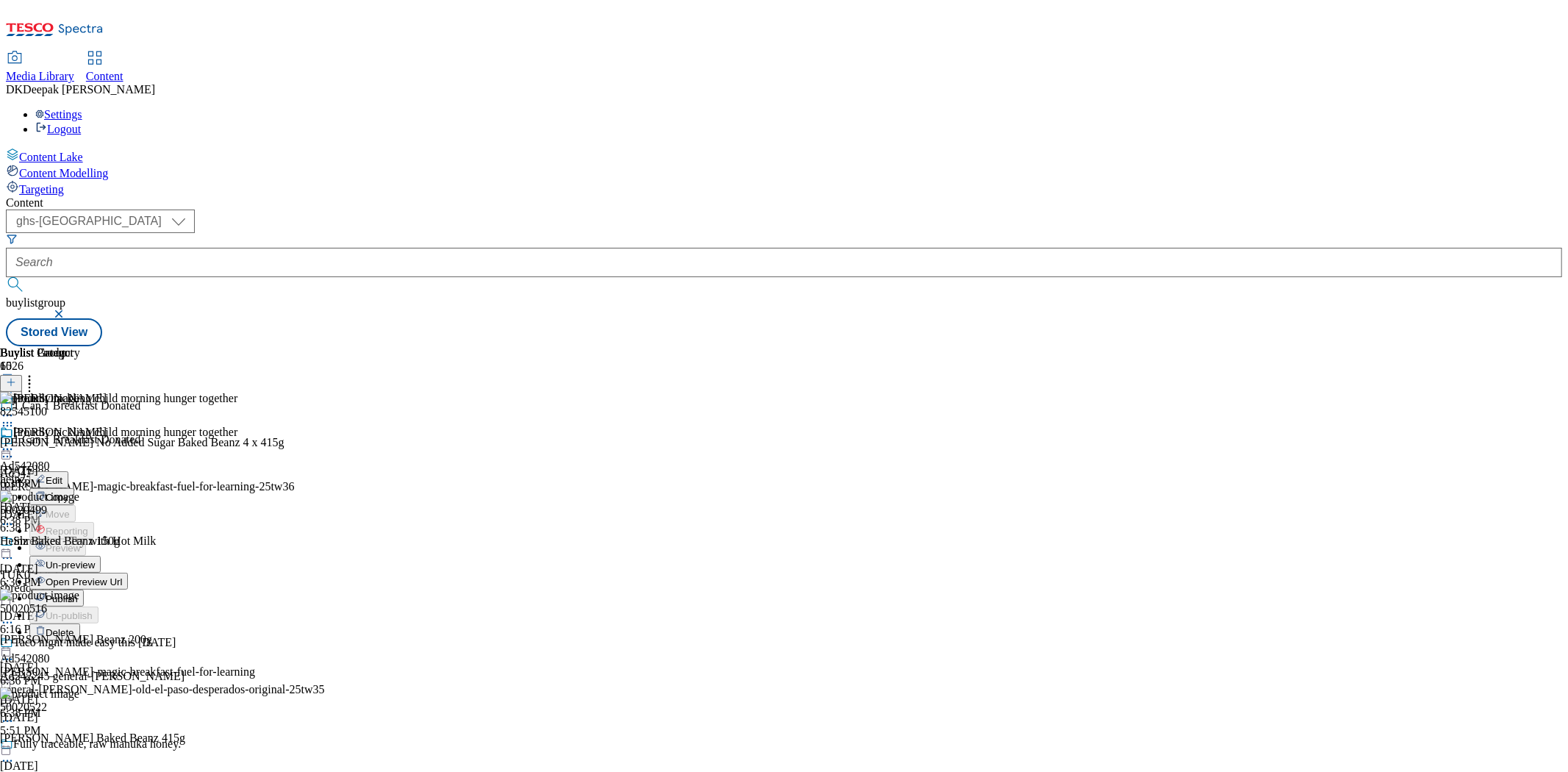
click at [122, 576] on span "Open Preview Url" at bounding box center [84, 582] width 76 height 11
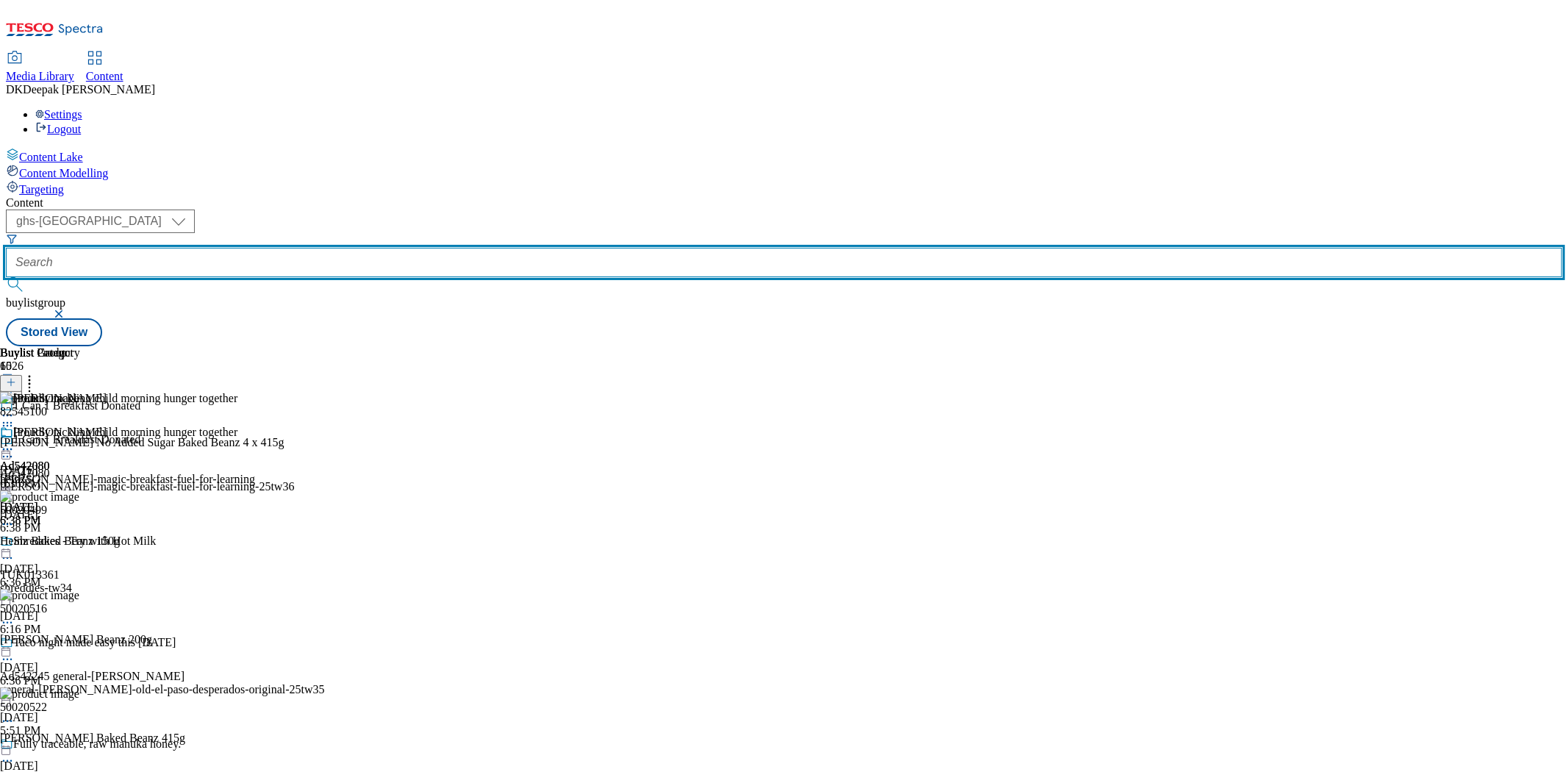
click at [366, 248] on input "text" at bounding box center [784, 263] width 1556 height 30
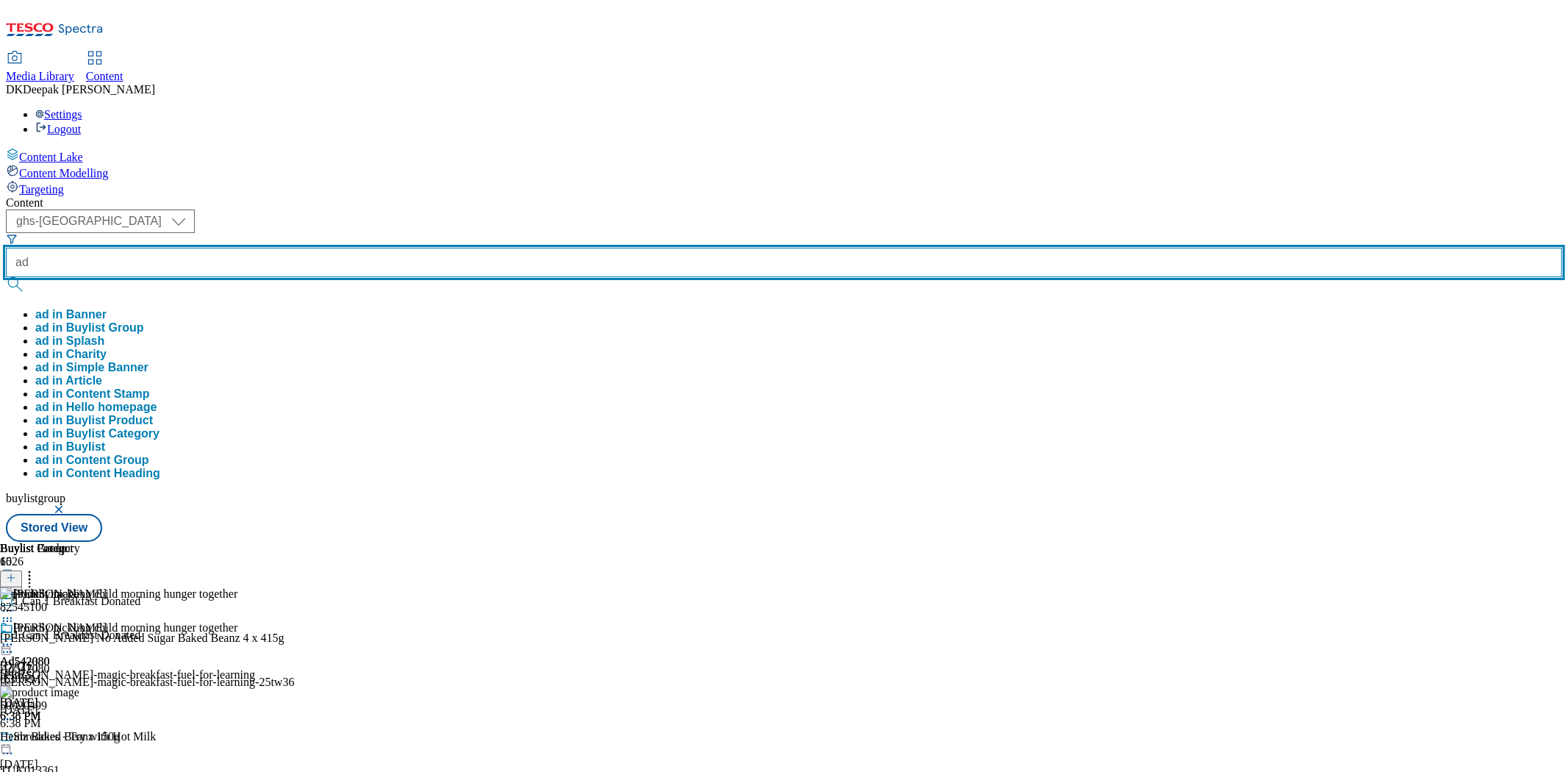
paste input "542080"
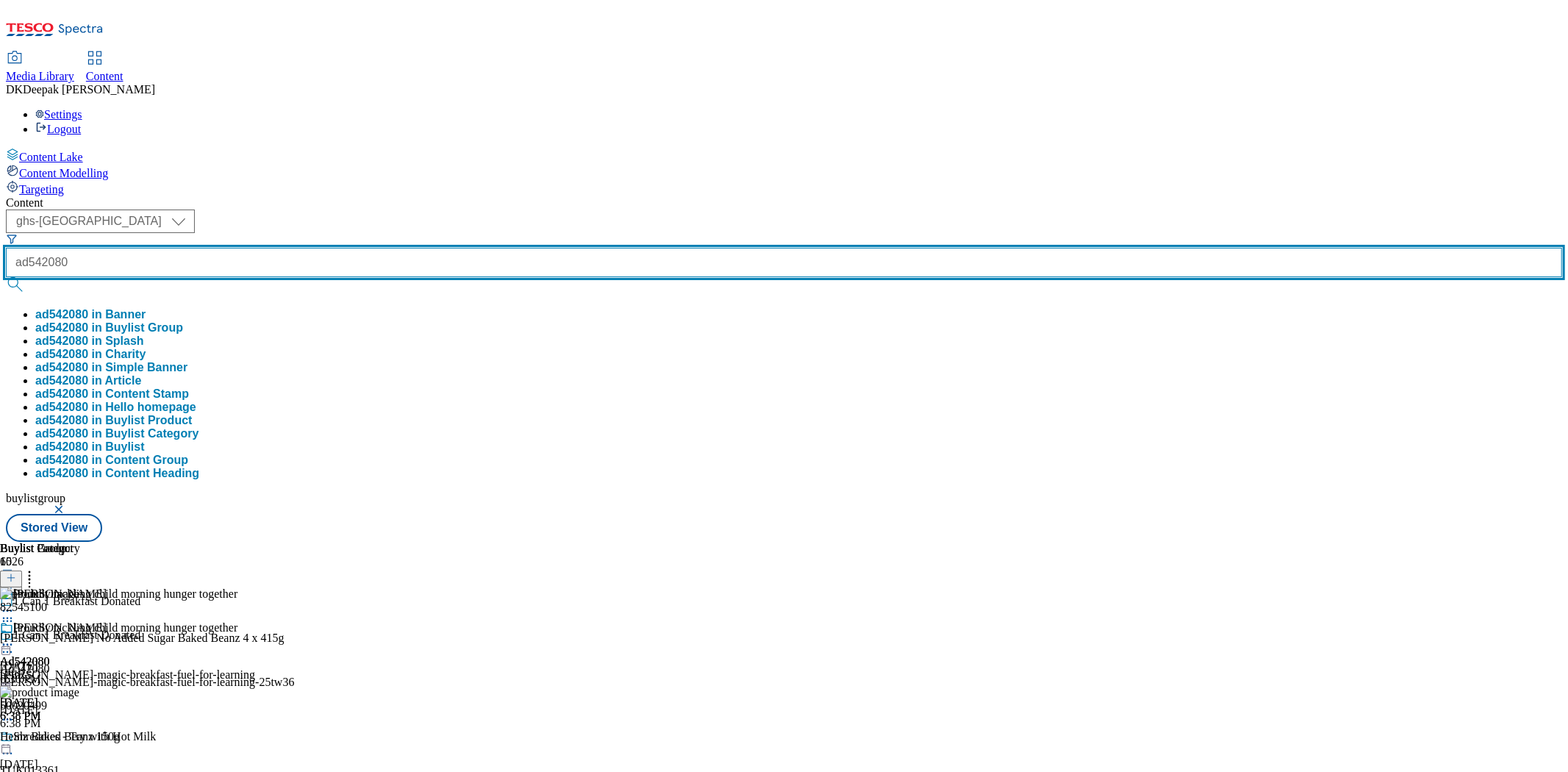
type input "ad542080"
click at [6, 277] on button "submit" at bounding box center [16, 284] width 21 height 15
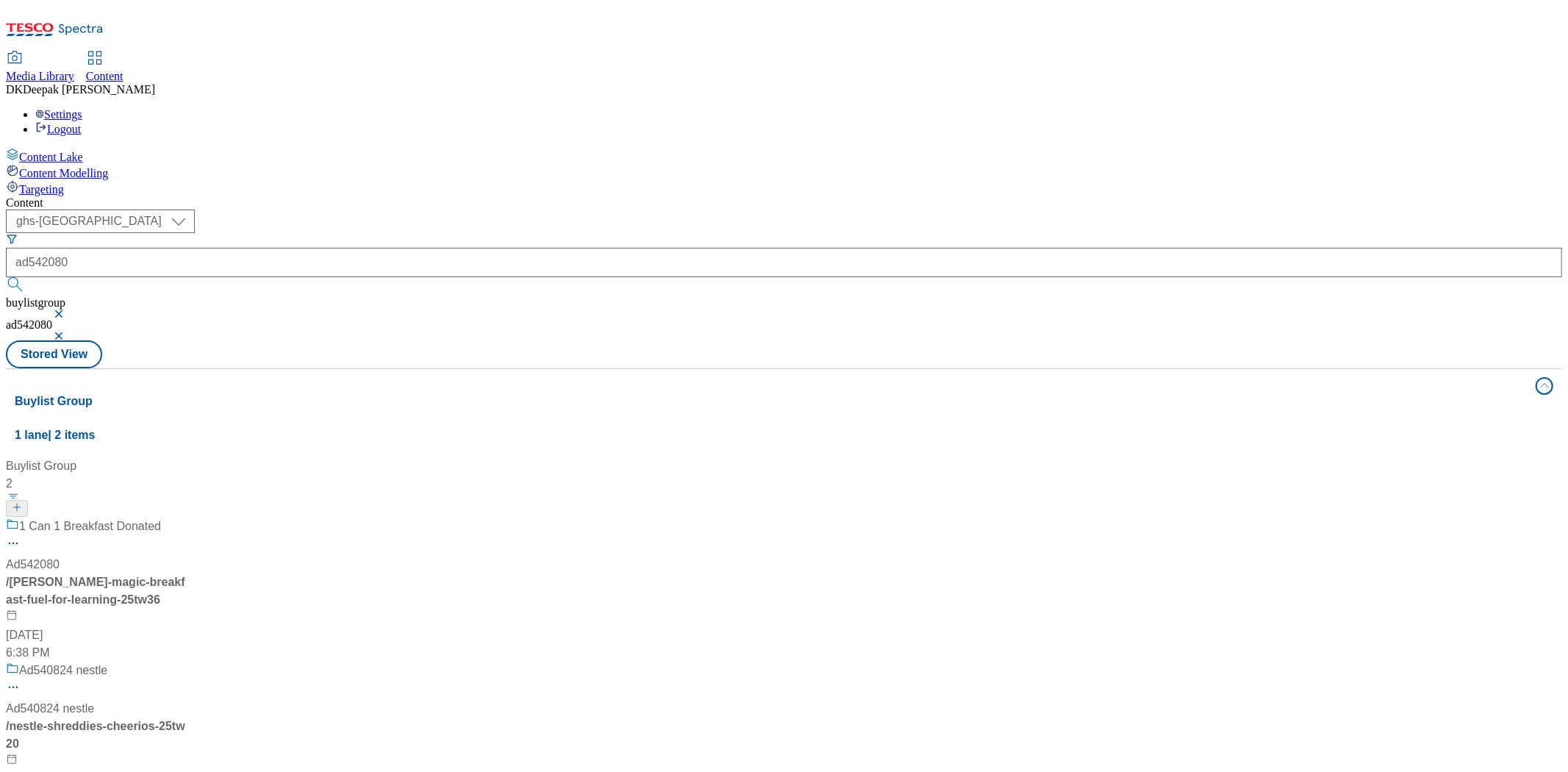
click at [189, 517] on div "1 Can 1 Breakfast Donated Ad542080 / heinz-magic-breakfast-fuel-for-learning-25…" at bounding box center [98, 589] width 184 height 144
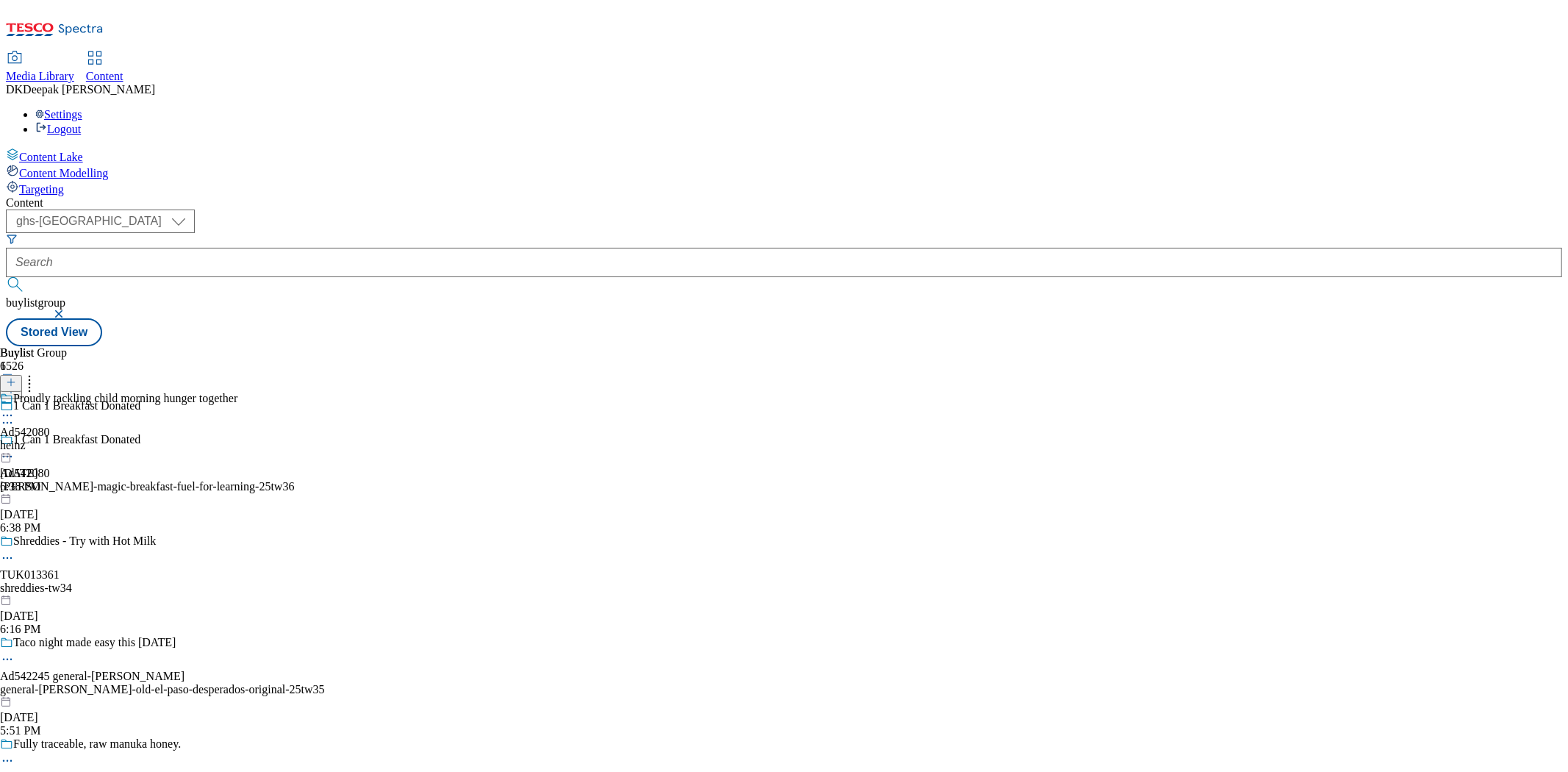
click at [238, 439] on div "heinz" at bounding box center [119, 445] width 238 height 13
click at [15, 408] on icon at bounding box center [7, 415] width 15 height 15
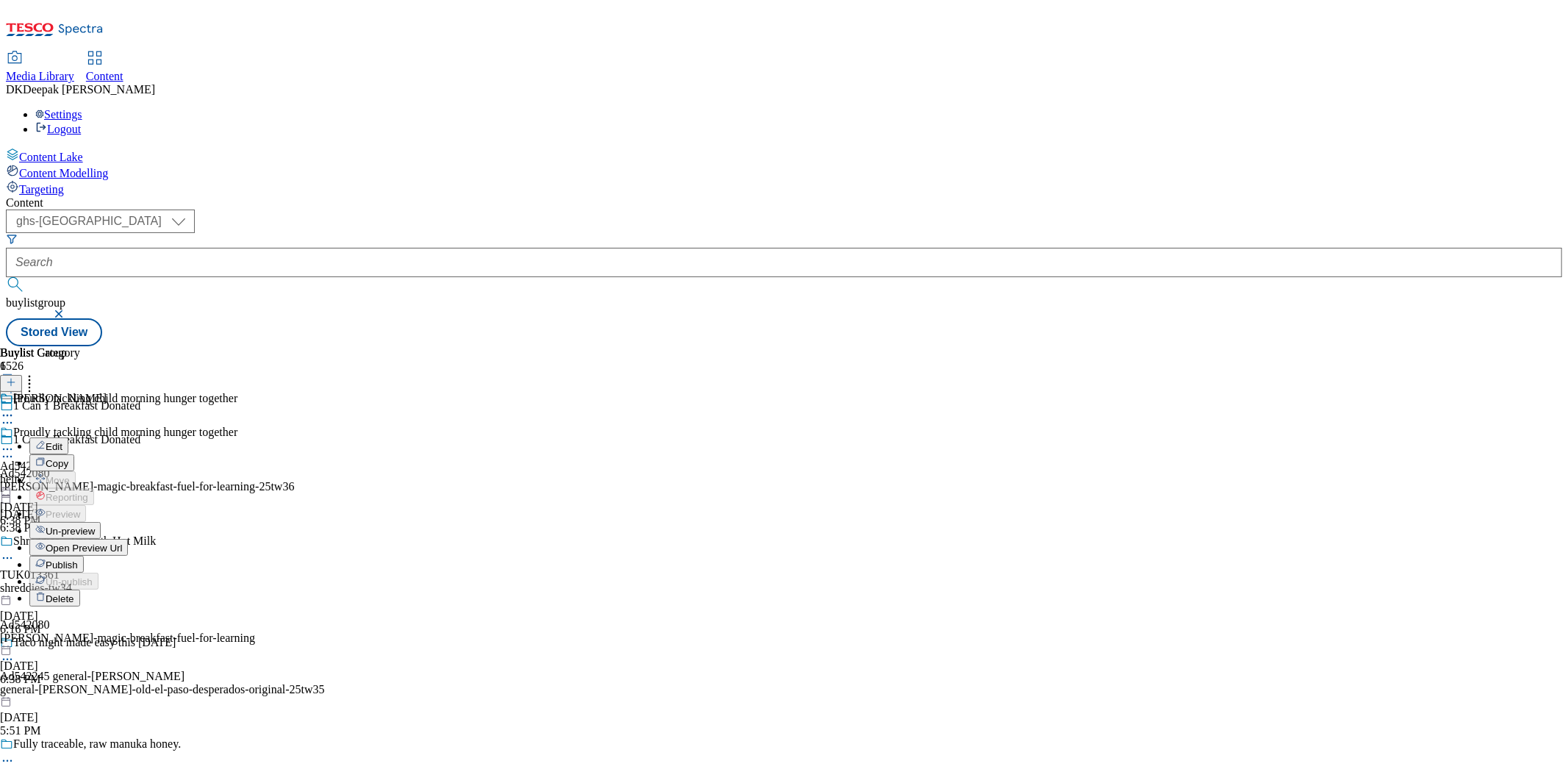
click at [78, 559] on span "Publish" at bounding box center [62, 565] width 33 height 11
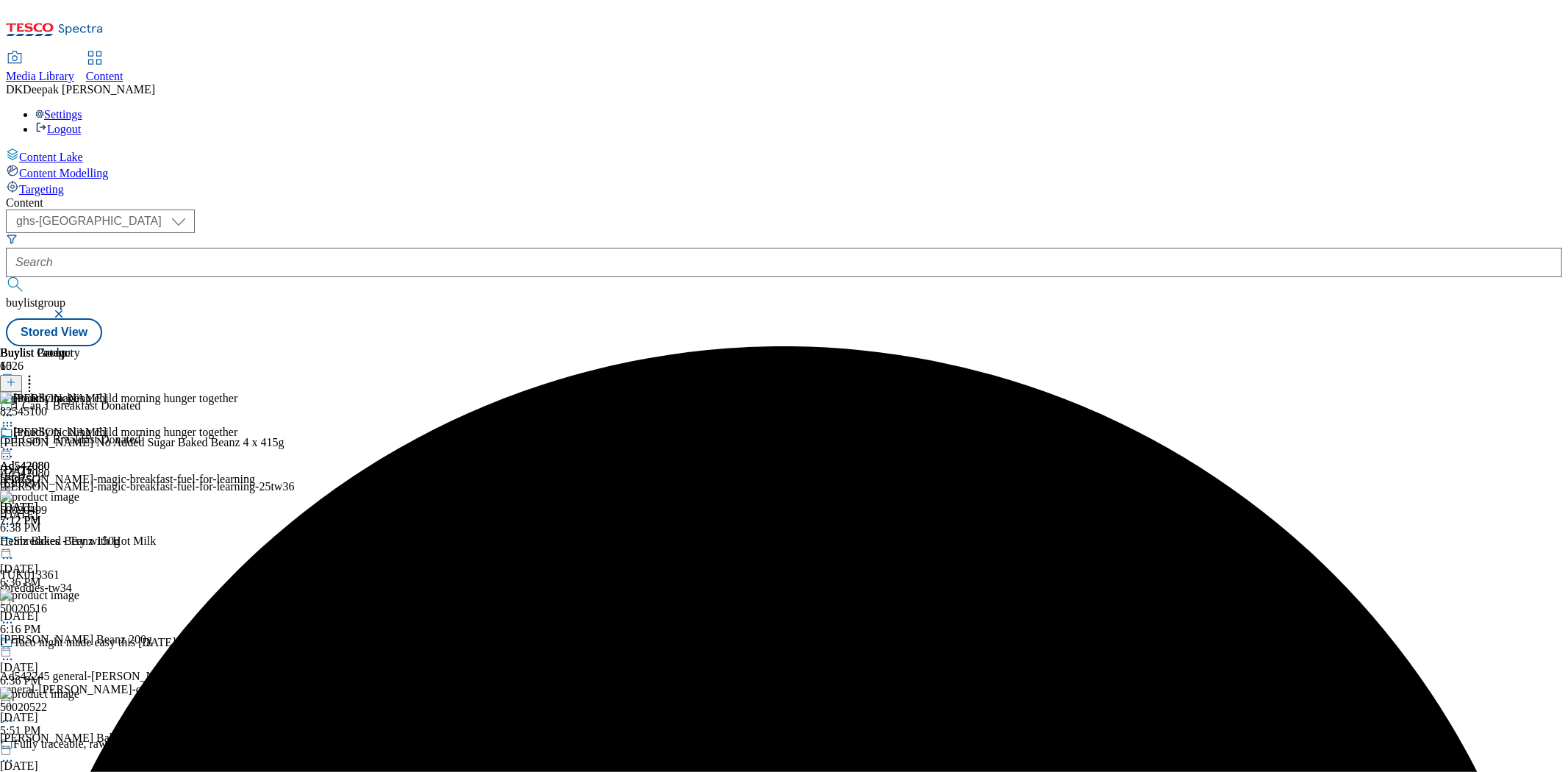
click at [15, 442] on icon at bounding box center [7, 449] width 15 height 15
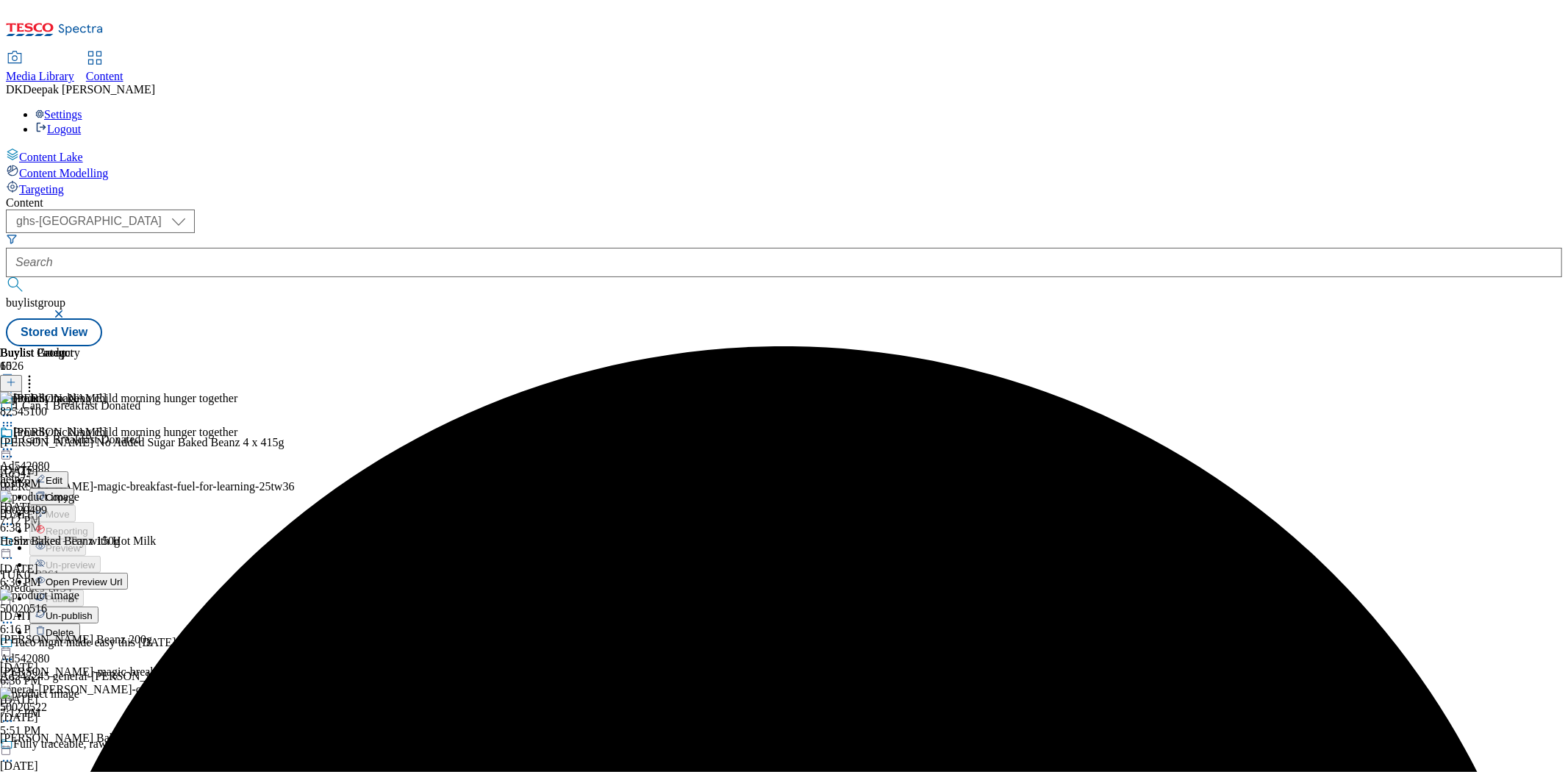
click at [68, 471] on button "Edit" at bounding box center [49, 480] width 39 height 17
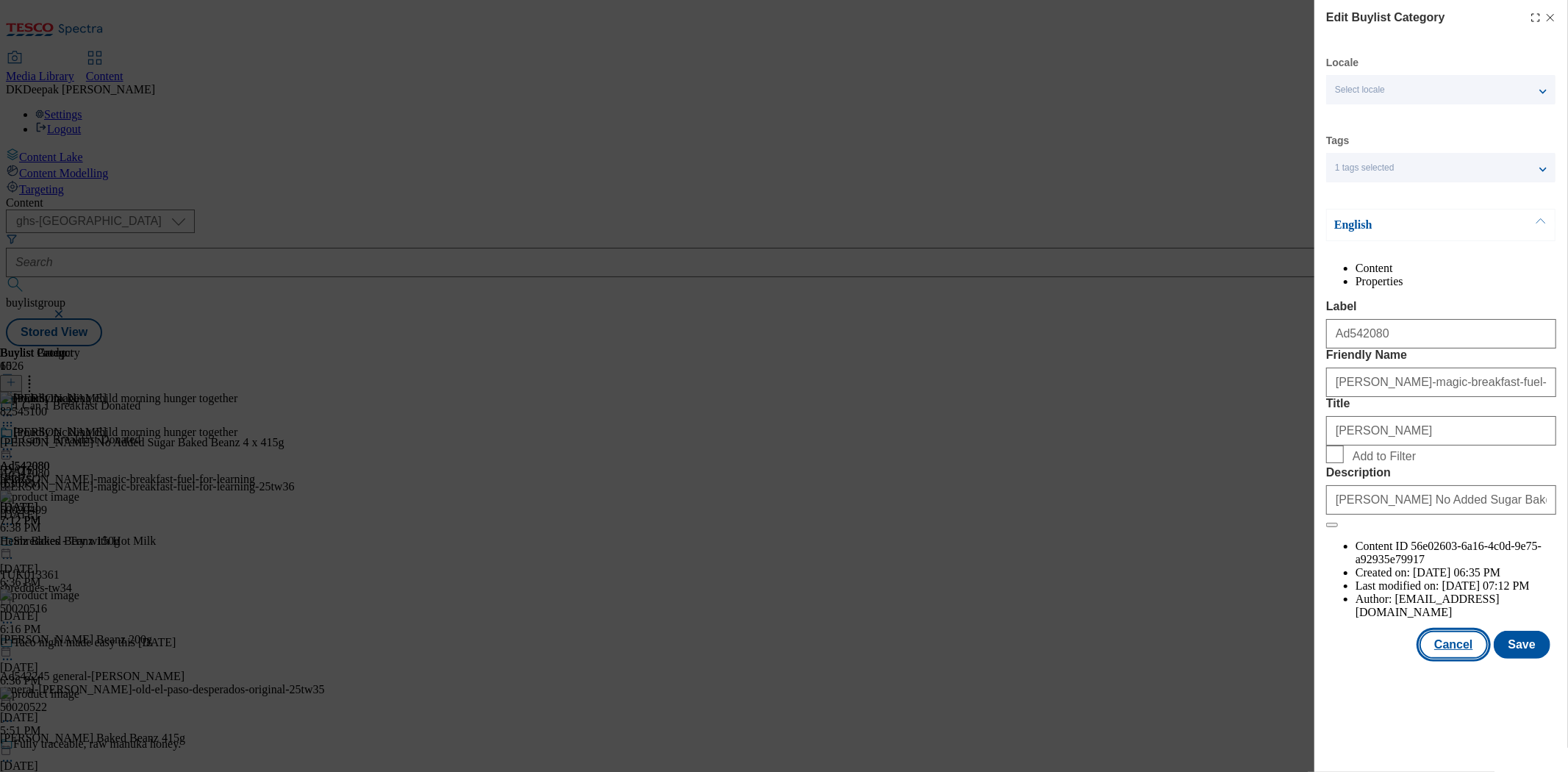
click at [1459, 659] on button "Cancel" at bounding box center [1453, 645] width 68 height 28
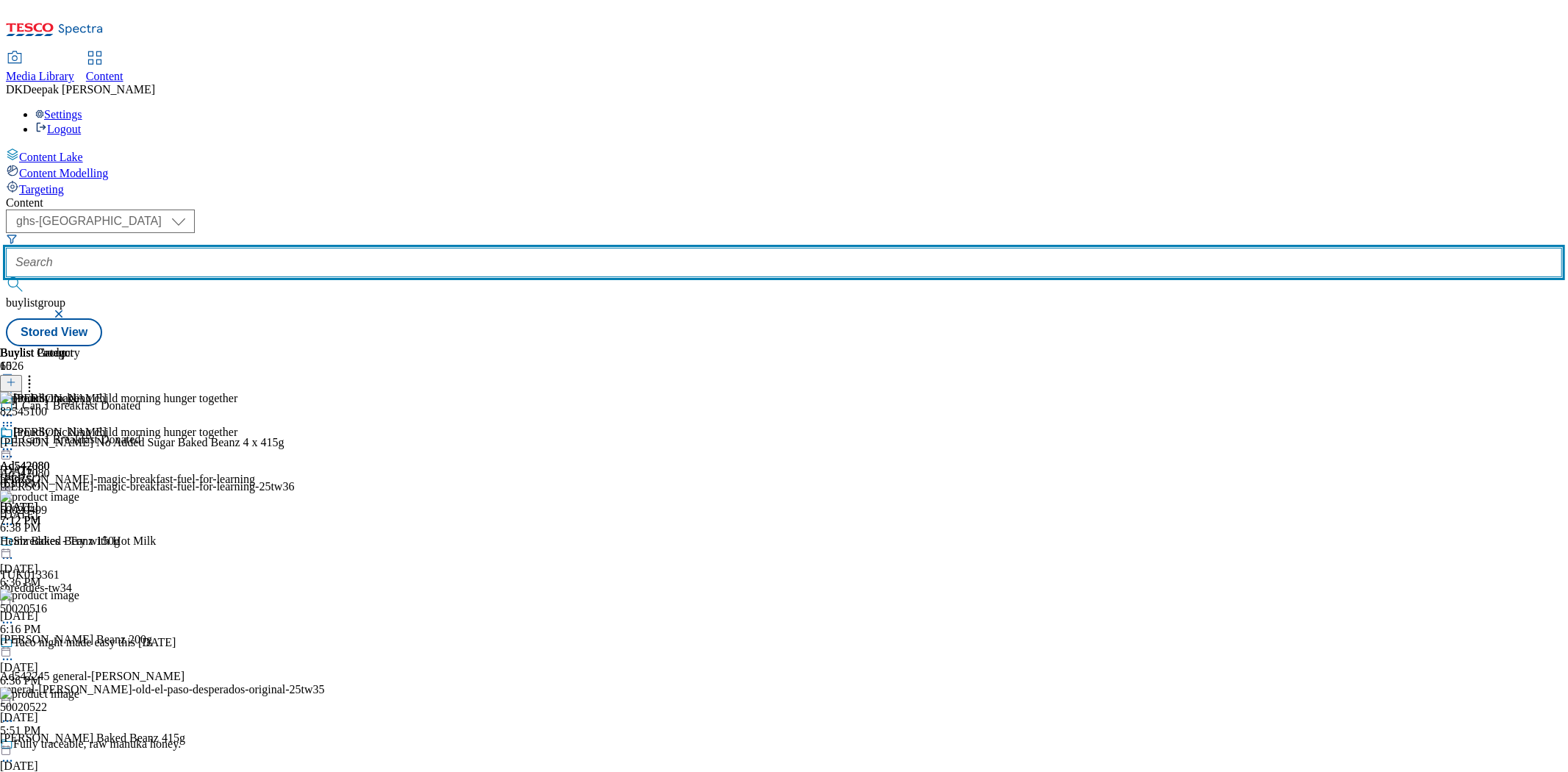
click at [344, 248] on input "text" at bounding box center [784, 263] width 1556 height 30
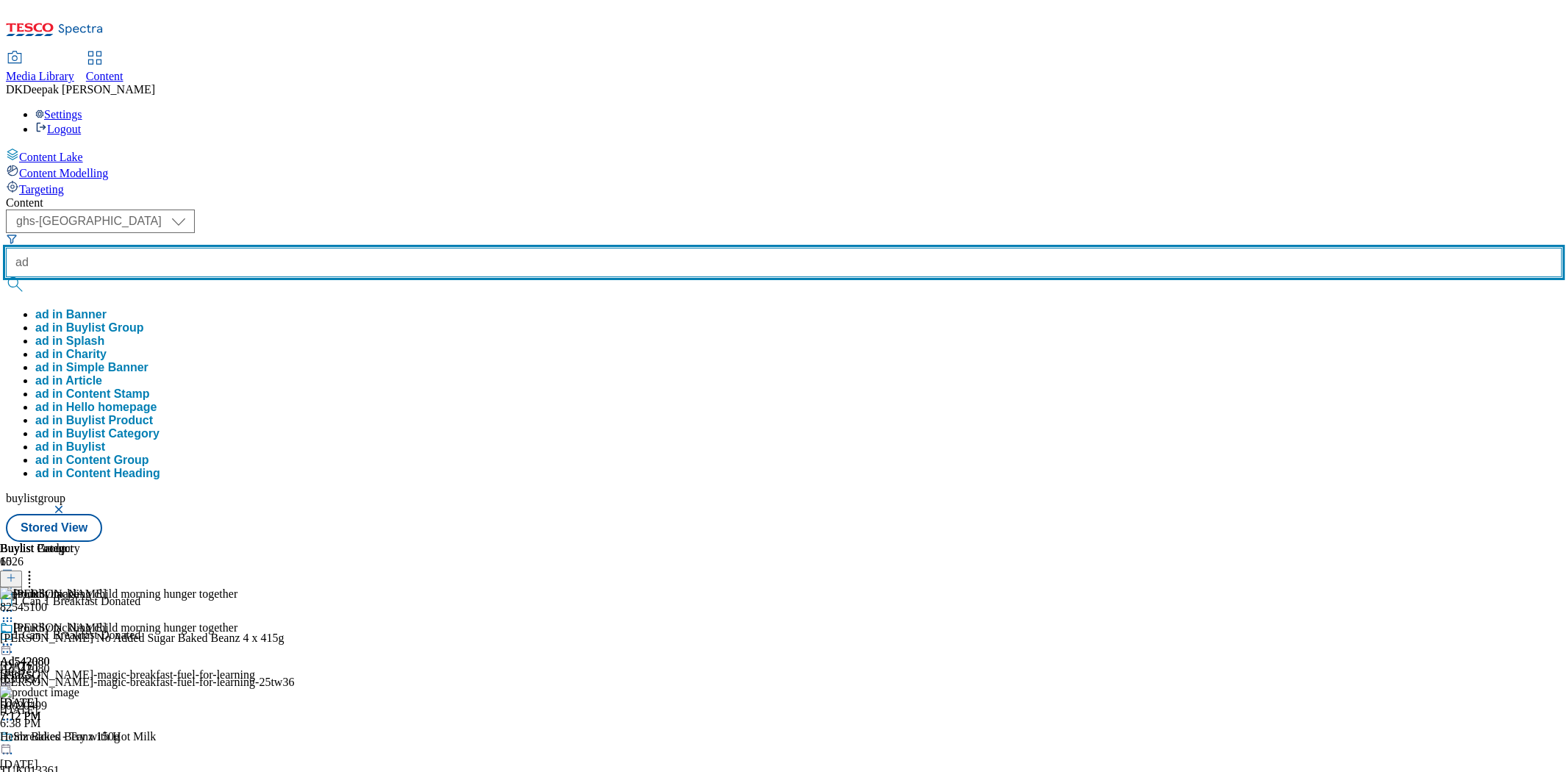
paste input "542430"
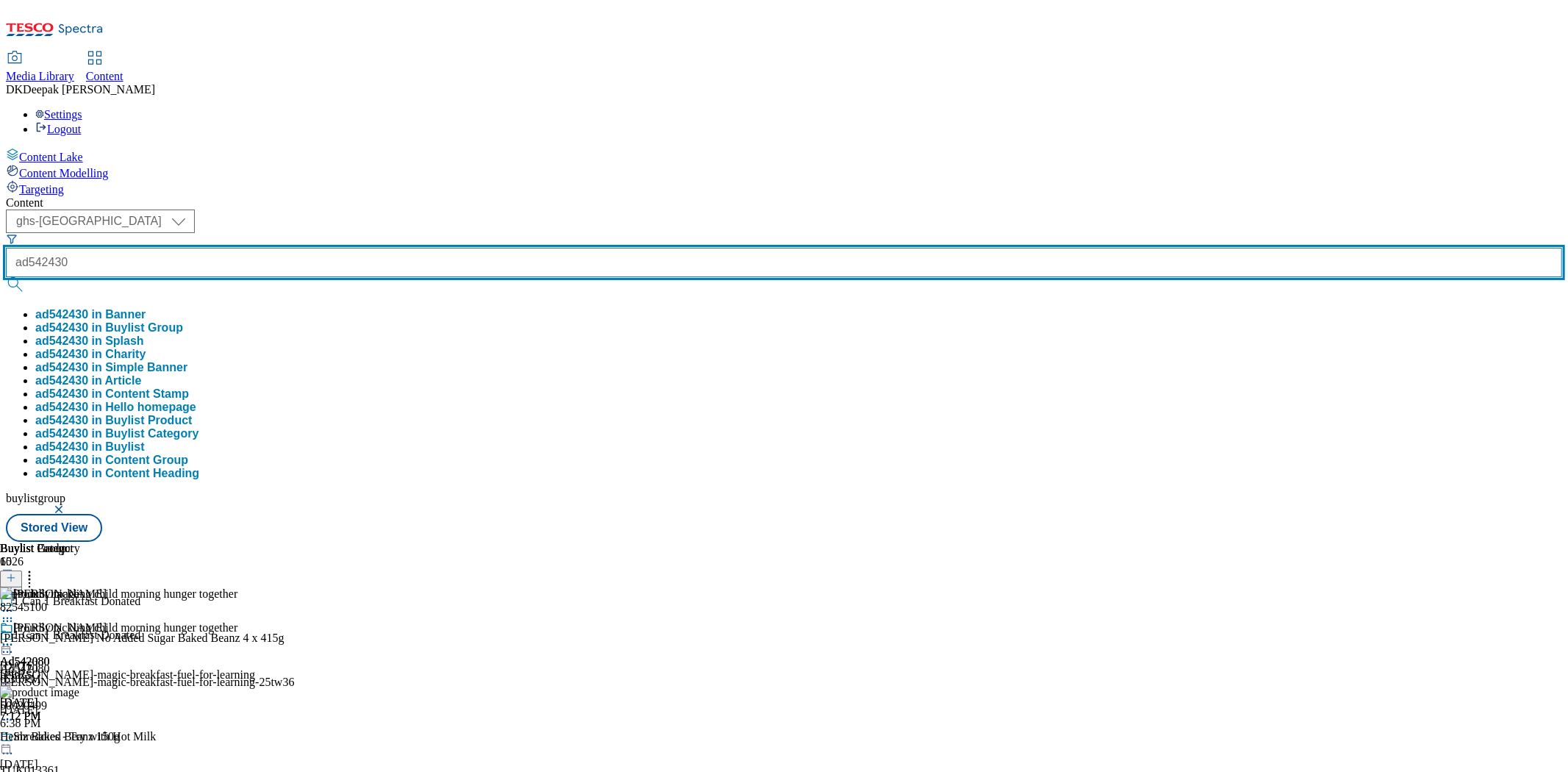
type input "ad542430"
click at [6, 277] on button "submit" at bounding box center [16, 284] width 21 height 15
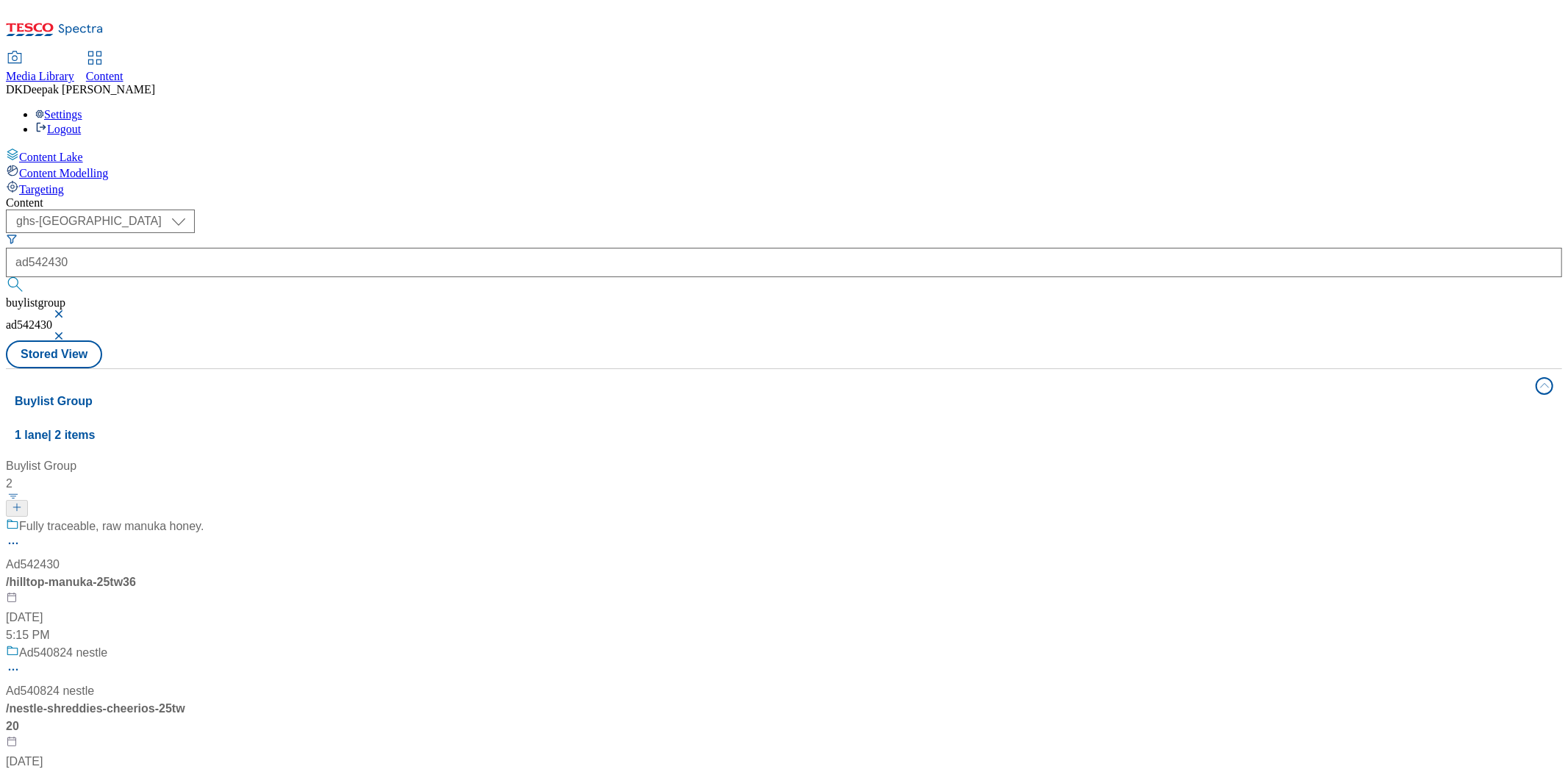
click at [203, 517] on div "Fully traceable, raw manuka honey." at bounding box center [105, 536] width 198 height 38
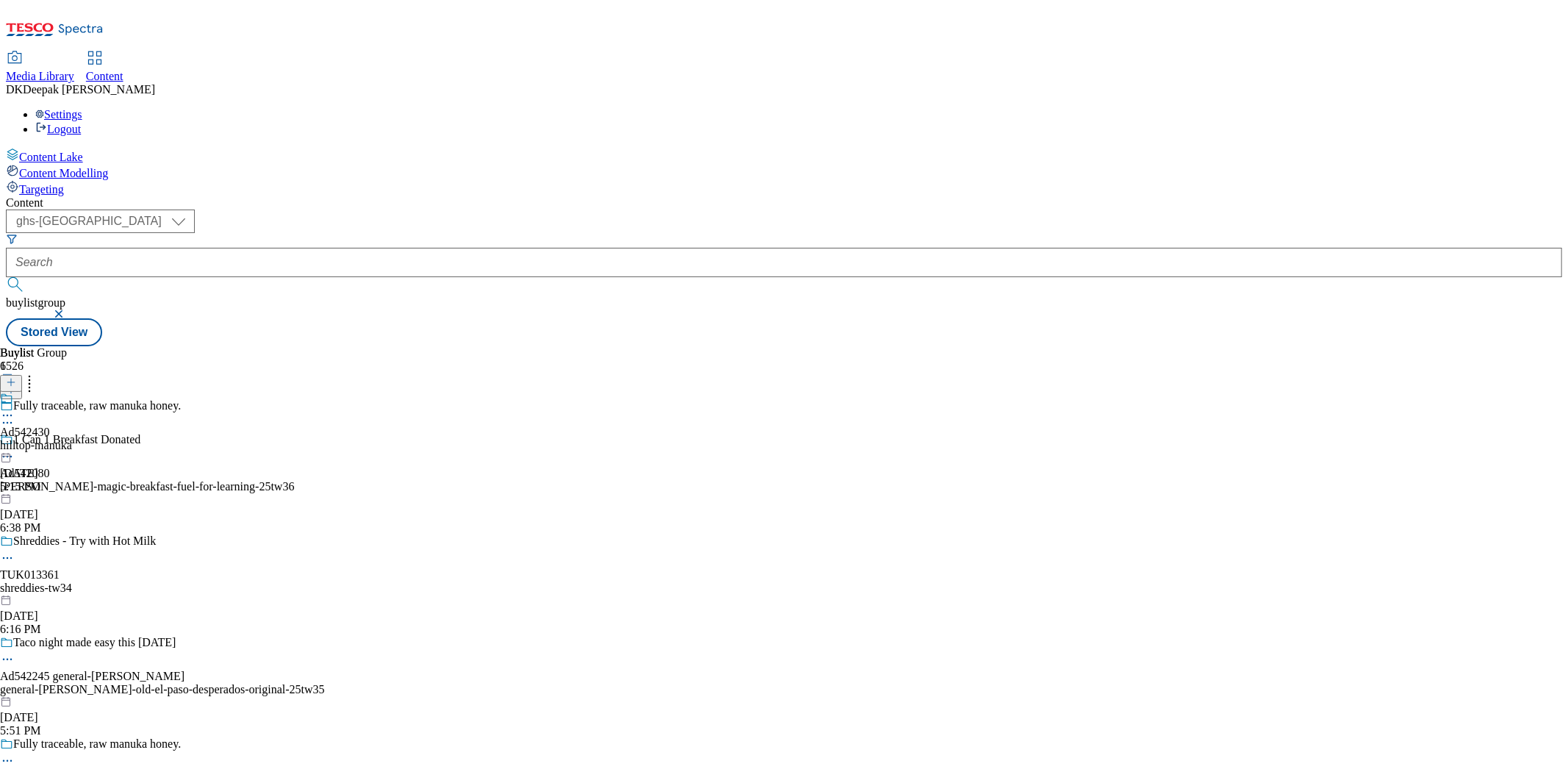
click at [15, 416] on icon at bounding box center [7, 423] width 15 height 15
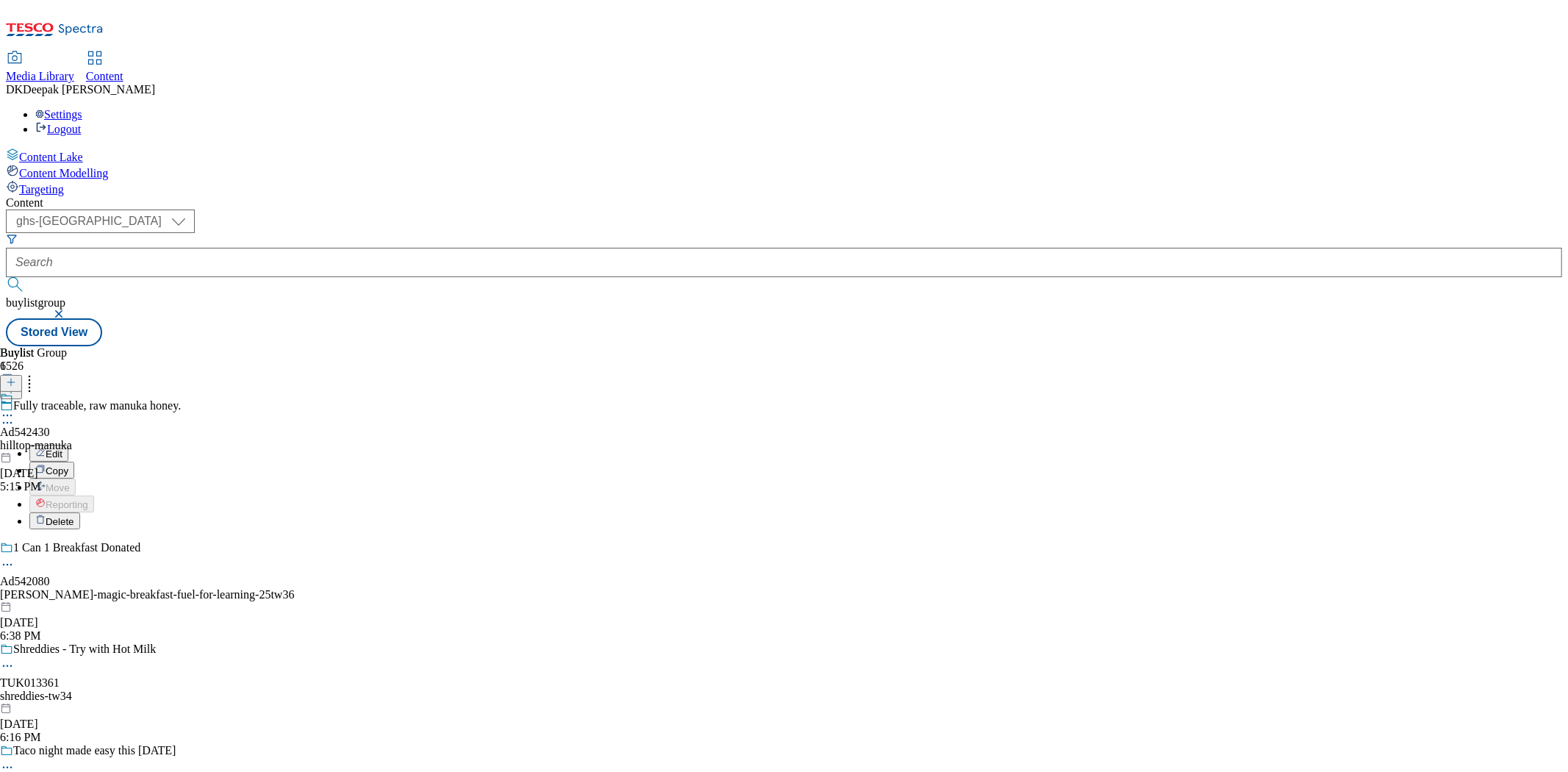
click at [68, 445] on button "Edit" at bounding box center [49, 454] width 39 height 17
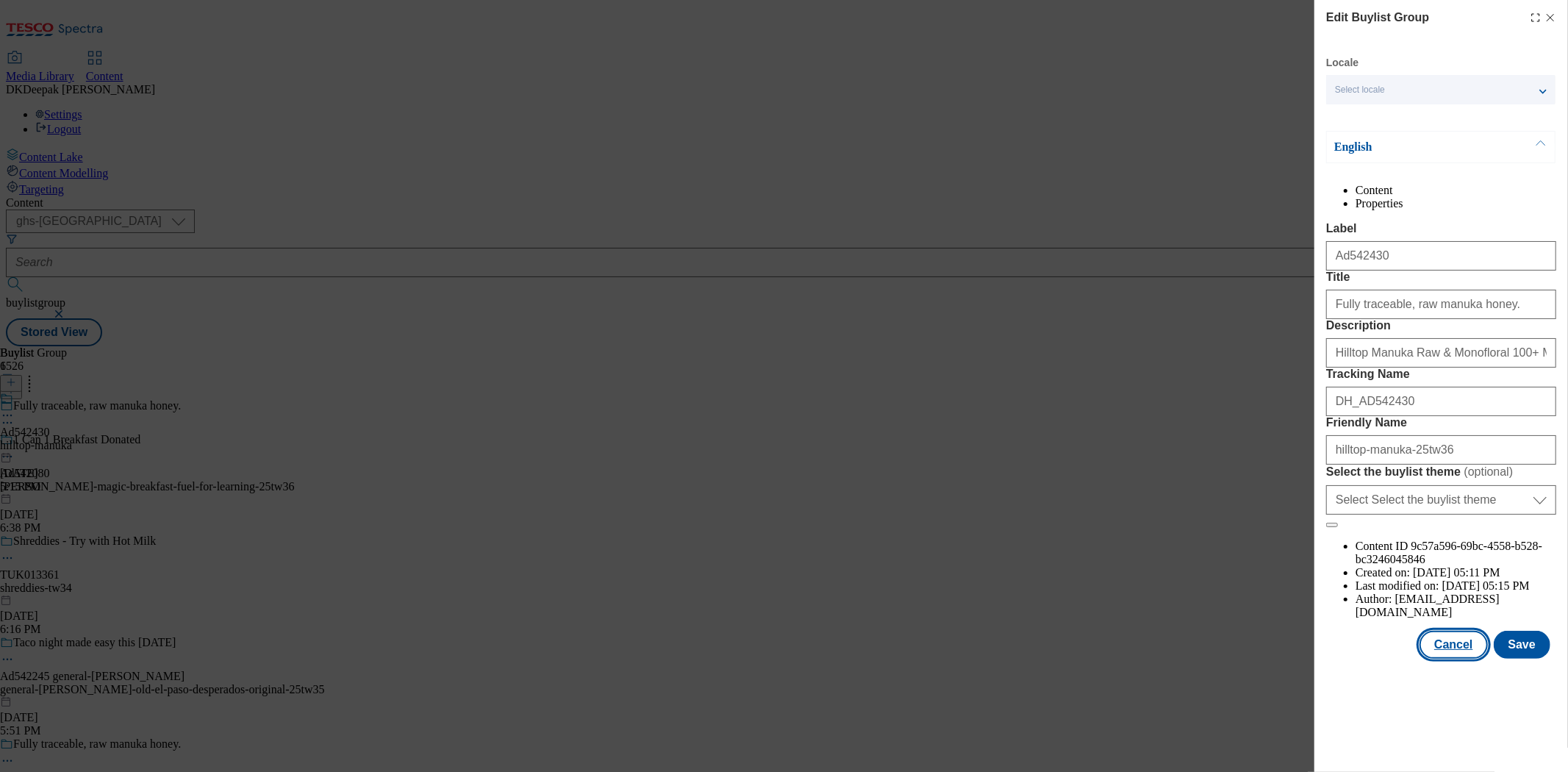
click at [1469, 659] on button "Cancel" at bounding box center [1453, 645] width 68 height 28
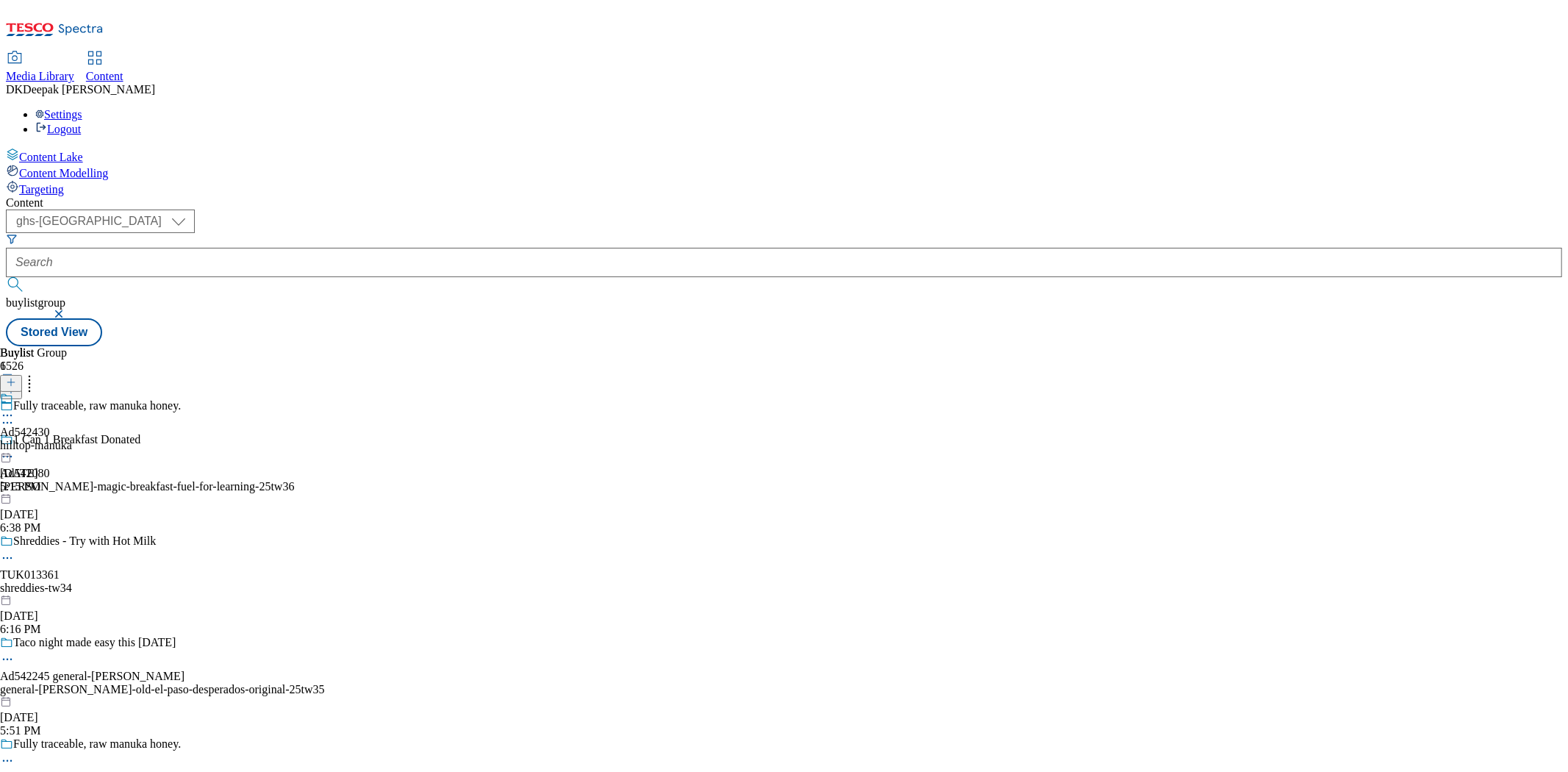
click at [72, 439] on div "hilltop-manuka" at bounding box center [36, 445] width 72 height 13
click at [15, 442] on icon at bounding box center [7, 449] width 15 height 15
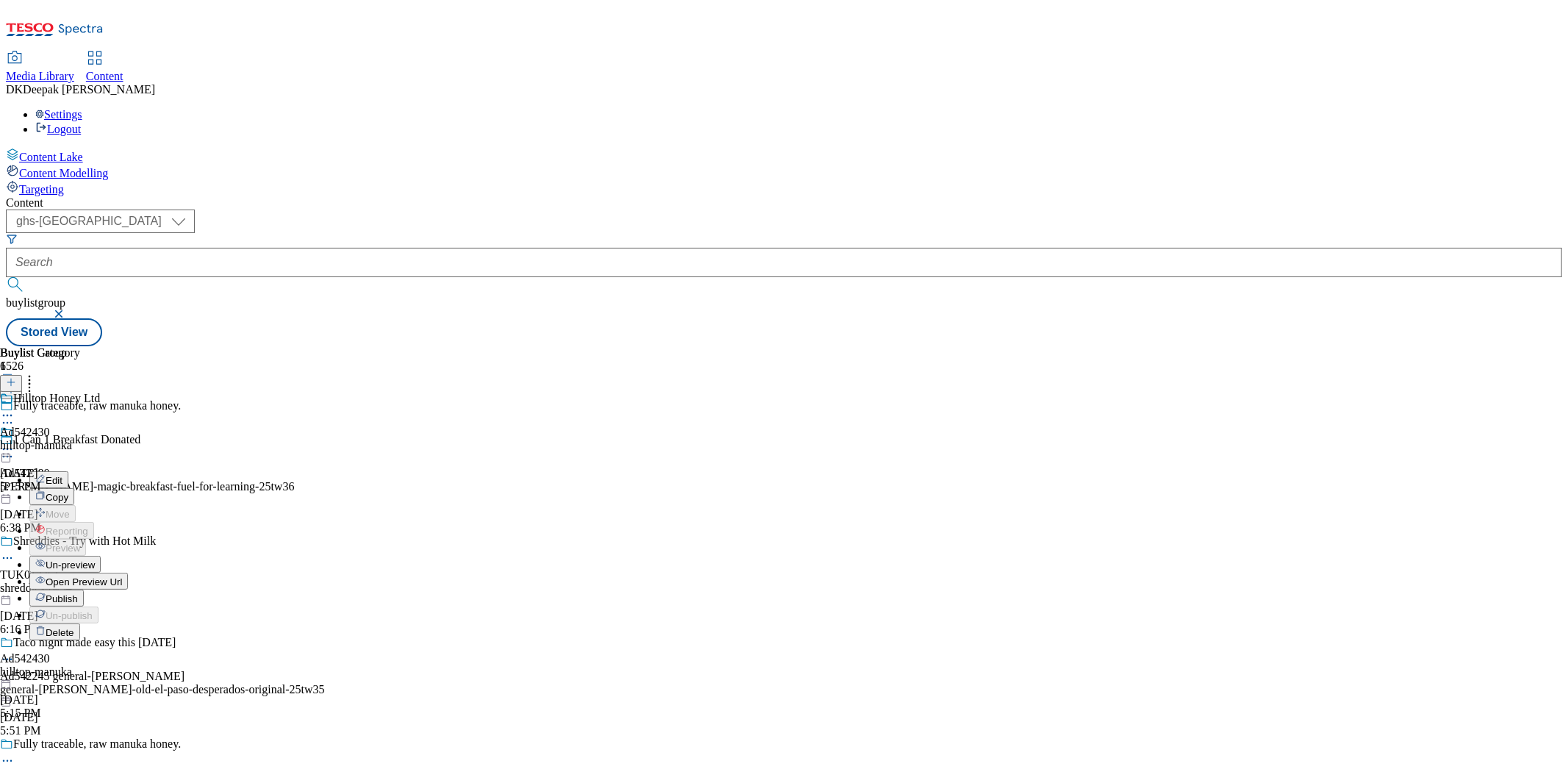
click at [68, 471] on button "Edit" at bounding box center [49, 480] width 39 height 17
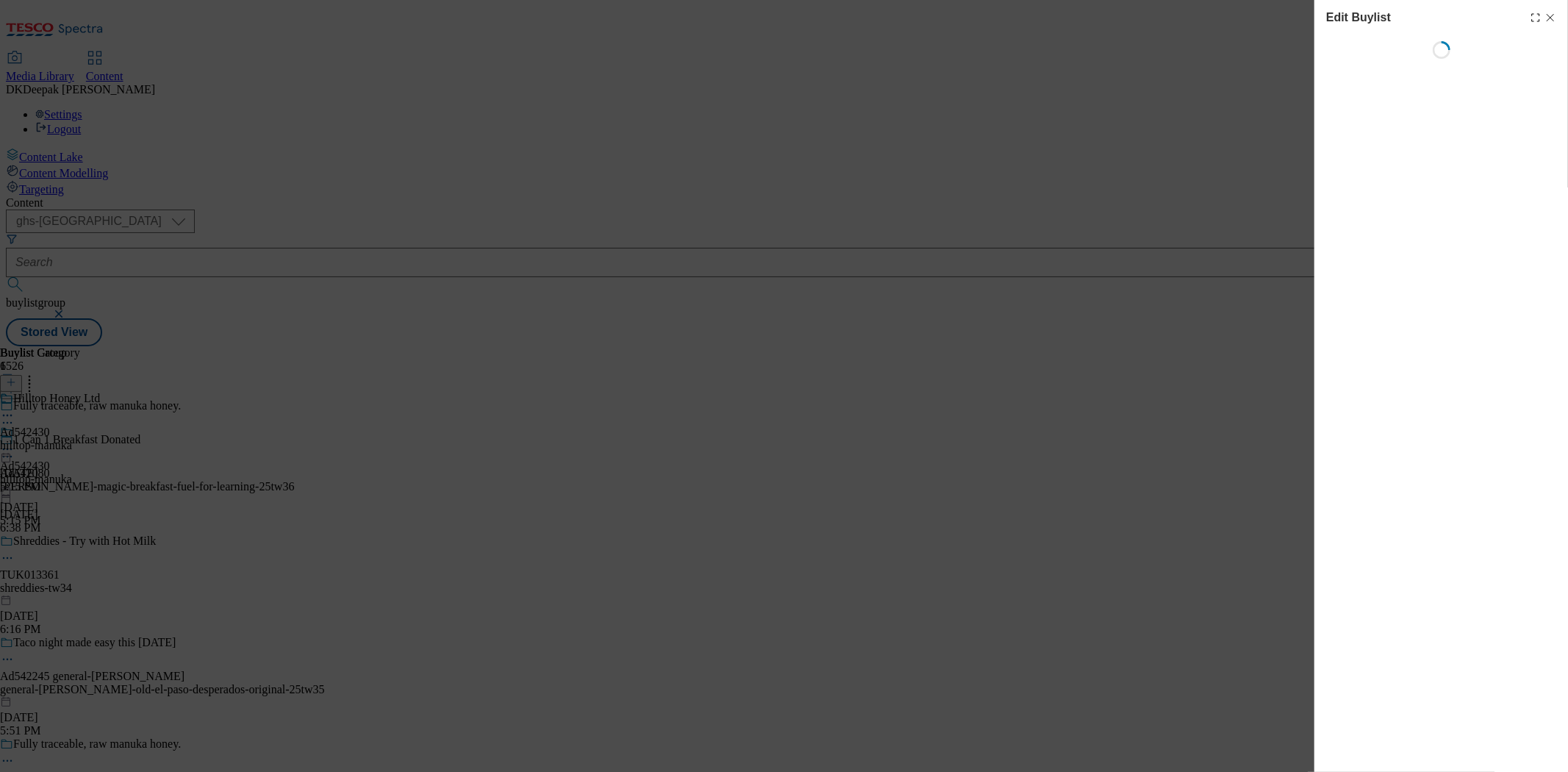
select select "tactical"
select select "supplier funded short term 1-3 weeks"
select select "dunnhumby"
select select "Banner"
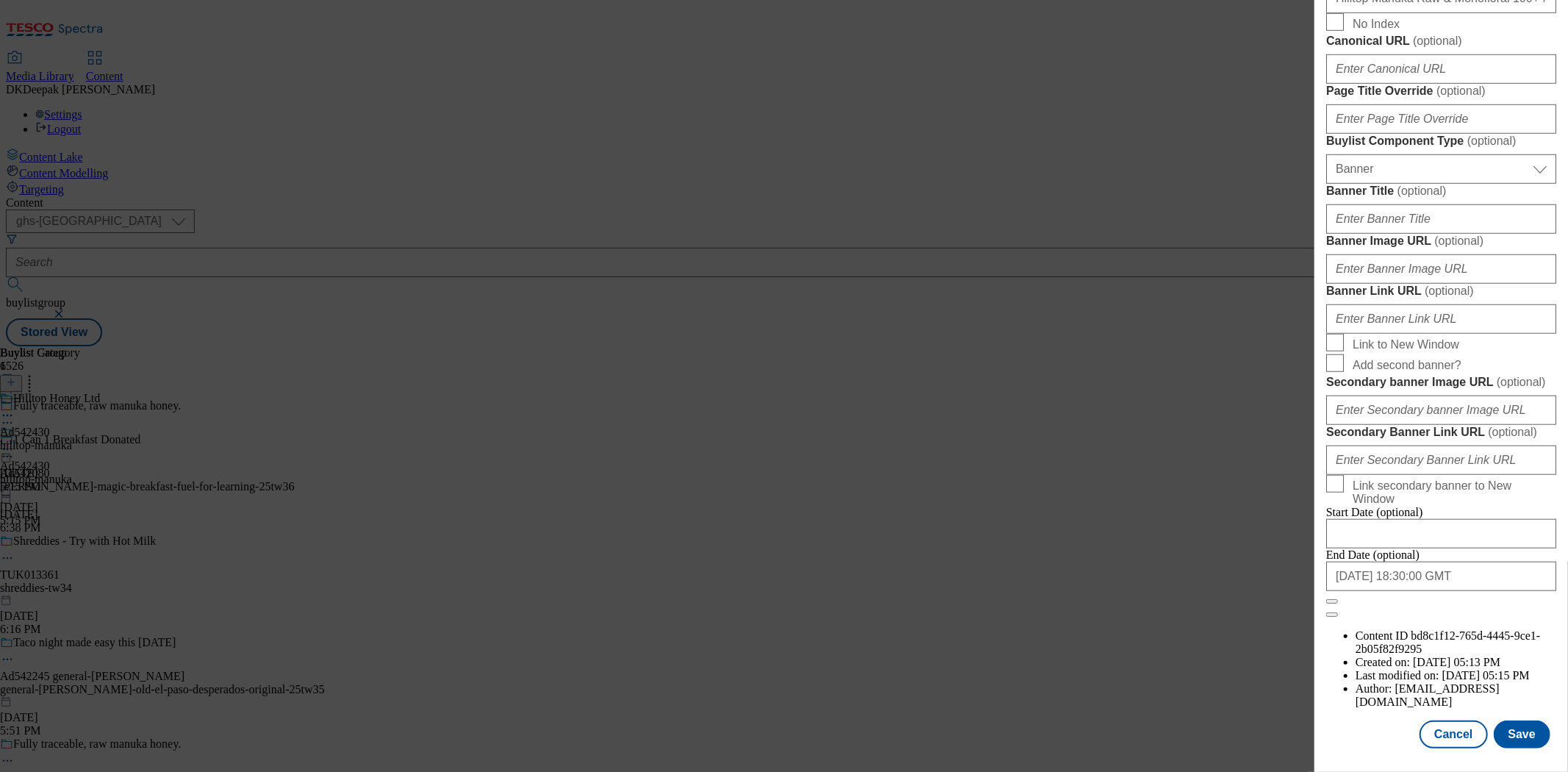
scroll to position [1128, 0]
drag, startPoint x: 1431, startPoint y: 716, endPoint x: 1120, endPoint y: 497, distance: 380.4
click at [1431, 721] on button "Cancel" at bounding box center [1453, 735] width 68 height 28
select select "tactical"
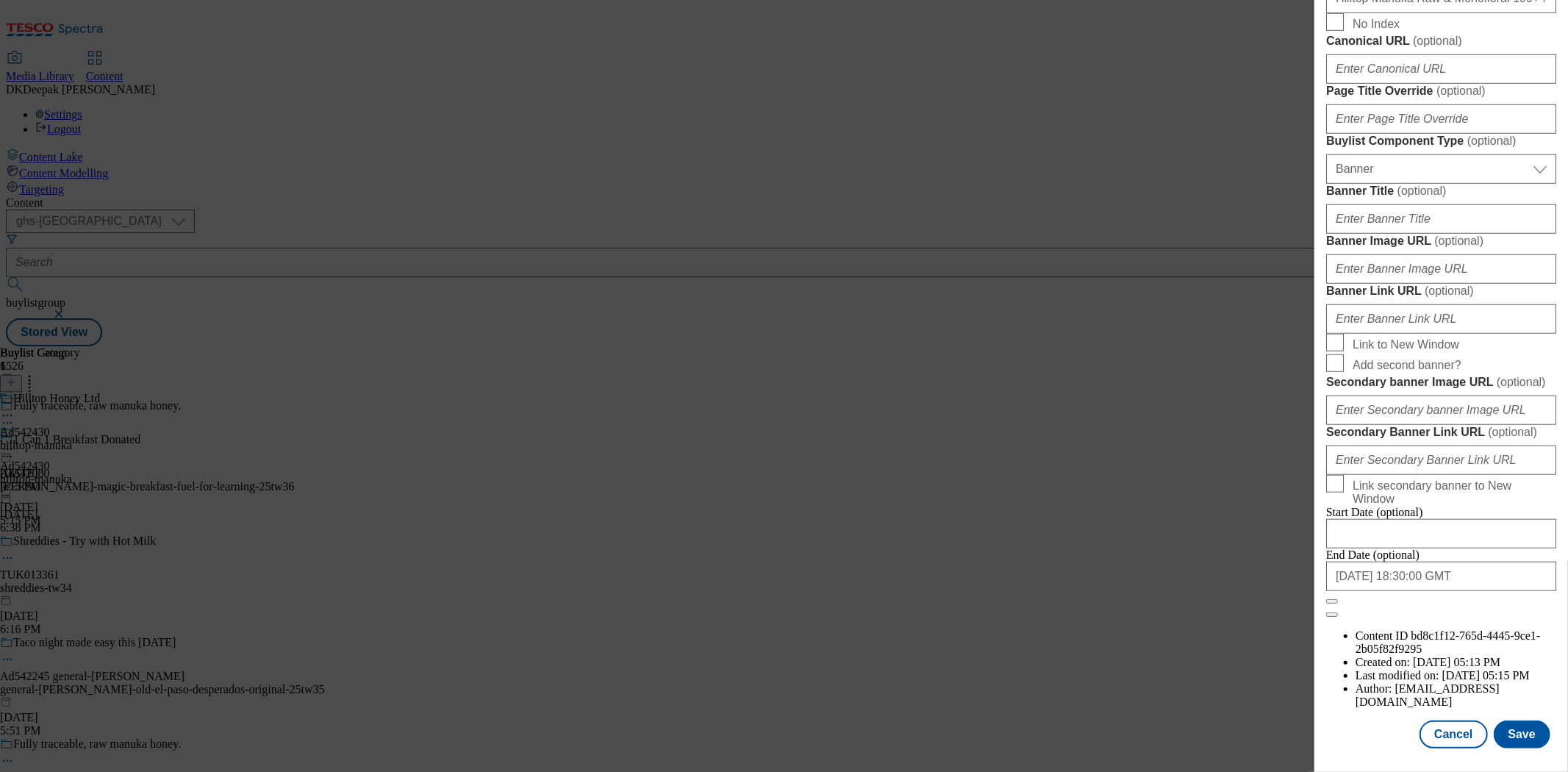
select select "supplier funded short term 1-3 weeks"
select select "dunnhumby"
select select "Banner"
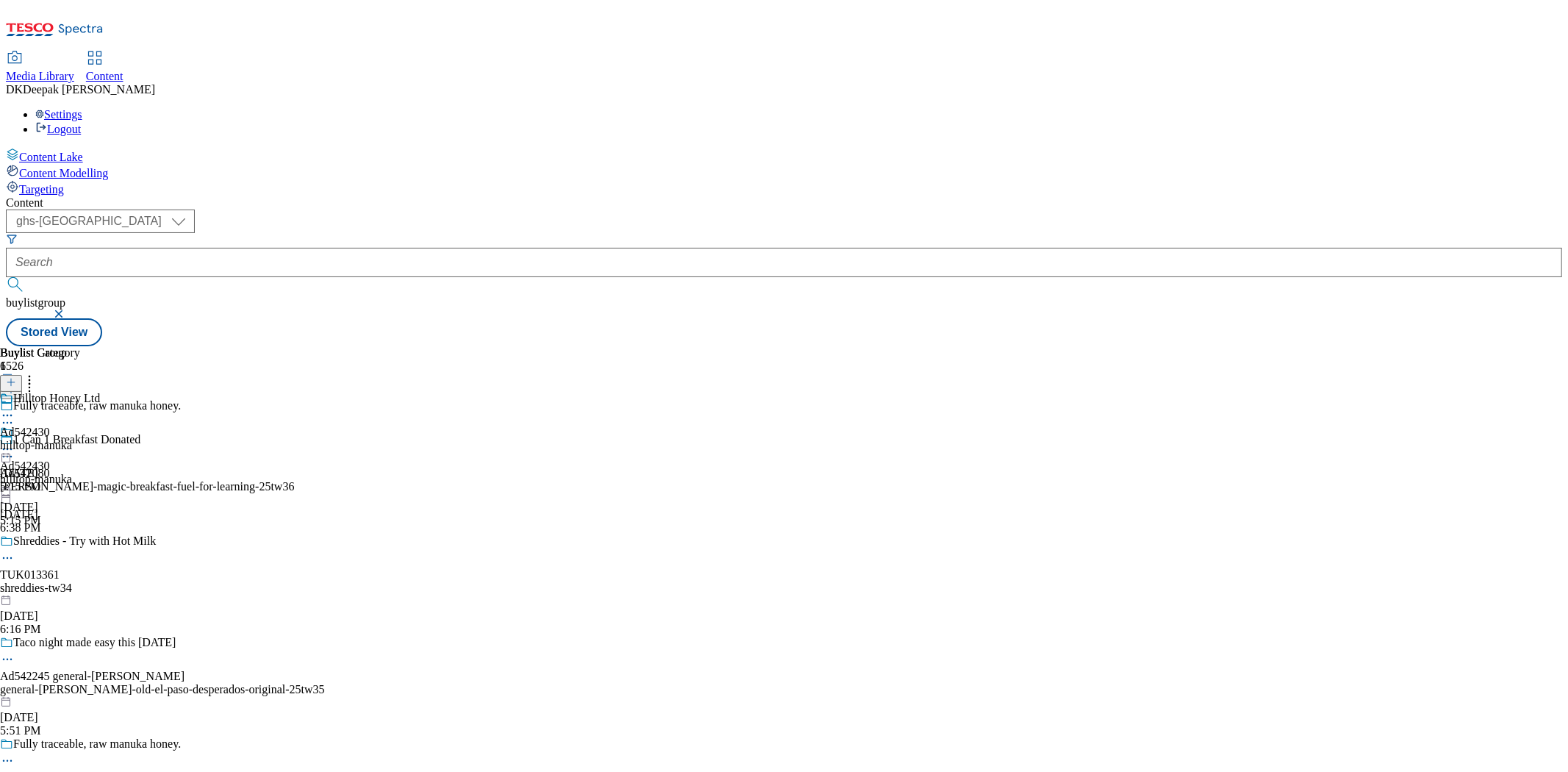
click at [100, 439] on div "hilltop-manuka" at bounding box center [50, 445] width 100 height 13
click at [5, 448] on circle at bounding box center [4, 449] width 2 height 2
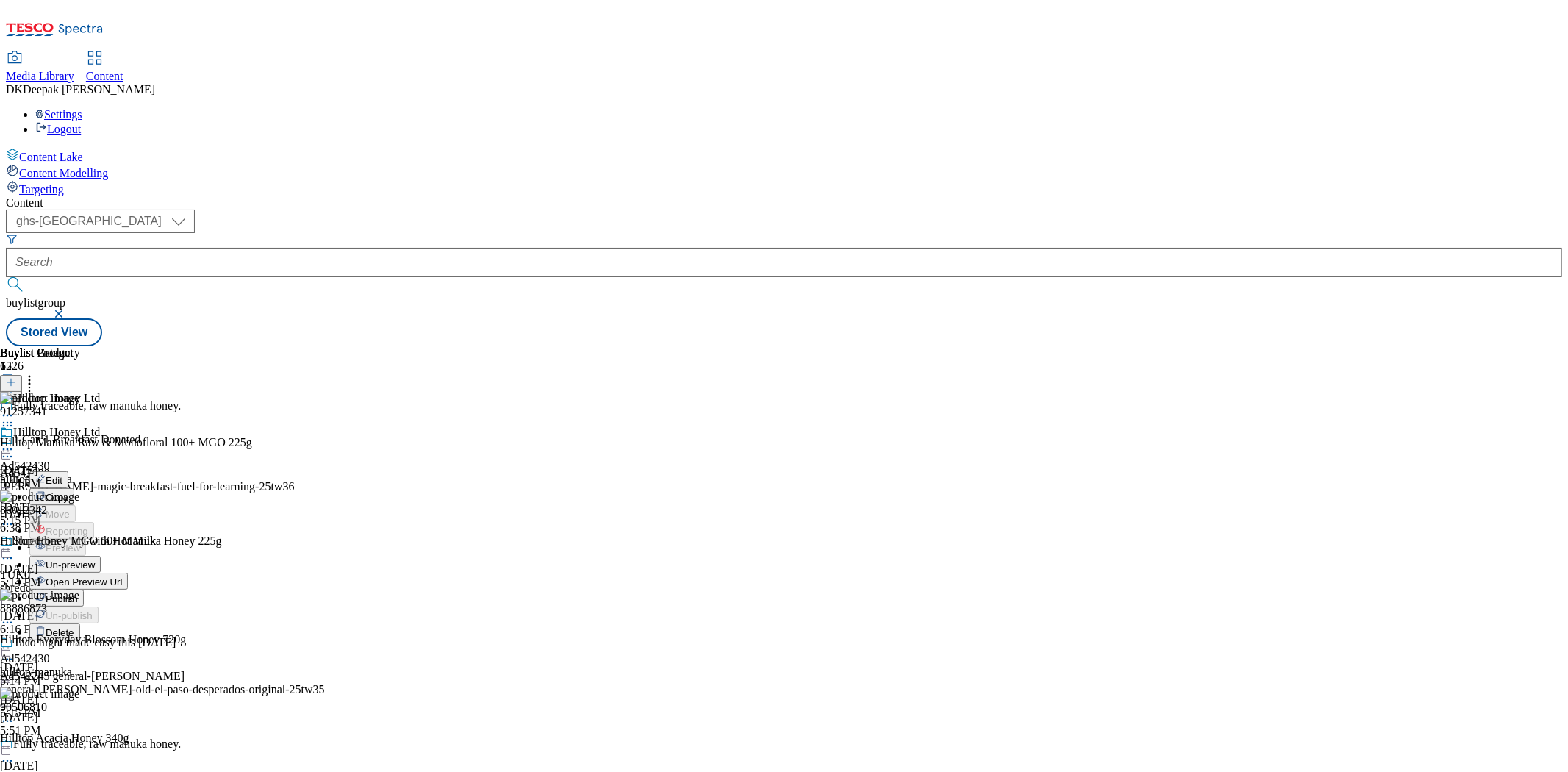
click at [68, 471] on button "Edit" at bounding box center [49, 480] width 39 height 17
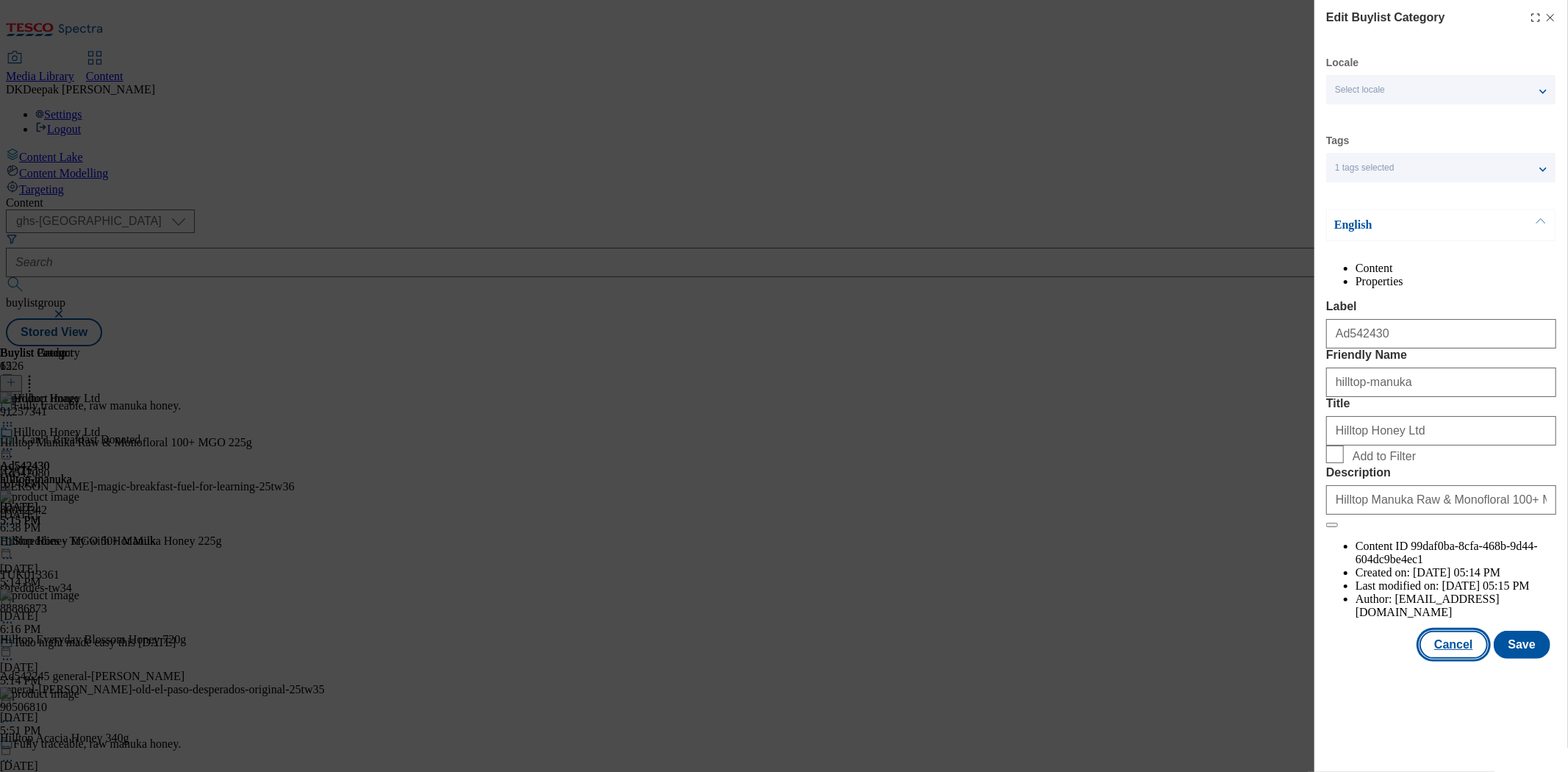
click at [1445, 659] on button "Cancel" at bounding box center [1453, 645] width 68 height 28
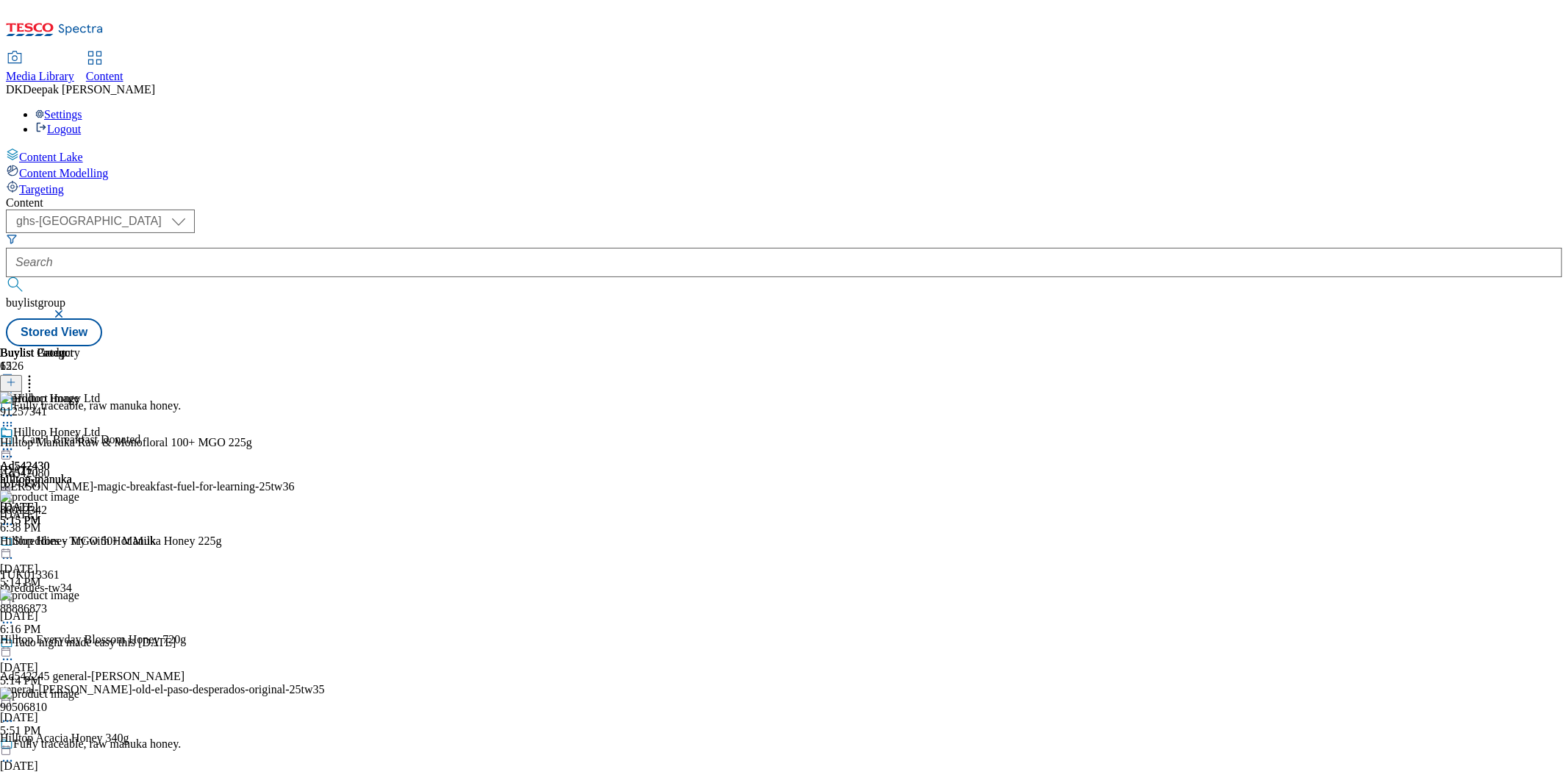
click at [15, 442] on icon at bounding box center [7, 449] width 15 height 15
click at [128, 572] on button "Open Preview Url" at bounding box center [78, 581] width 99 height 17
click at [15, 442] on icon at bounding box center [7, 449] width 15 height 15
click at [78, 593] on span "Publish" at bounding box center [62, 599] width 33 height 11
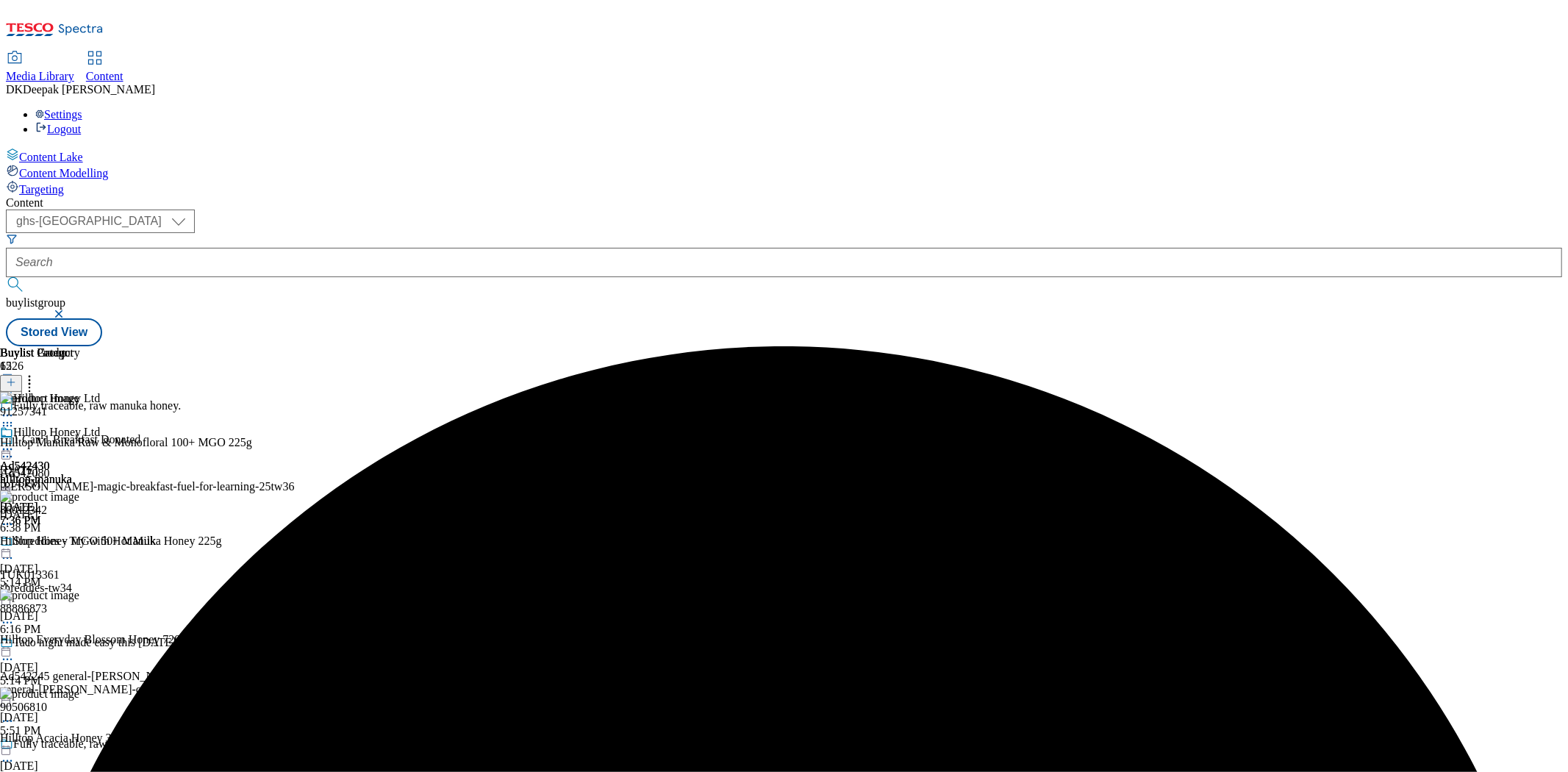
click at [15, 442] on icon at bounding box center [7, 449] width 15 height 15
click at [62, 475] on span "Edit" at bounding box center [54, 480] width 17 height 11
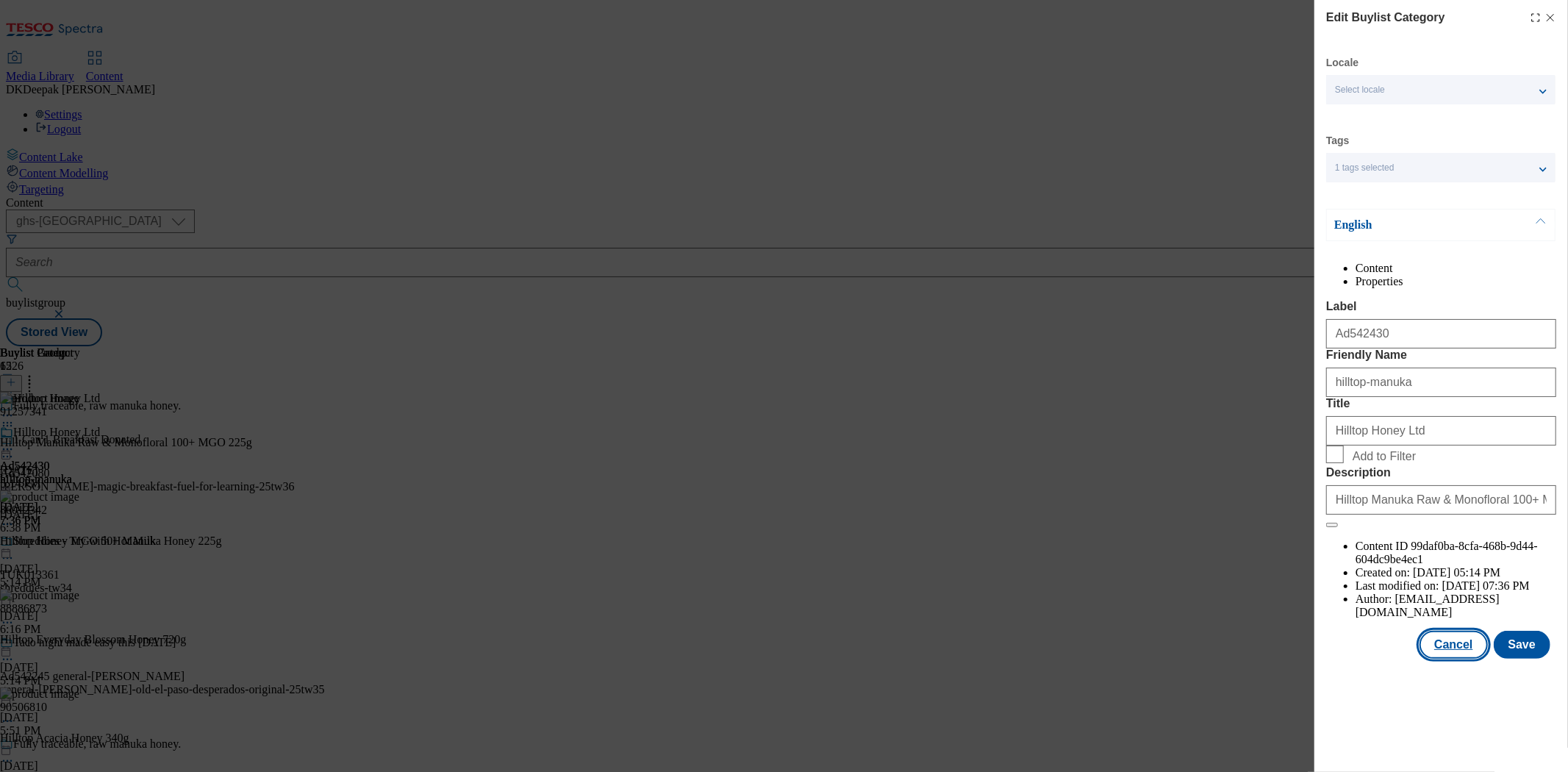
click at [1462, 659] on button "Cancel" at bounding box center [1453, 645] width 68 height 28
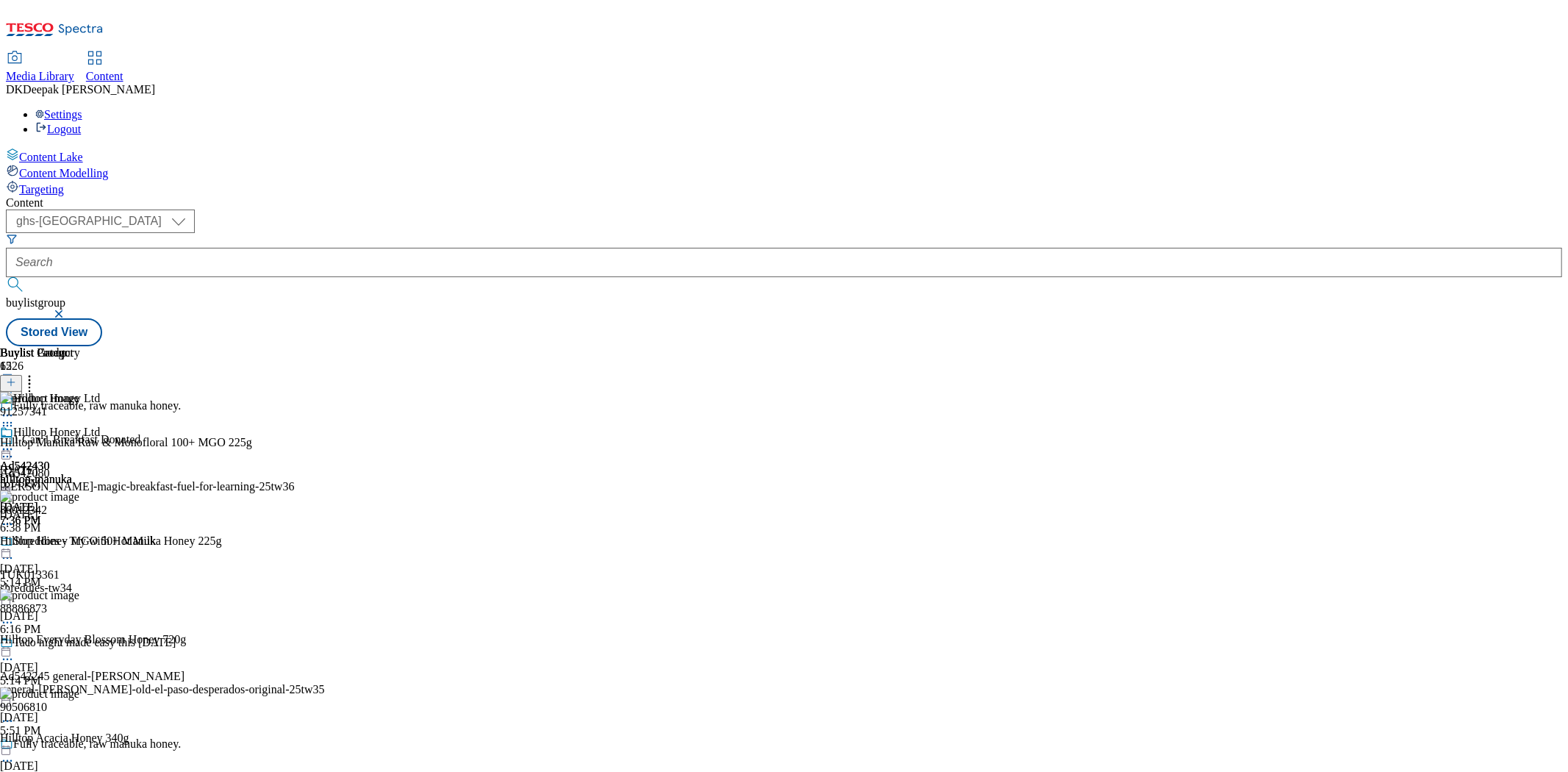
click at [15, 442] on icon at bounding box center [7, 449] width 15 height 15
click at [128, 471] on li "Edit" at bounding box center [78, 480] width 99 height 17
click at [15, 442] on icon at bounding box center [7, 449] width 15 height 15
click at [68, 471] on button "Edit" at bounding box center [49, 480] width 39 height 17
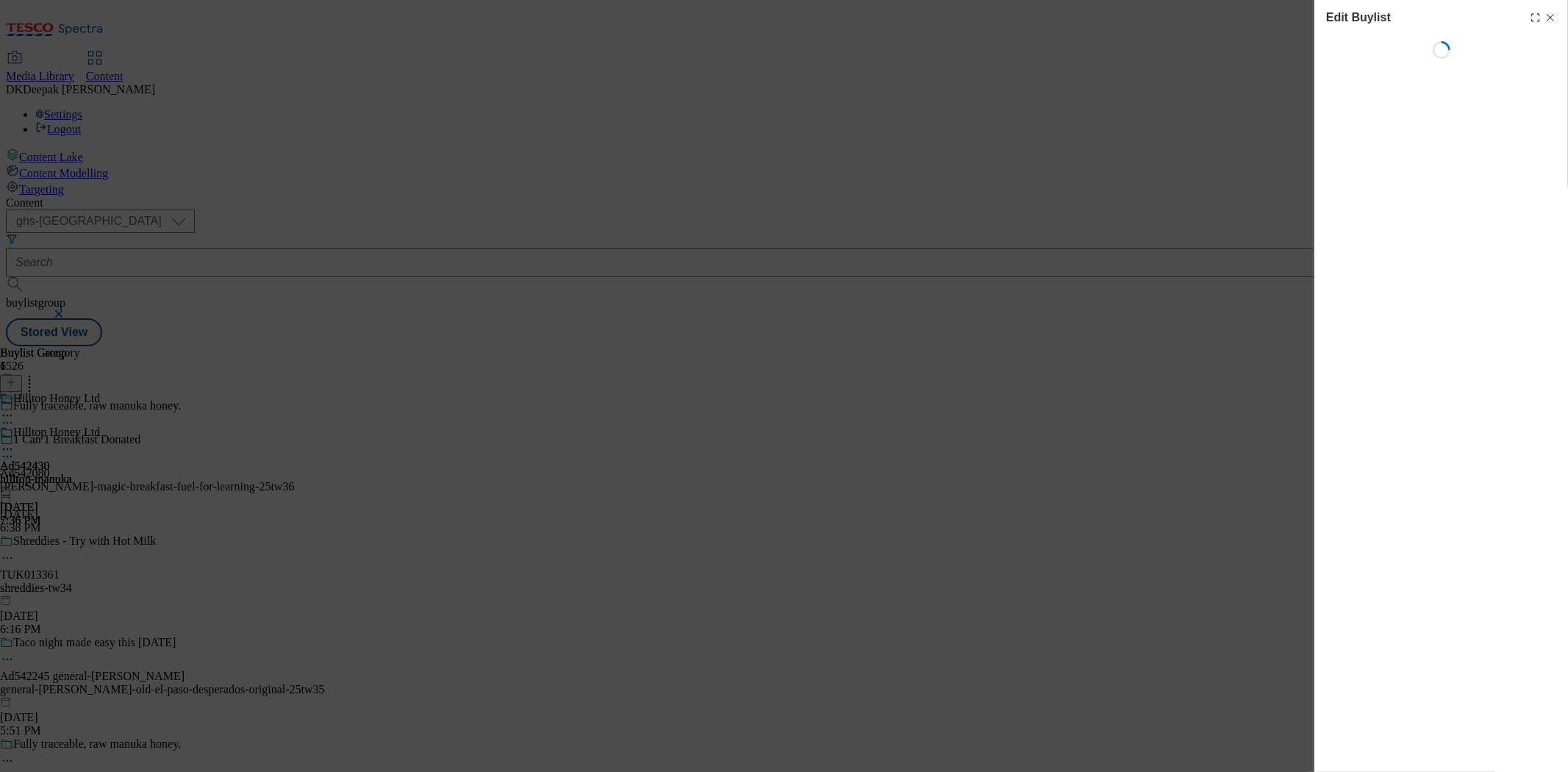
select select "tactical"
select select "supplier funded short term 1-3 weeks"
select select "dunnhumby"
select select "Banner"
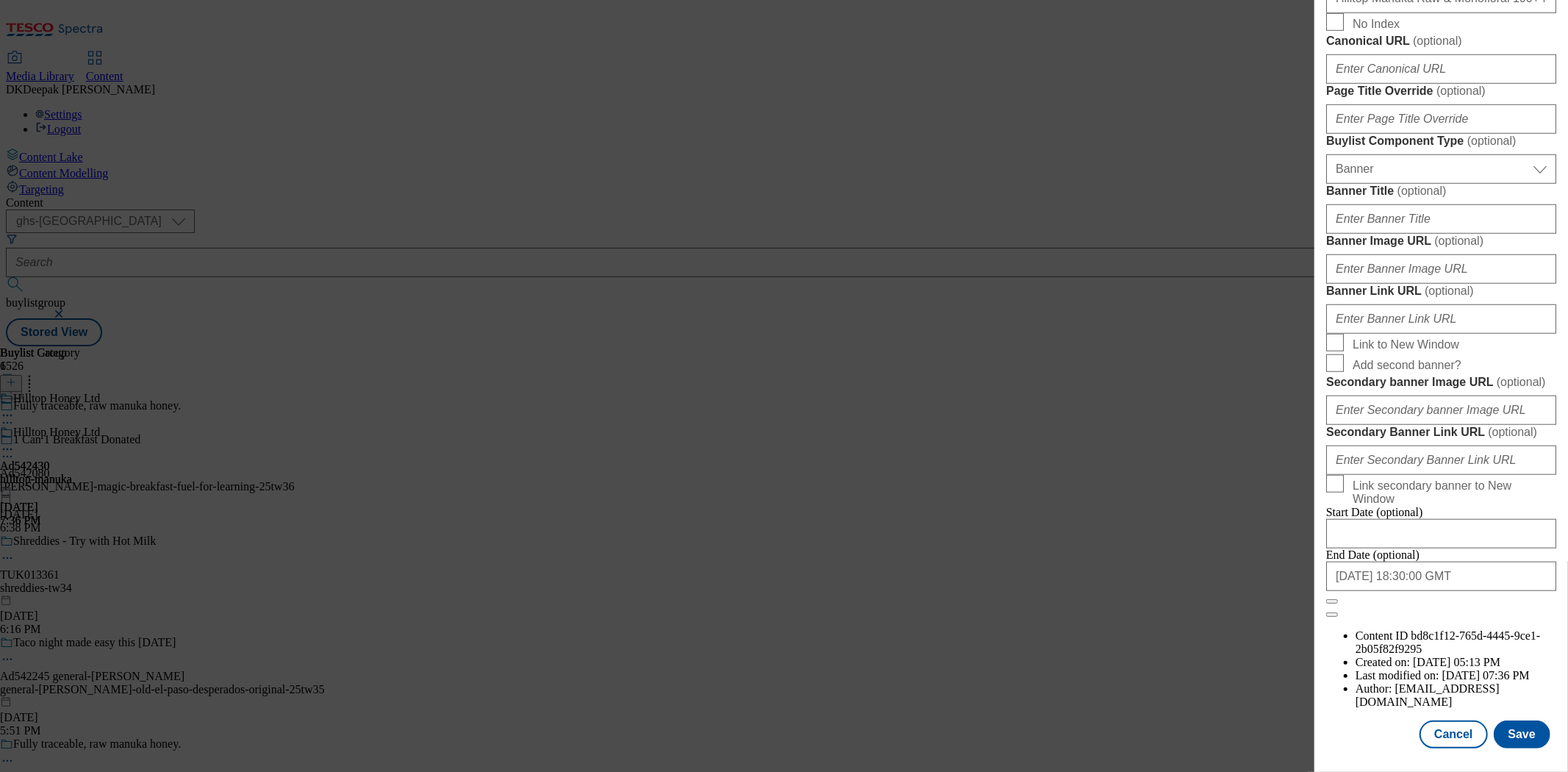
scroll to position [1454, 0]
click at [1444, 721] on button "Cancel" at bounding box center [1453, 735] width 68 height 28
select select "tactical"
select select "supplier funded short term 1-3 weeks"
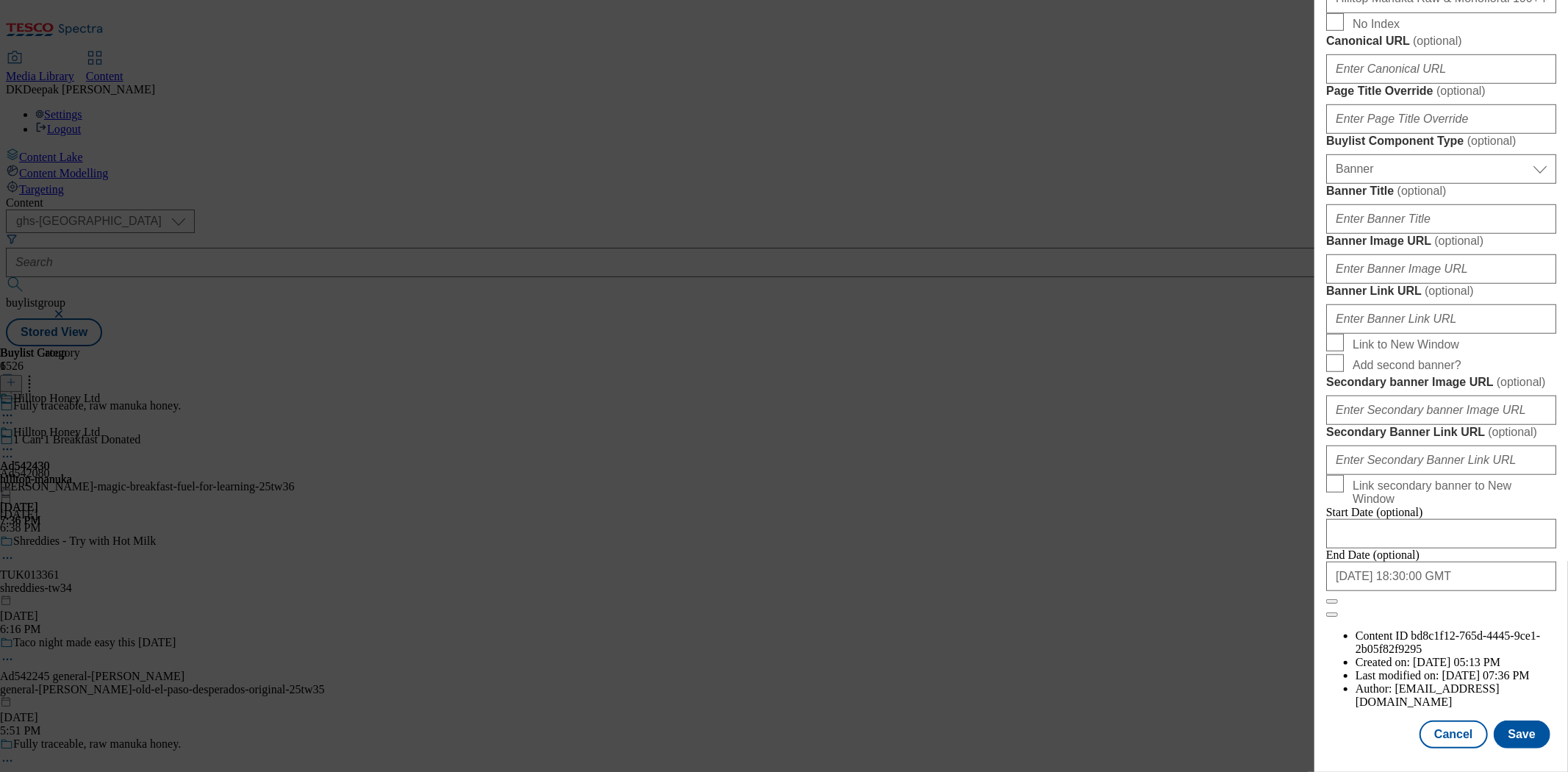
select select "dunnhumby"
select select "Banner"
